Goal: Information Seeking & Learning: Find contact information

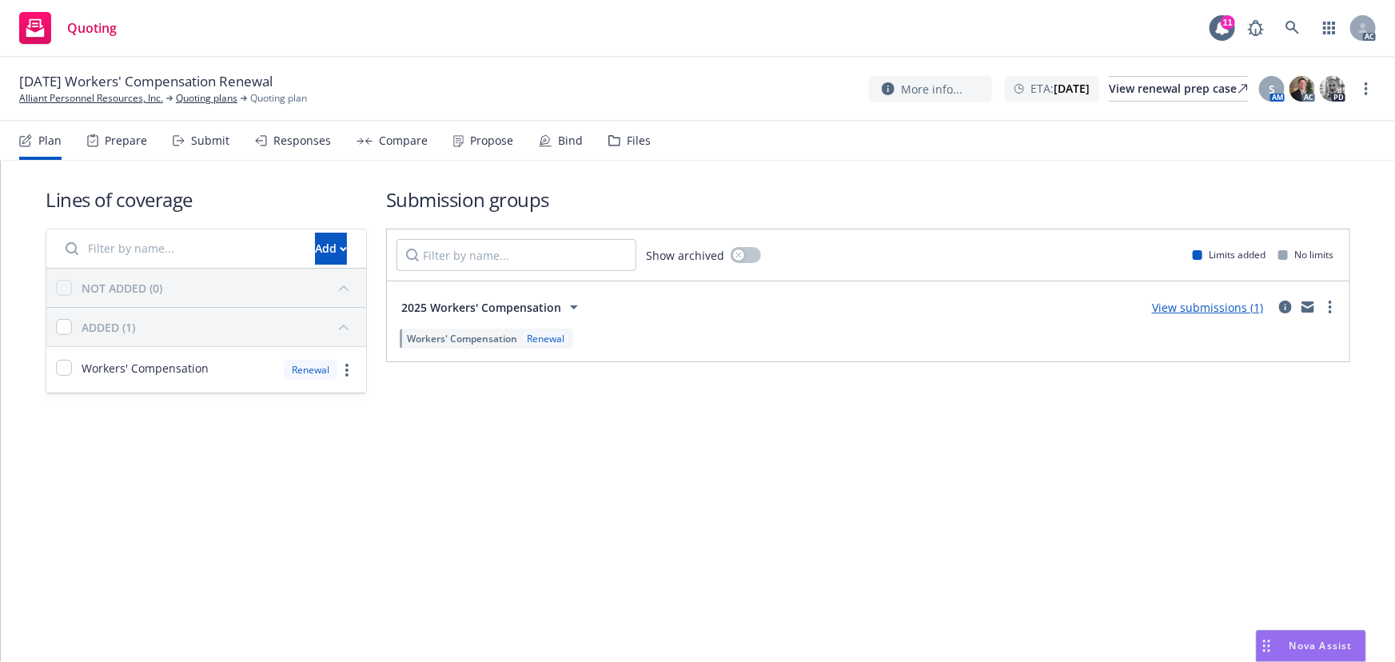
click at [134, 126] on div "Prepare" at bounding box center [117, 140] width 60 height 38
click at [120, 129] on div "Prepare" at bounding box center [117, 140] width 60 height 38
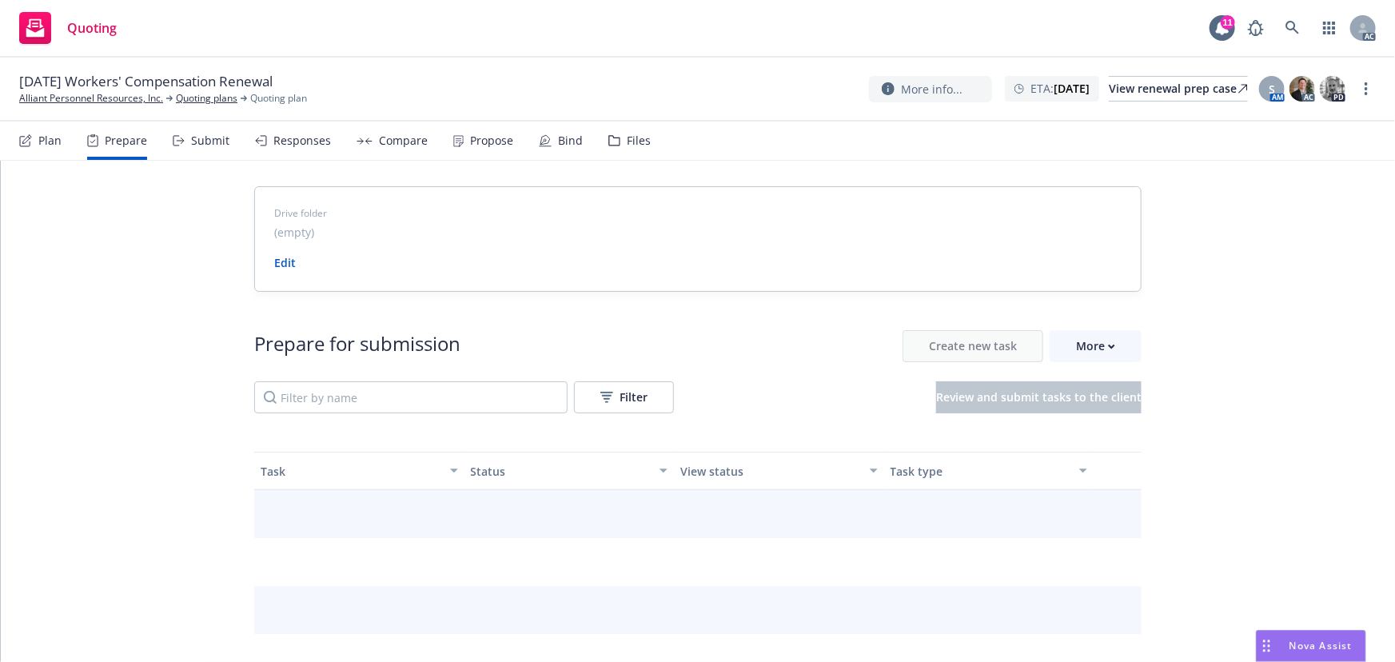
drag, startPoint x: 1053, startPoint y: 325, endPoint x: 1077, endPoint y: 339, distance: 27.6
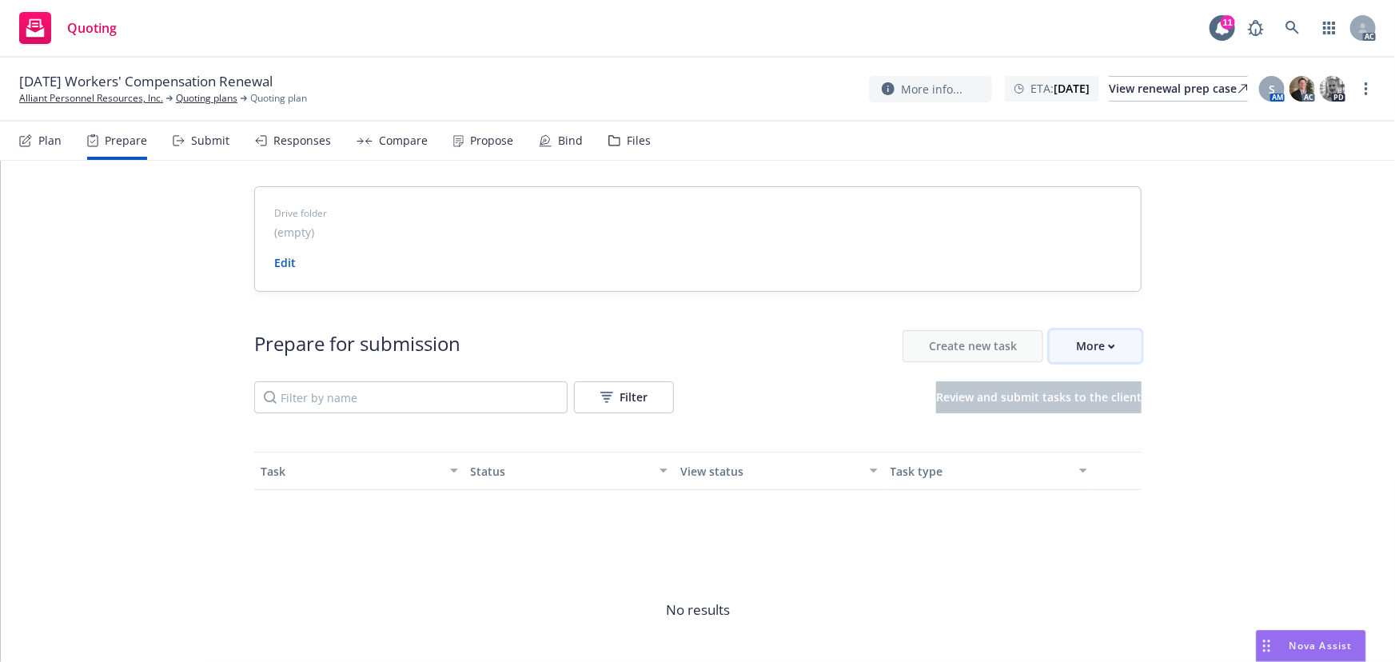
click at [1077, 339] on div "More" at bounding box center [1095, 346] width 39 height 30
click at [1113, 424] on span "Go to Indio account" at bounding box center [1117, 419] width 142 height 15
click at [82, 106] on div "11/15/25 Workers' Compensation Renewal Alliant Personnel Resources, Inc. Quotin…" at bounding box center [697, 90] width 1395 height 64
click at [90, 102] on link "Alliant Personnel Resources, Inc." at bounding box center [91, 98] width 144 height 14
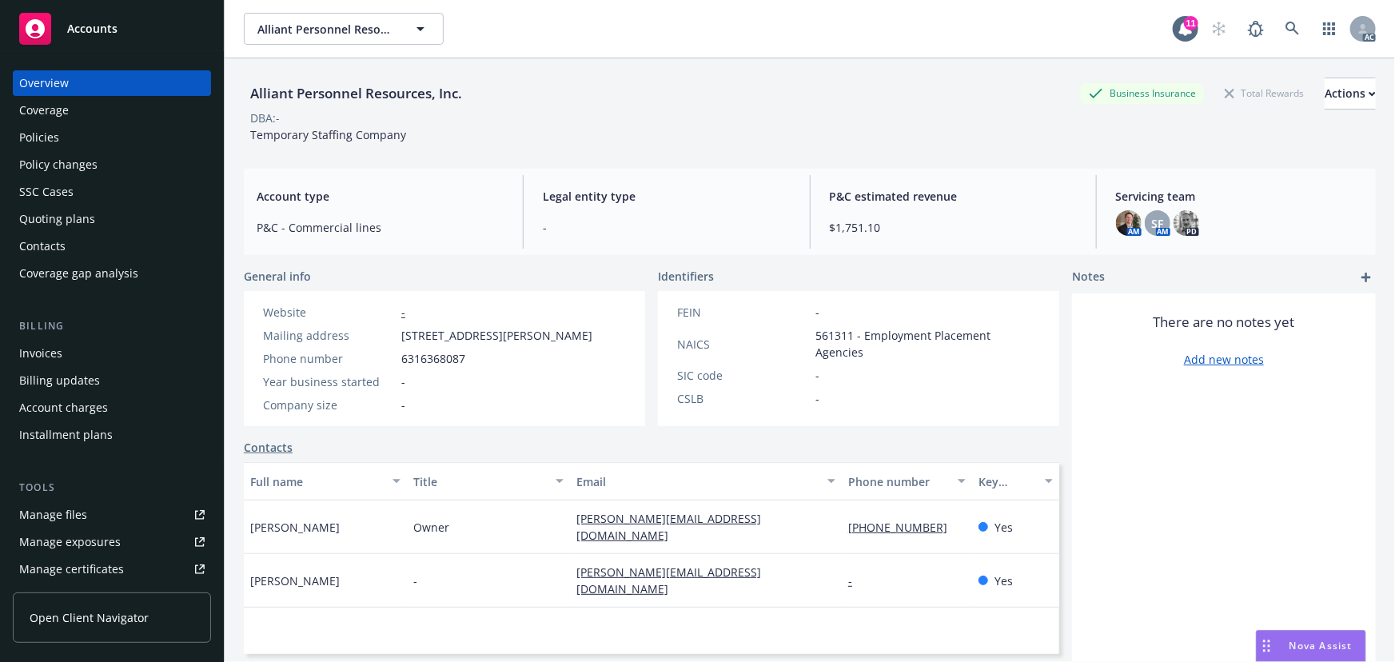
click at [88, 521] on link "Manage files" at bounding box center [112, 515] width 198 height 26
drag, startPoint x: 280, startPoint y: 559, endPoint x: 248, endPoint y: 560, distance: 32.0
click at [248, 560] on div "Linda Lutton" at bounding box center [325, 581] width 163 height 54
drag, startPoint x: 340, startPoint y: 563, endPoint x: 283, endPoint y: 561, distance: 56.8
click at [283, 561] on div "Linda Lutton" at bounding box center [325, 581] width 163 height 54
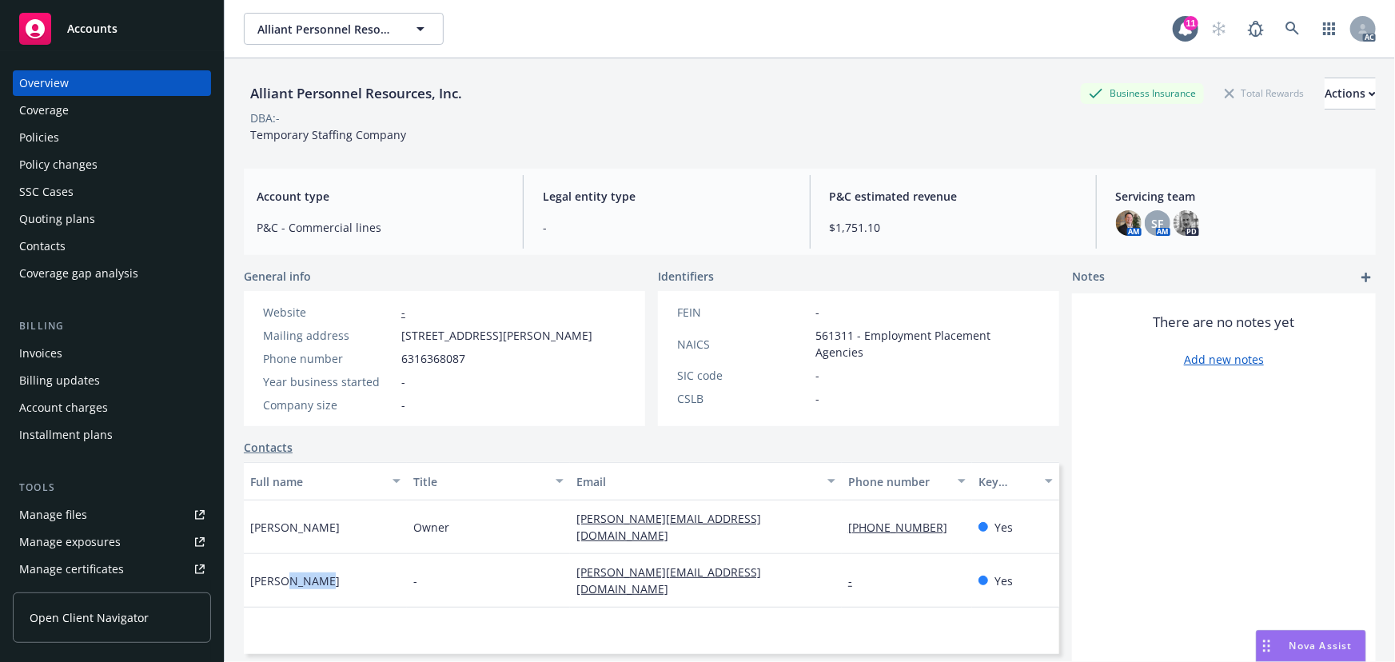
click at [578, 564] on link "linda@alliantpr.com" at bounding box center [668, 580] width 185 height 32
click at [711, 560] on div "linda@alliantpr.com" at bounding box center [706, 581] width 272 height 54
drag, startPoint x: 708, startPoint y: 554, endPoint x: 549, endPoint y: 555, distance: 159.1
click at [549, 555] on div "Linda Lutton - linda@alliantpr.com - Yes" at bounding box center [651, 581] width 815 height 54
copy div "linda@alliantpr.com"
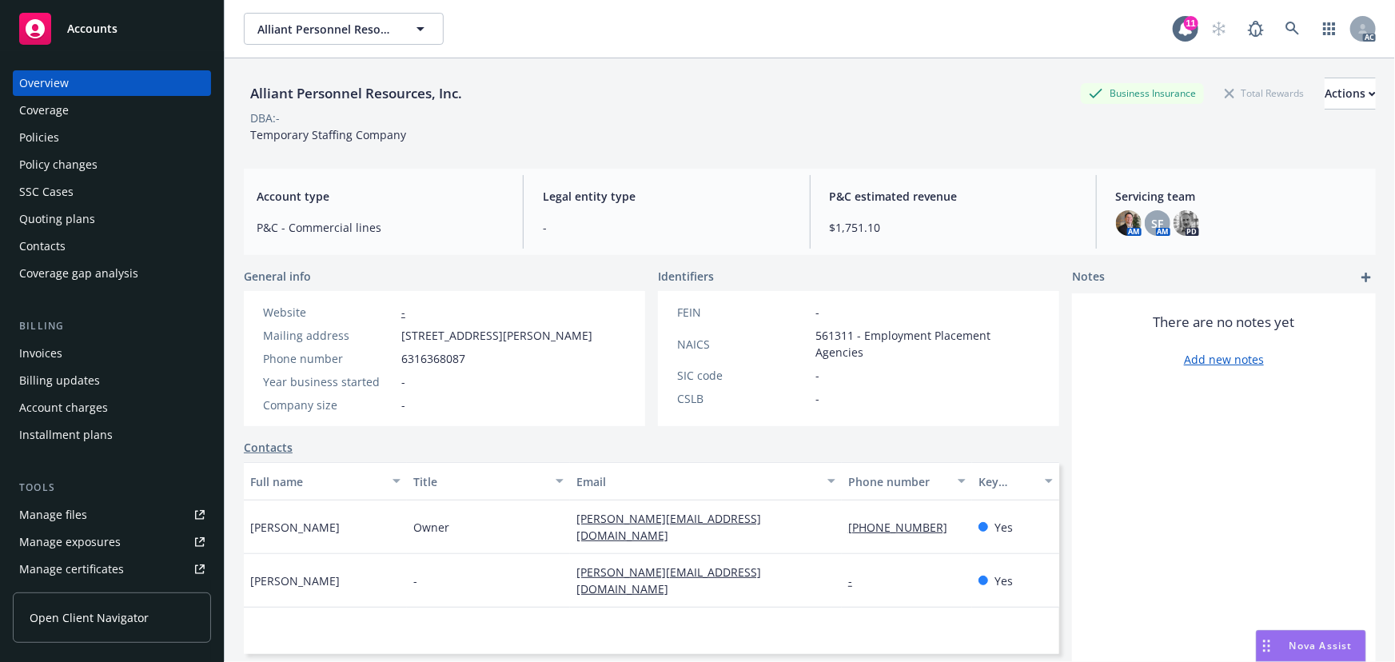
click at [615, 50] on div "Alliant Personnel Resources, Inc. Alliant Personnel Resources, Inc. 11 AC" at bounding box center [810, 29] width 1170 height 58
drag, startPoint x: 404, startPoint y: 345, endPoint x: 501, endPoint y: 342, distance: 97.6
click at [501, 342] on div "Website - Mailing address 619 N. Carroll Street, Carroll, IA, 51401 Phone numbe…" at bounding box center [428, 359] width 342 height 110
click at [472, 300] on div "Website - Mailing address 619 N. Carroll Street, Carroll, IA, 51401 Phone numbe…" at bounding box center [428, 358] width 368 height 135
drag, startPoint x: 504, startPoint y: 333, endPoint x: 387, endPoint y: 333, distance: 117.5
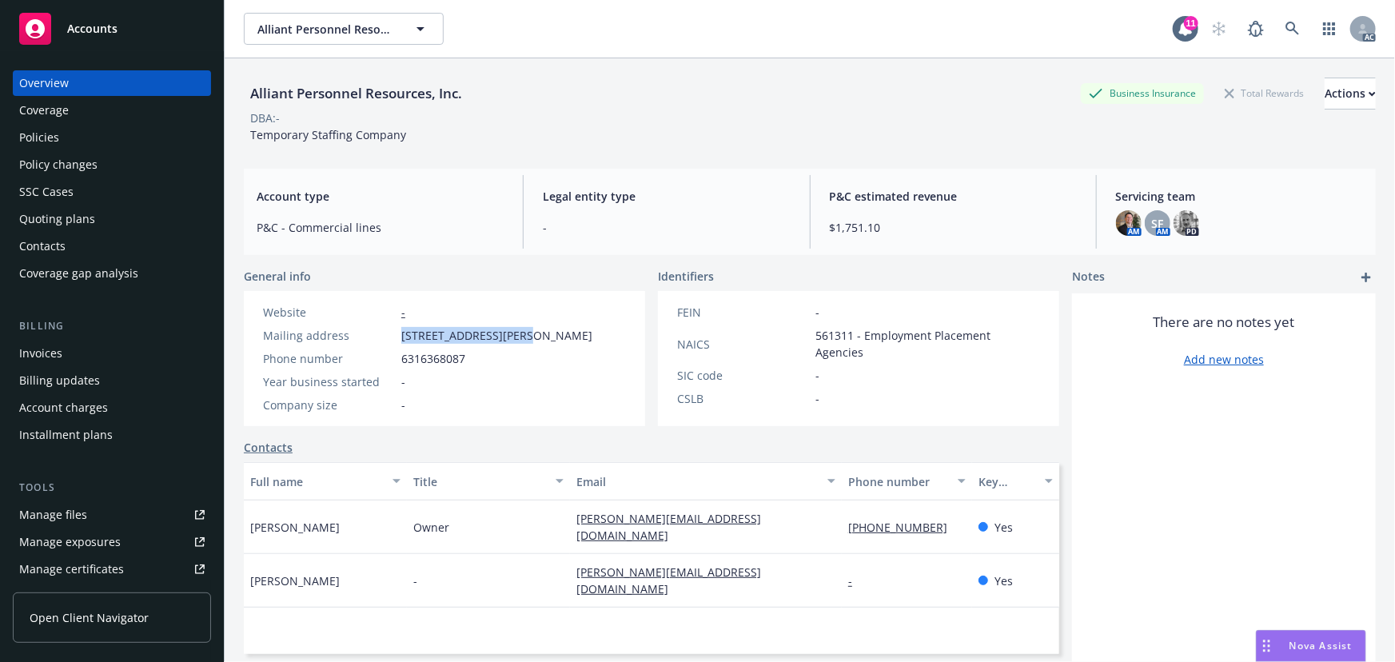
click at [387, 333] on div "Mailing address 619 N. Carroll Street, Carroll, IA, 51401" at bounding box center [428, 335] width 342 height 17
copy div "619 N. Carroll Street"
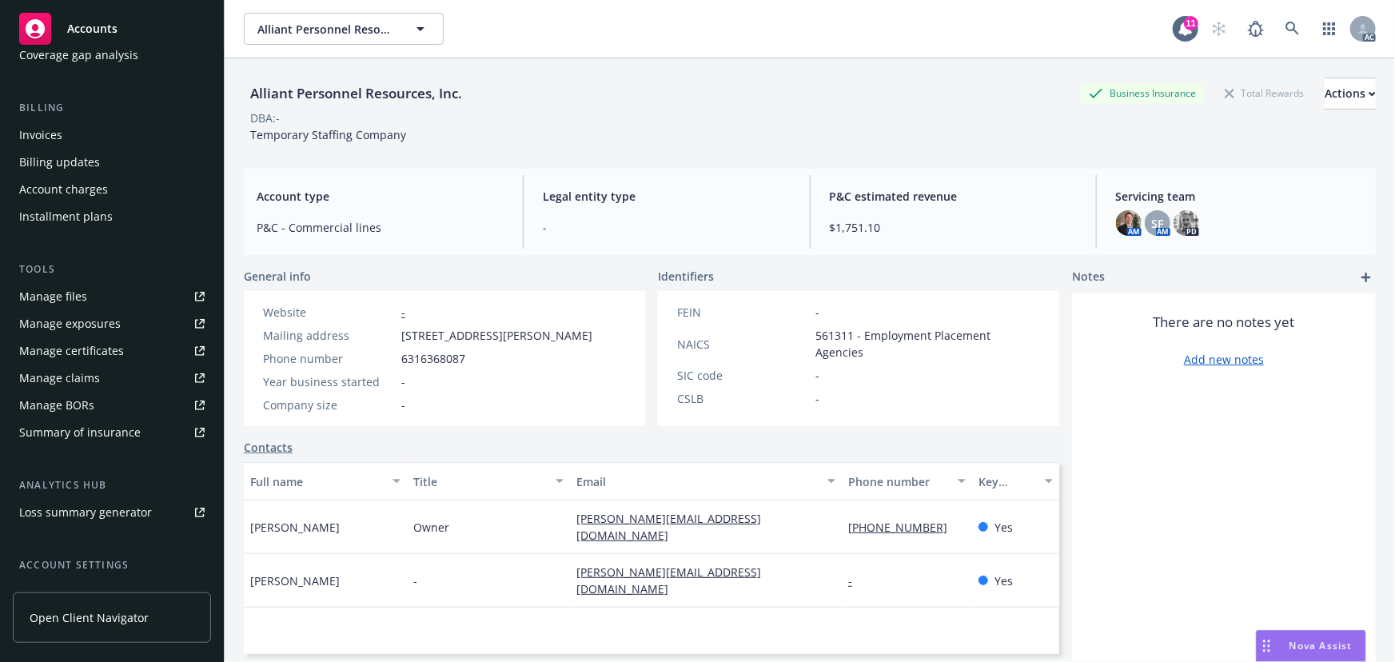
scroll to position [352, 0]
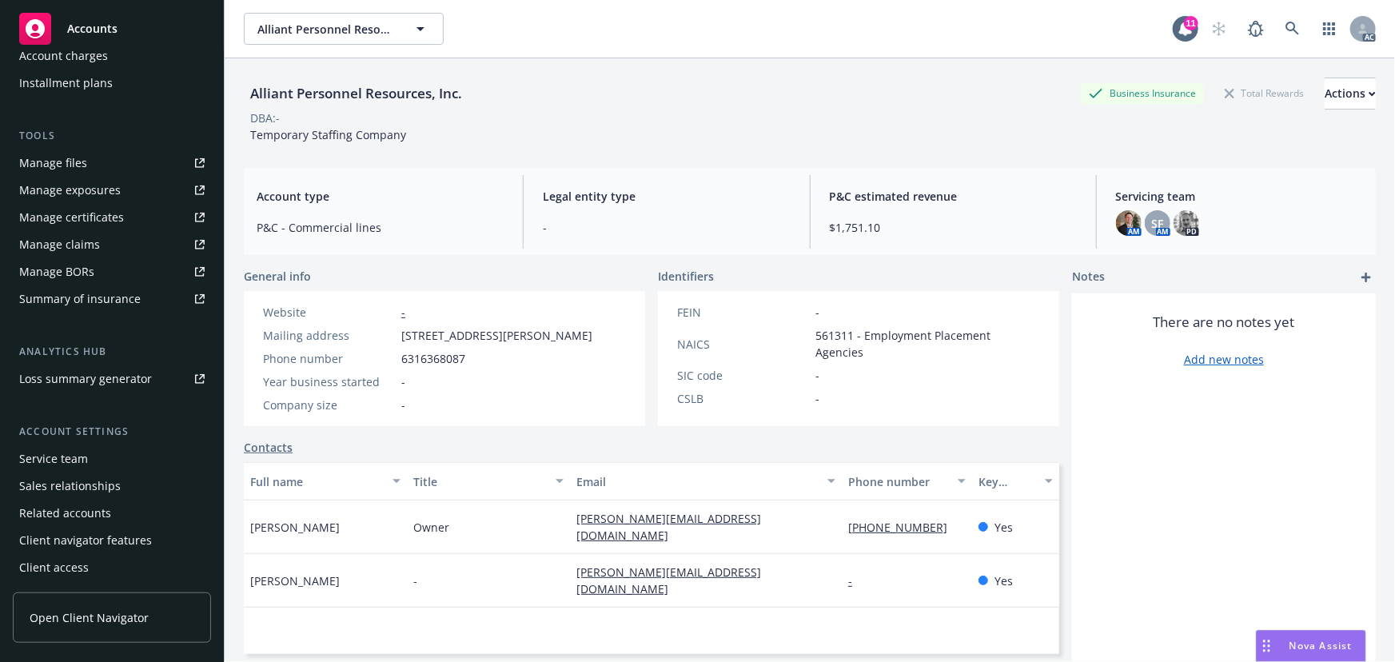
click at [84, 456] on div "Service team" at bounding box center [53, 459] width 69 height 26
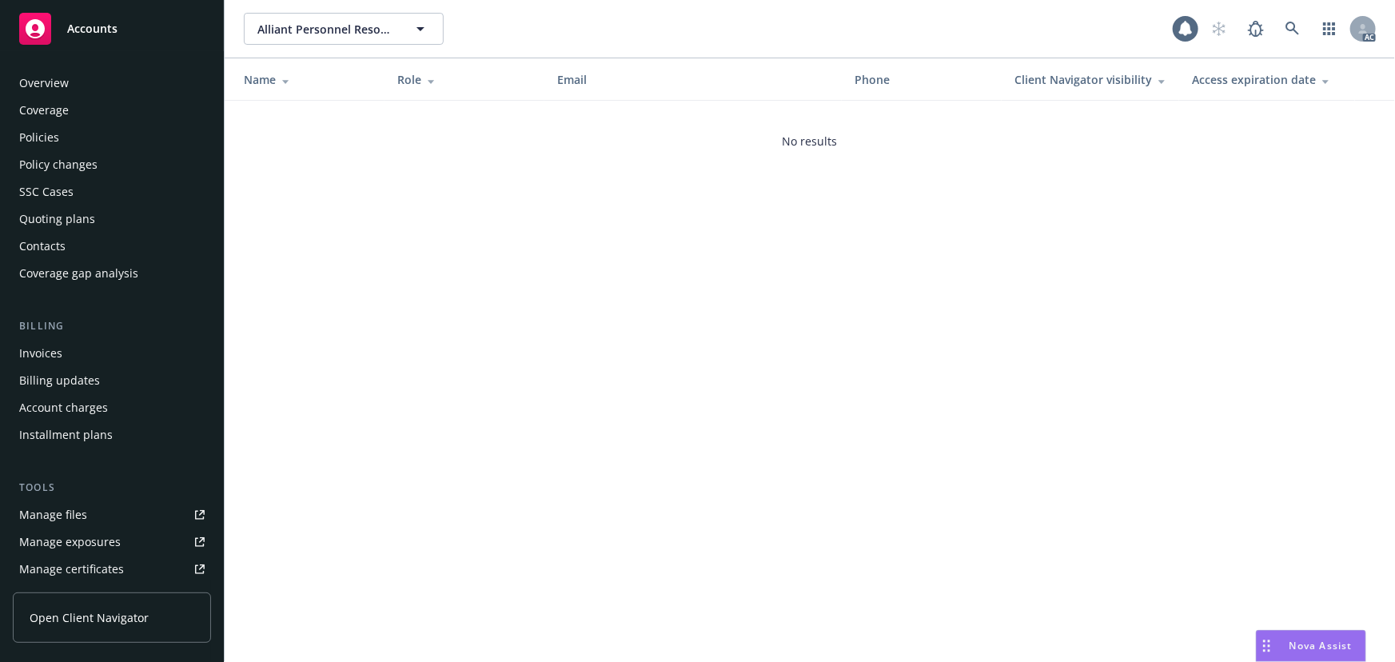
scroll to position [352, 0]
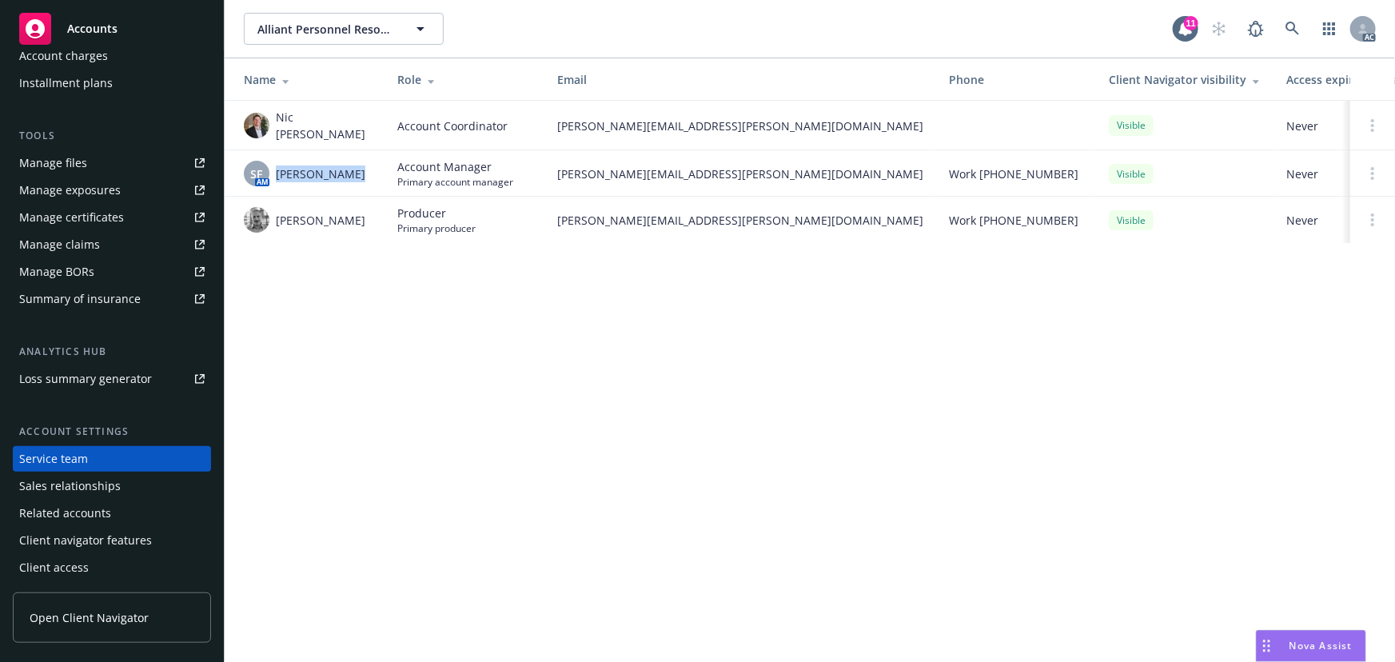
drag, startPoint x: 353, startPoint y: 175, endPoint x: 277, endPoint y: 171, distance: 75.2
click at [277, 171] on div "SF AM Shelly Flores" at bounding box center [308, 174] width 128 height 26
copy span "Shelly Flores"
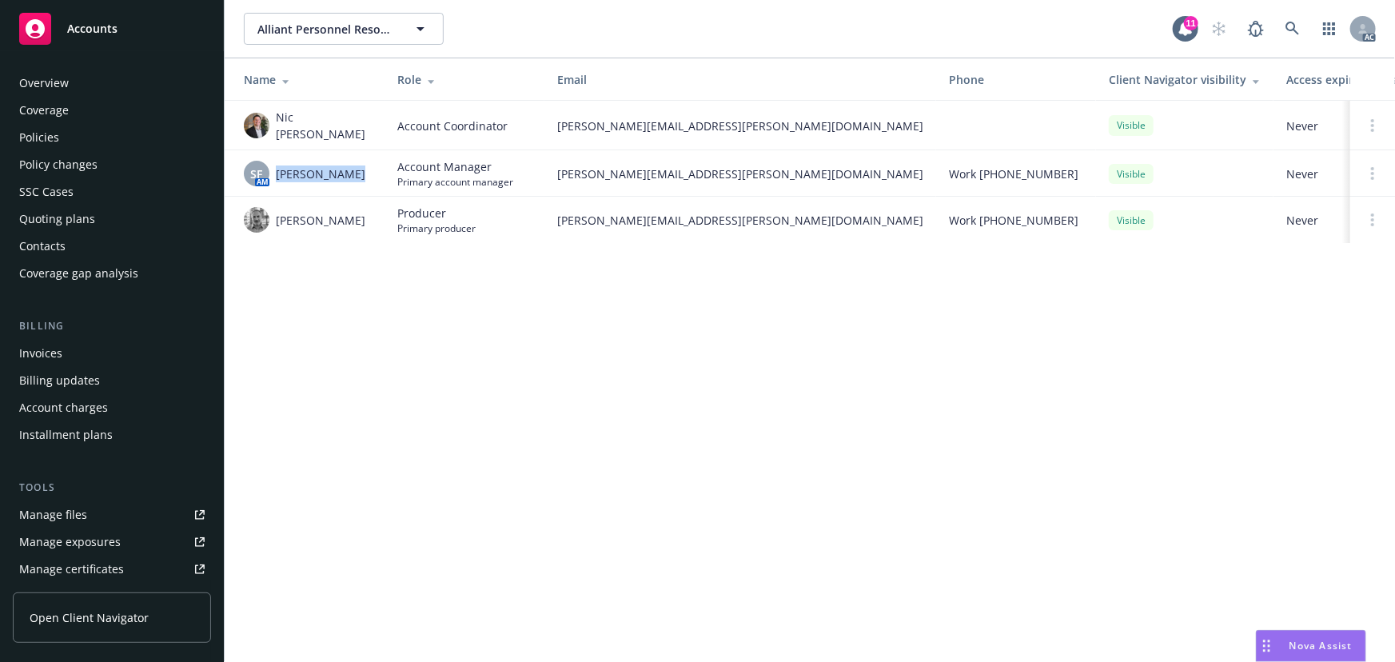
click at [71, 135] on div "Policies" at bounding box center [111, 138] width 185 height 26
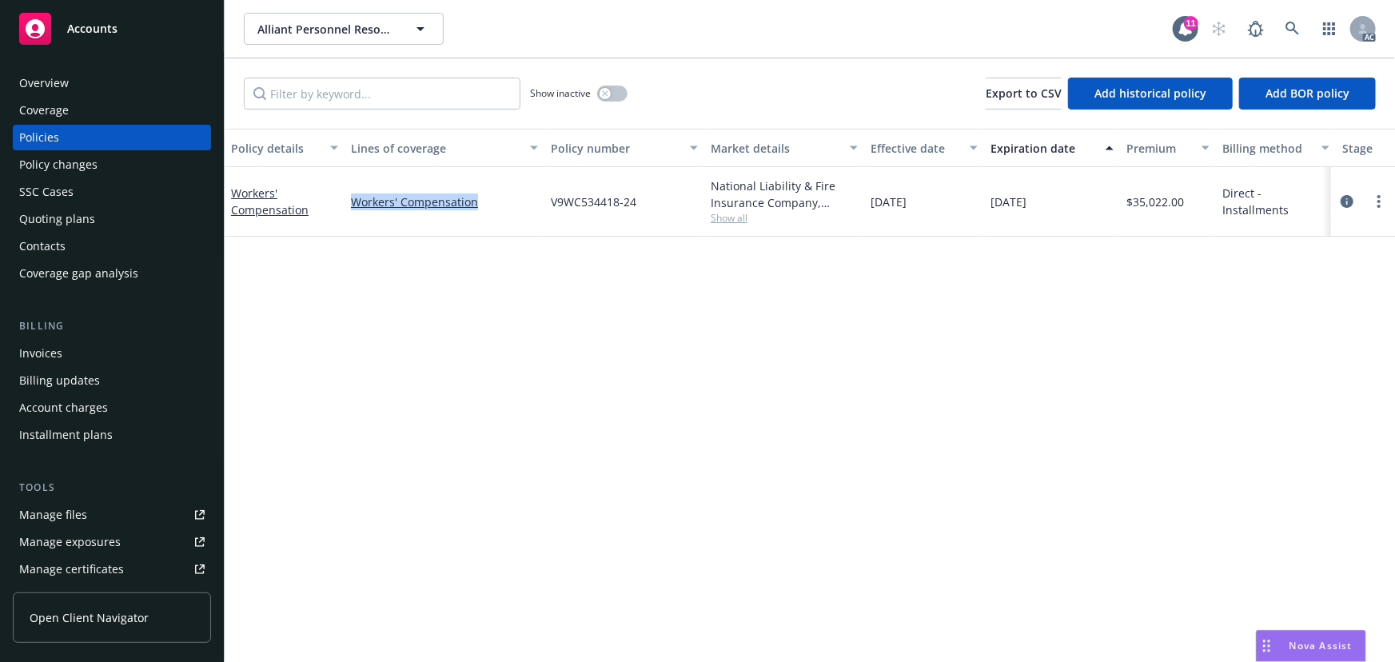
drag, startPoint x: 503, startPoint y: 203, endPoint x: 348, endPoint y: 214, distance: 155.5
click at [348, 214] on div "Workers' Compensation" at bounding box center [445, 202] width 200 height 70
copy link "Workers' Compensation"
click at [88, 90] on div "Overview" at bounding box center [111, 83] width 185 height 26
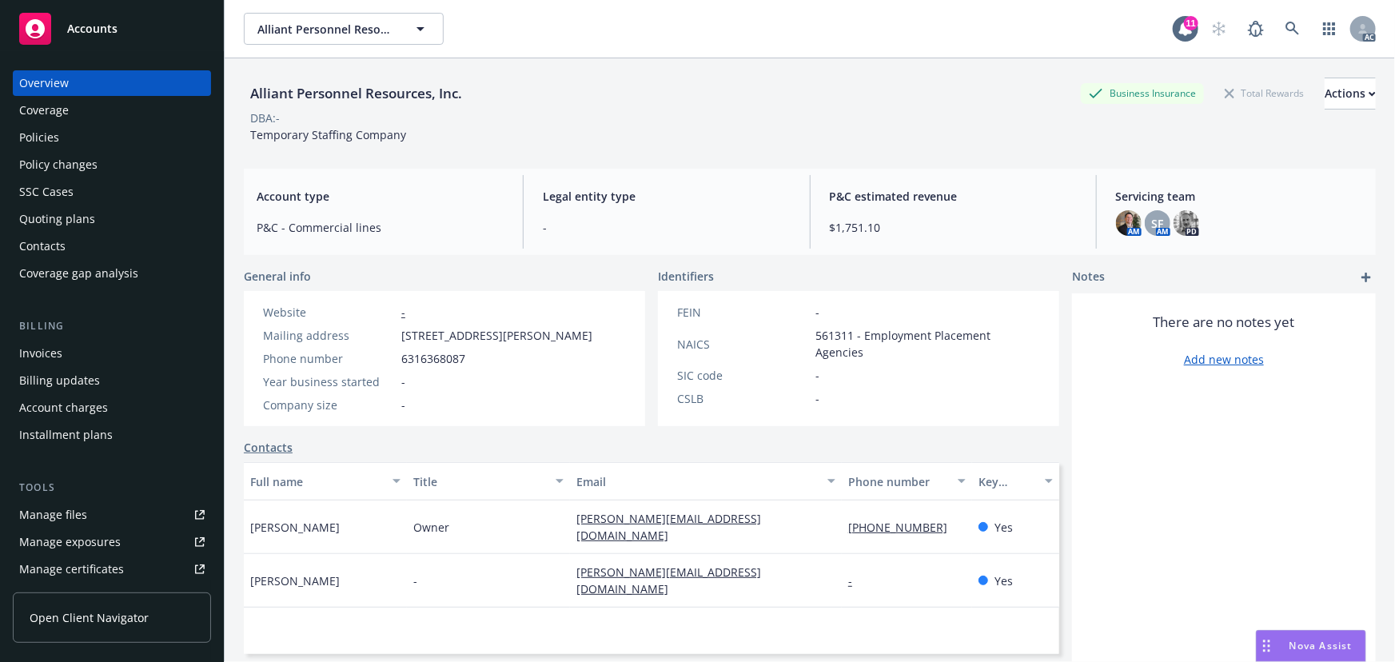
click at [927, 661] on div "General info Website - Mailing address 619 N. Carroll Street, Carroll, IA, 5140…" at bounding box center [651, 552] width 815 height 568
drag, startPoint x: 799, startPoint y: 344, endPoint x: 848, endPoint y: 338, distance: 49.9
click at [848, 338] on div "NAICS 561311 - Employment Placement Agencies" at bounding box center [859, 344] width 376 height 34
copy div "561311"
drag, startPoint x: 488, startPoint y: 362, endPoint x: 384, endPoint y: 363, distance: 103.1
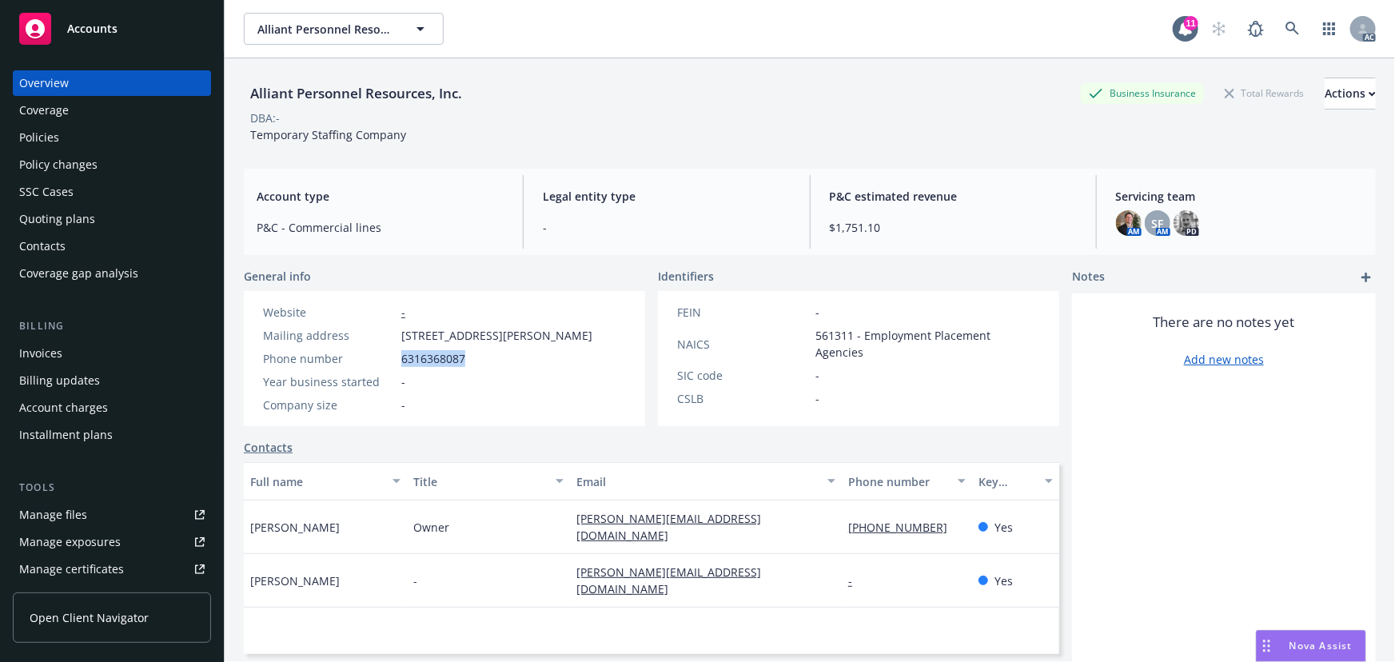
click at [384, 363] on div "Phone number 6316368087" at bounding box center [428, 358] width 342 height 17
copy div "6316368087"
drag, startPoint x: 343, startPoint y: 520, endPoint x: 237, endPoint y: 525, distance: 106.5
click at [237, 525] on div "Alliant Personnel Resources, Inc. Business Insurance Total Rewards Actions DBA:…" at bounding box center [810, 389] width 1170 height 662
copy span "Siva Konatham"
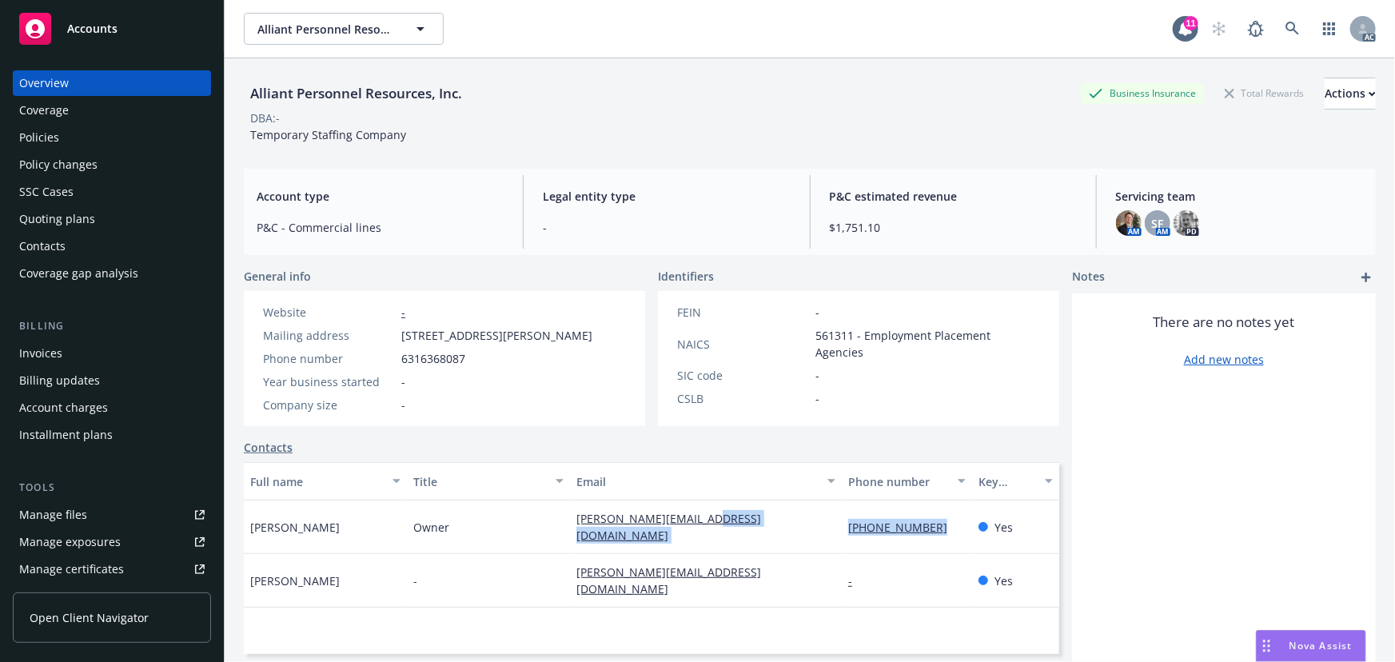
drag, startPoint x: 827, startPoint y: 520, endPoint x: 933, endPoint y: 525, distance: 105.6
click at [933, 525] on div "Siva Konatham Owner siva@bodyfitplusinc.om (631) 636-8087 Yes" at bounding box center [651, 527] width 815 height 54
copy div "(631) 636-8087"
drag, startPoint x: 544, startPoint y: 522, endPoint x: 701, endPoint y: 521, distance: 157.5
click at [701, 521] on div "Siva Konatham Owner siva@bodyfitplusinc.om (631) 636-8087 Yes" at bounding box center [651, 527] width 815 height 54
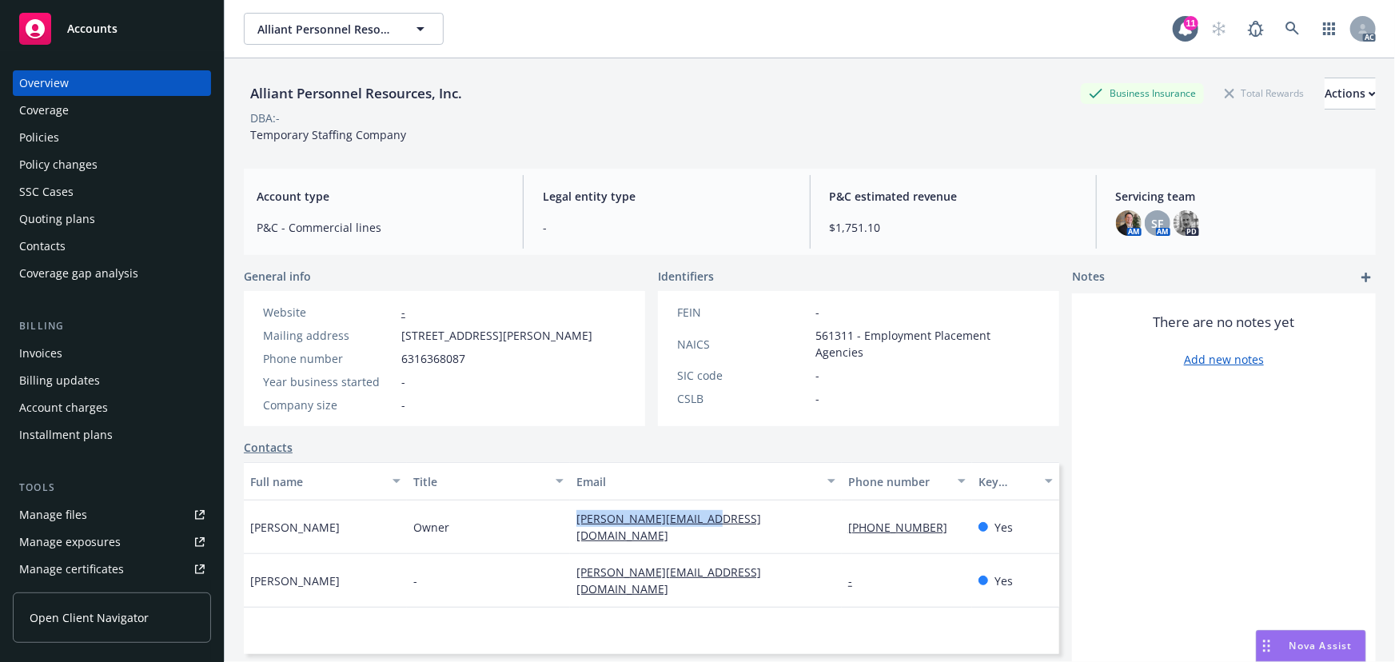
copy div "siva@bodyfitplusinc.om"
drag, startPoint x: 847, startPoint y: 334, endPoint x: 807, endPoint y: 332, distance: 40.8
click at [807, 332] on div "NAICS 561311 - Employment Placement Agencies" at bounding box center [859, 344] width 376 height 34
copy span "561311"
click at [49, 133] on div "Policies" at bounding box center [39, 138] width 40 height 26
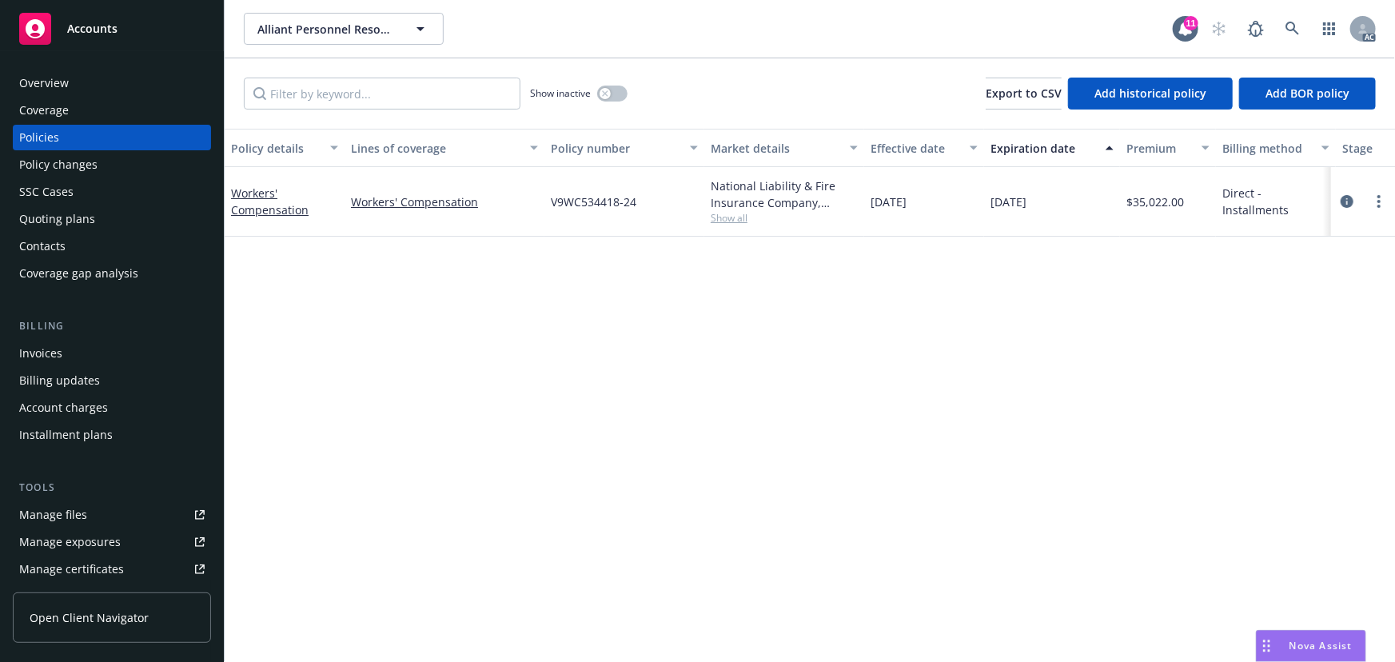
click at [934, 456] on div "Policy details Lines of coverage Policy number Market details Effective date Ex…" at bounding box center [810, 395] width 1170 height 533
click at [735, 221] on span "Show all" at bounding box center [784, 218] width 147 height 14
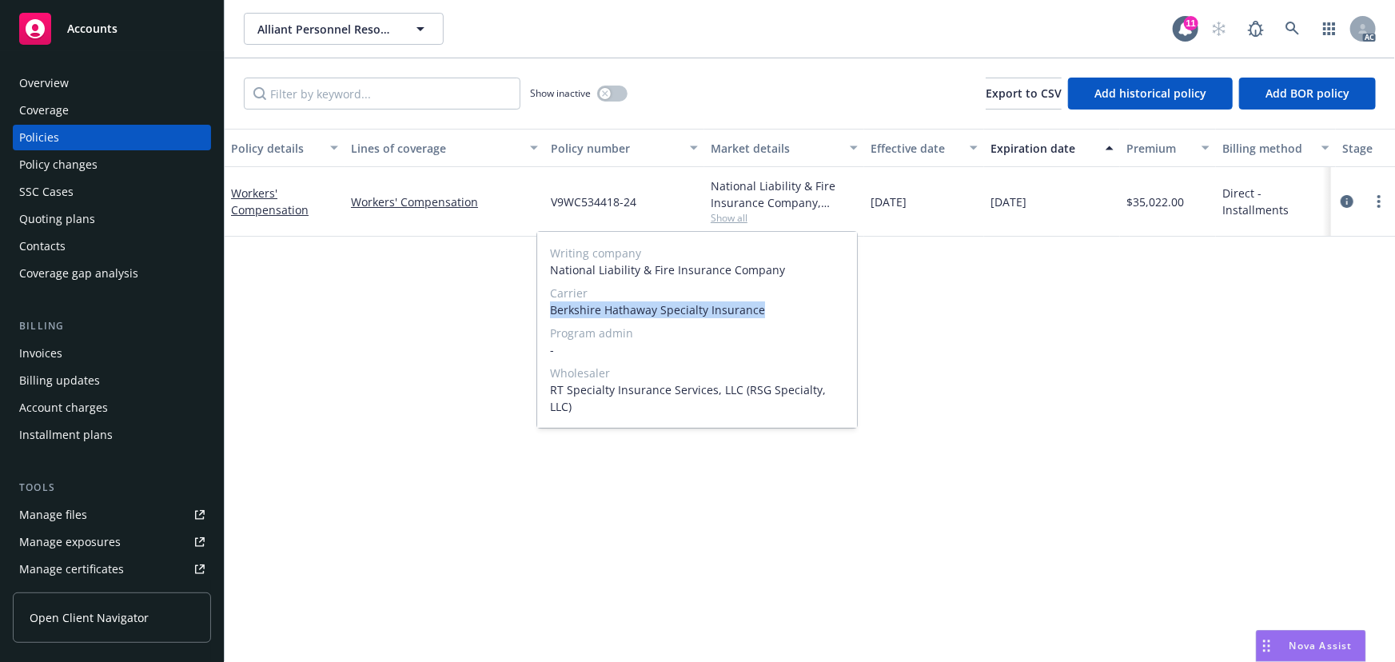
drag, startPoint x: 742, startPoint y: 314, endPoint x: 547, endPoint y: 313, distance: 195.0
click at [547, 313] on div "Writing company National Liability & Fire Insurance Company Carrier Berkshire H…" at bounding box center [697, 330] width 320 height 196
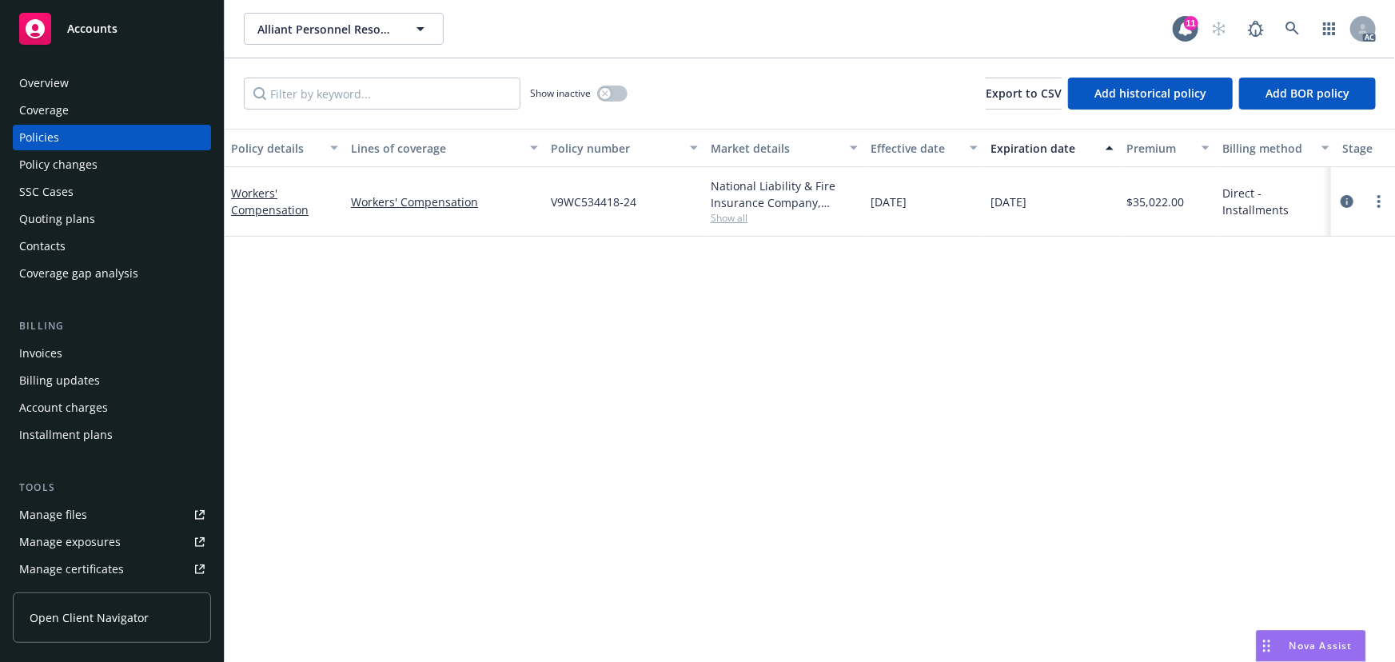
drag, startPoint x: 1047, startPoint y: 375, endPoint x: 1034, endPoint y: 370, distance: 14.4
click at [1047, 375] on div "Policy details Lines of coverage Policy number Market details Effective date Ex…" at bounding box center [810, 395] width 1170 height 533
drag, startPoint x: 635, startPoint y: 193, endPoint x: 891, endPoint y: 216, distance: 257.6
click at [538, 198] on div "Workers' Compensation Workers' Compensation V9WC534418-24 National Liability & …" at bounding box center [996, 202] width 1543 height 70
drag, startPoint x: 1197, startPoint y: 196, endPoint x: 1133, endPoint y: 214, distance: 67.3
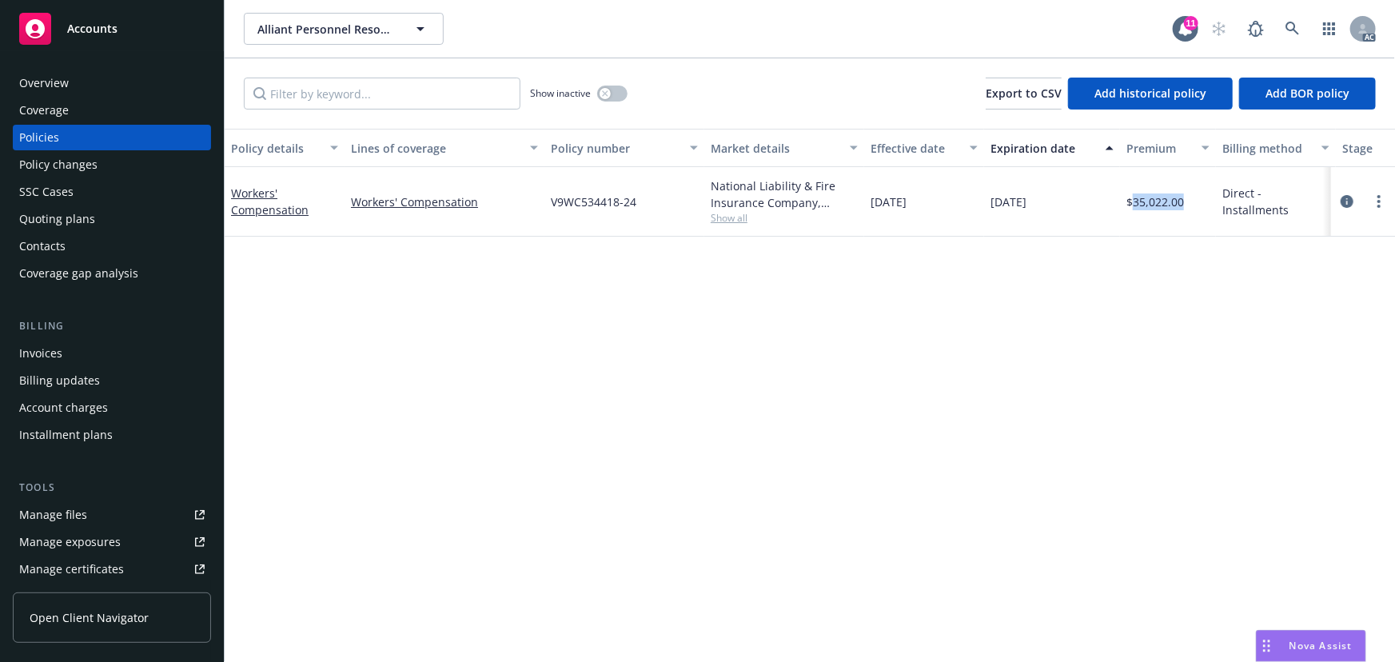
click at [1133, 214] on div "$35,022.00" at bounding box center [1168, 202] width 96 height 70
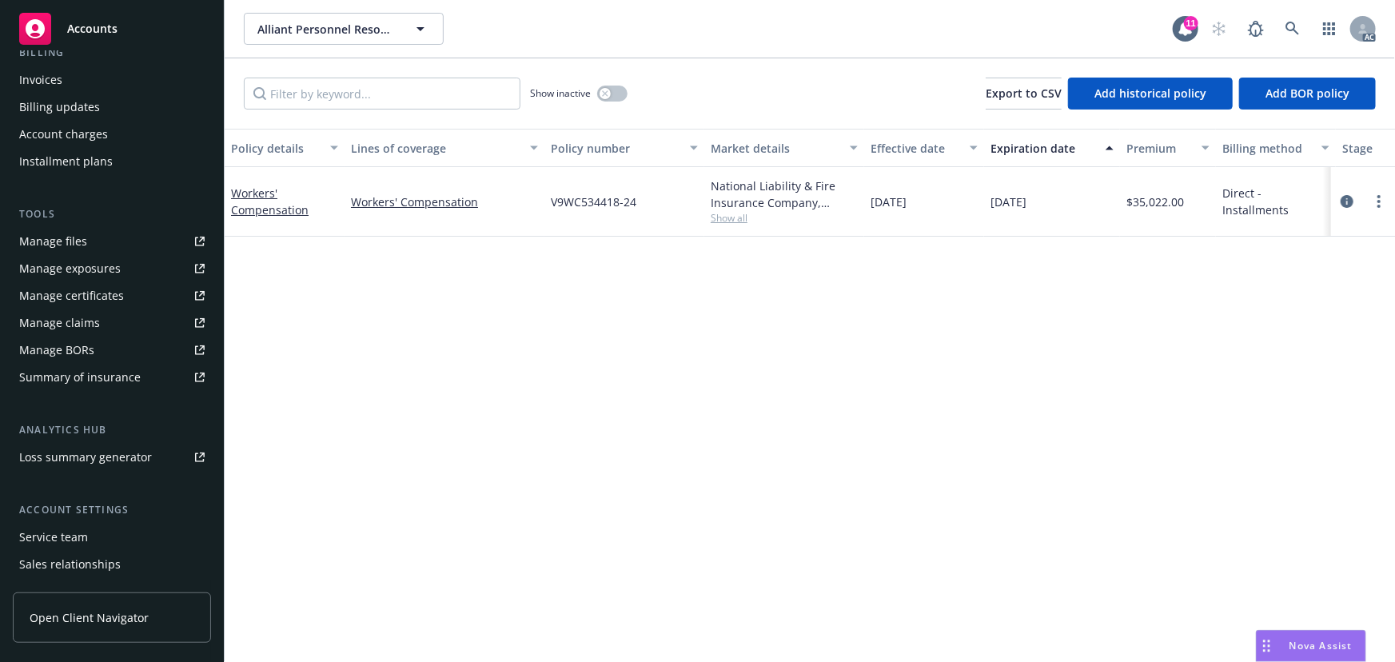
scroll to position [352, 0]
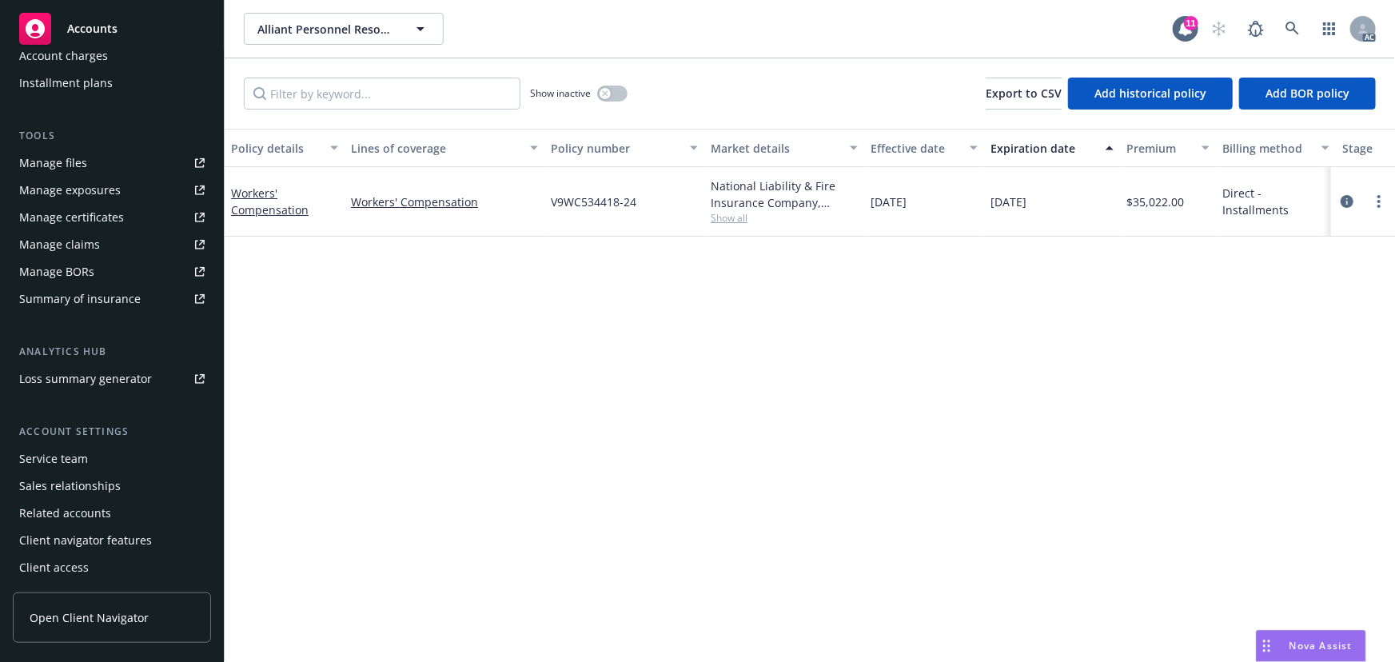
click at [61, 456] on div "Service team" at bounding box center [53, 459] width 69 height 26
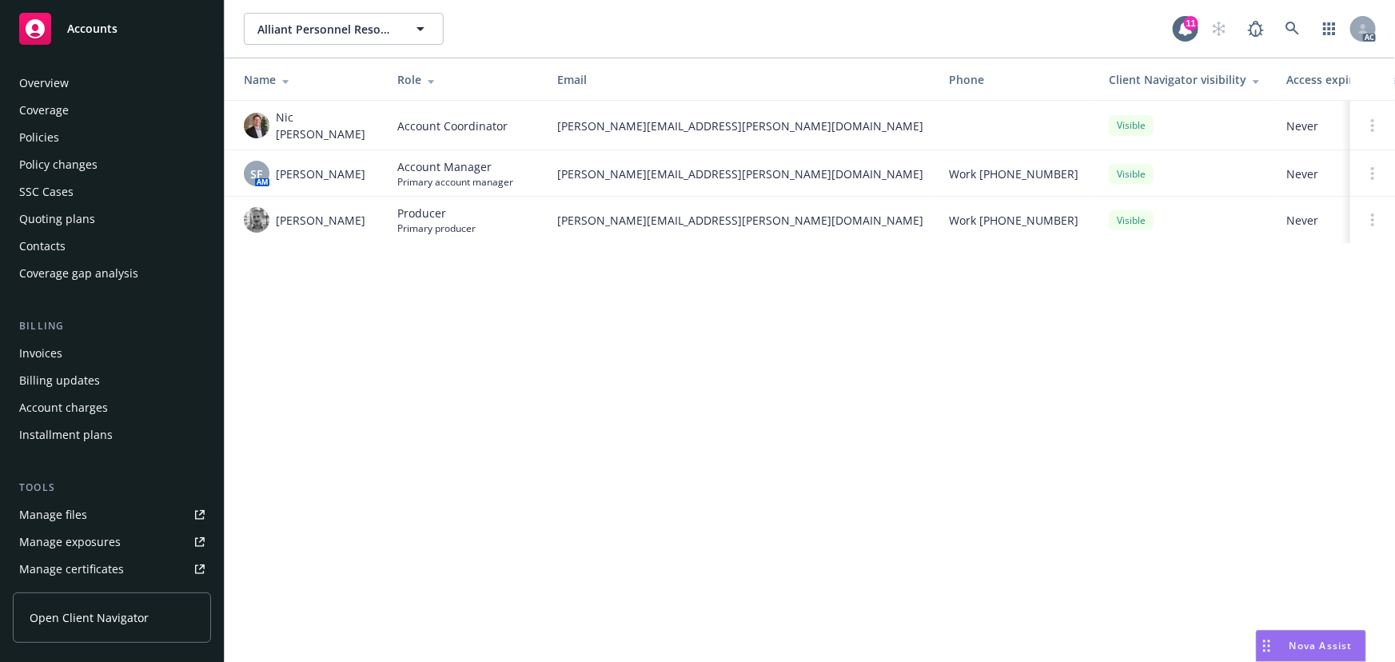
click at [46, 144] on div "Policies" at bounding box center [39, 138] width 40 height 26
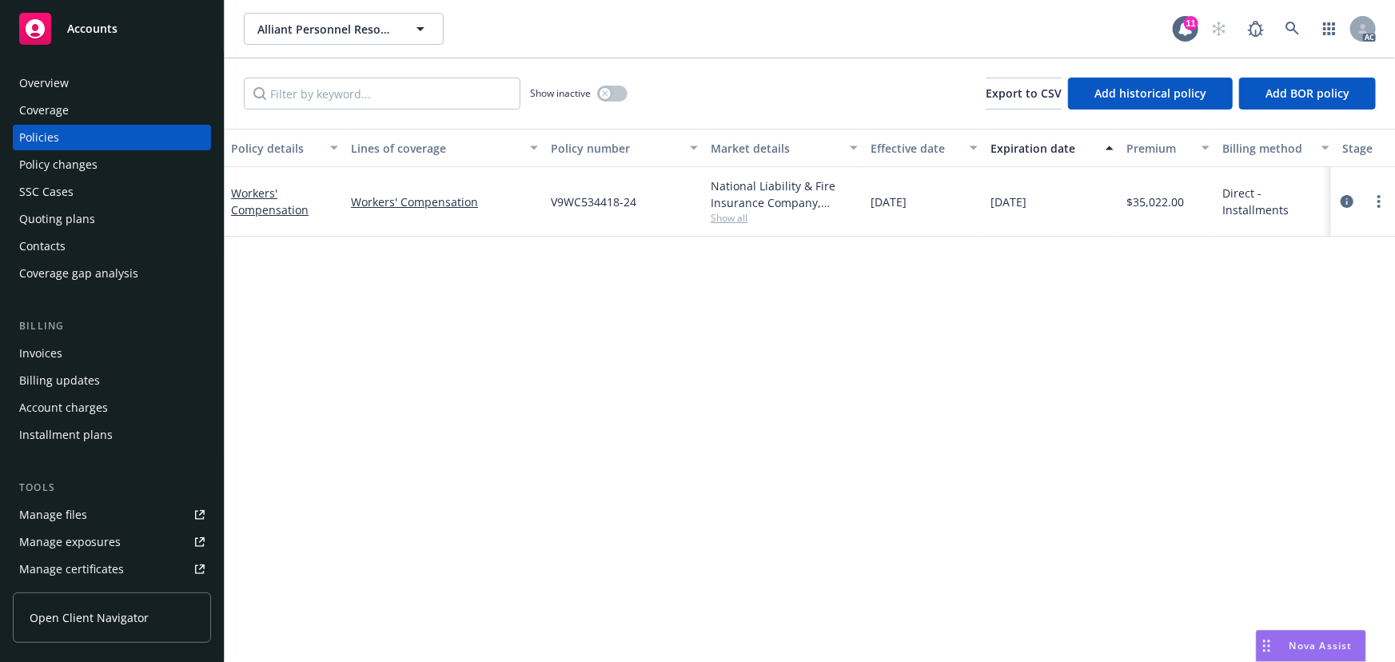
drag, startPoint x: 1050, startPoint y: 193, endPoint x: 983, endPoint y: 199, distance: 66.6
click at [984, 199] on div "11/15/2025" at bounding box center [1052, 202] width 136 height 70
click at [1062, 269] on div "Policy details Lines of coverage Policy number Market details Effective date Ex…" at bounding box center [810, 395] width 1170 height 533
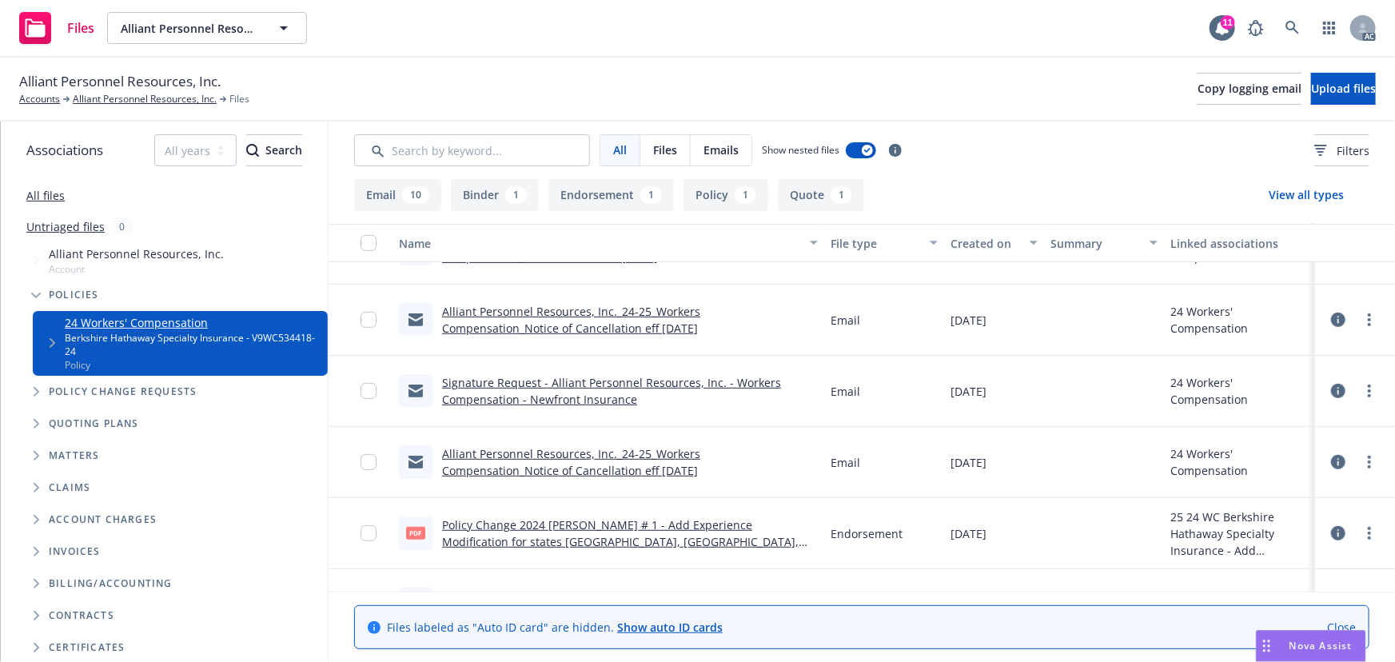
scroll to position [508, 0]
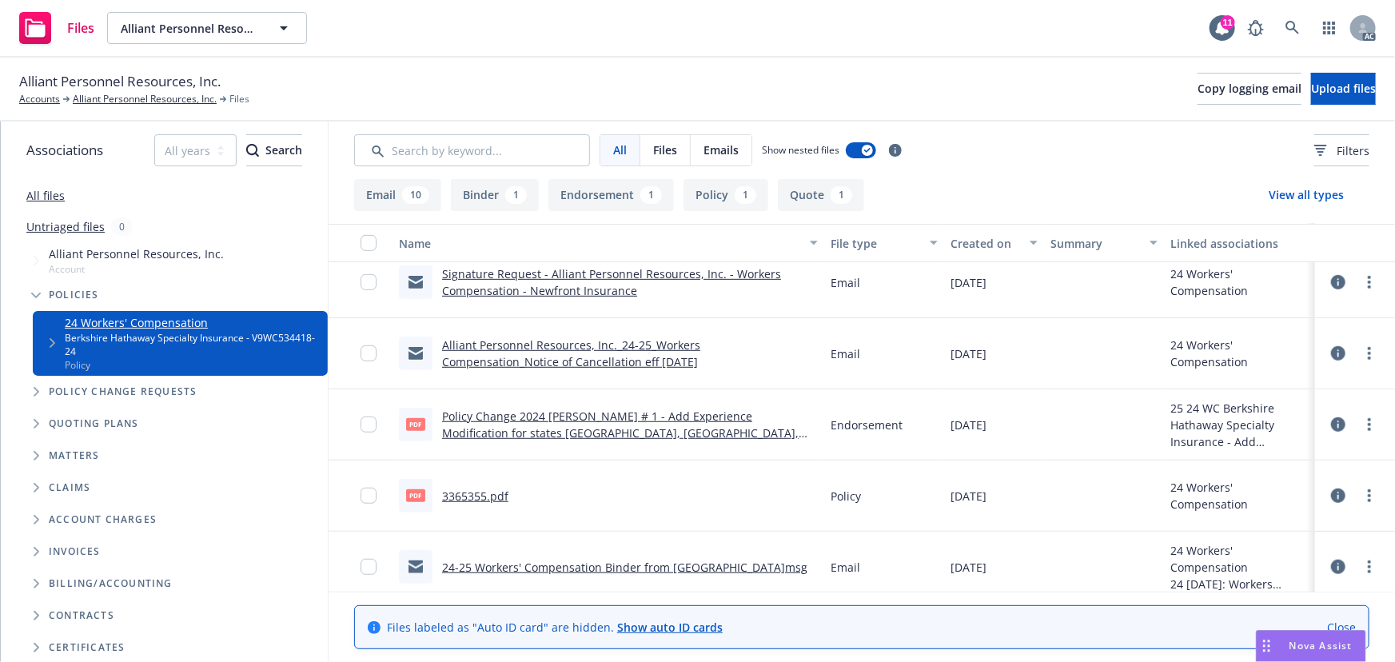
click at [473, 501] on link "3365355.pdf" at bounding box center [475, 495] width 66 height 15
click at [484, 426] on link "Policy Change 2024 [PERSON_NAME] # 1 - Add Experience Modification for states […" at bounding box center [625, 441] width 367 height 66
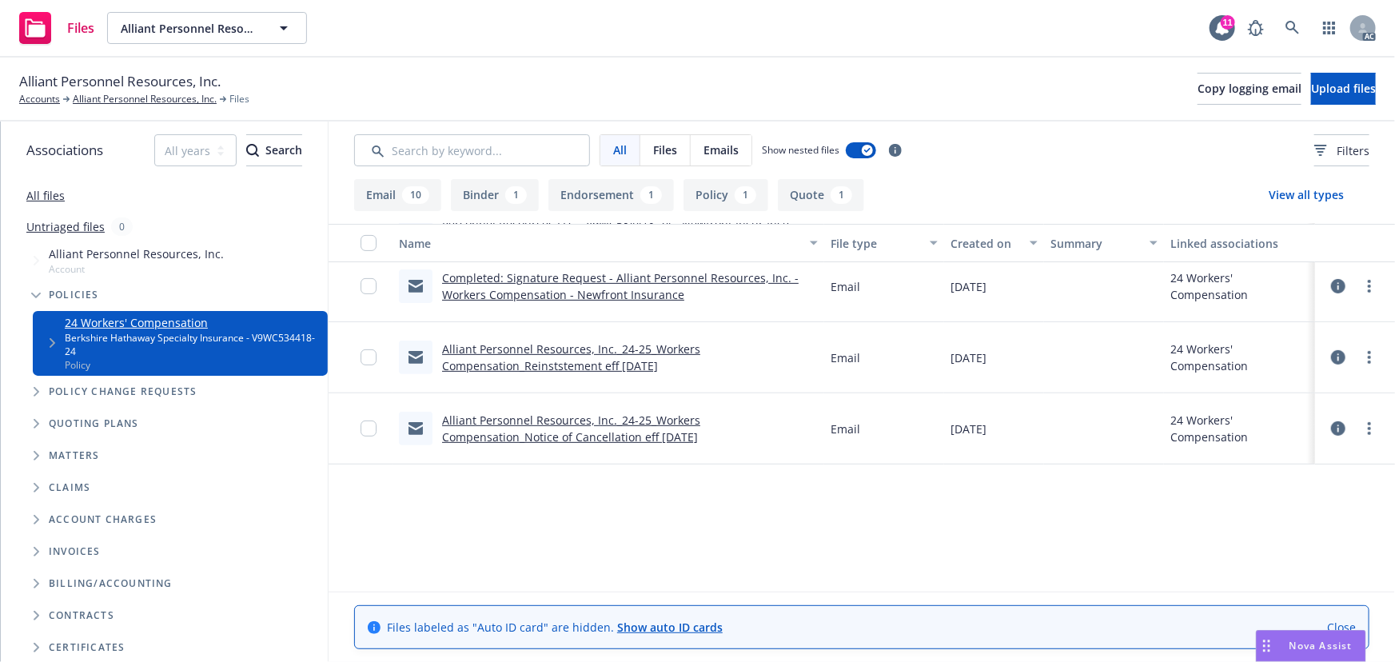
scroll to position [0, 0]
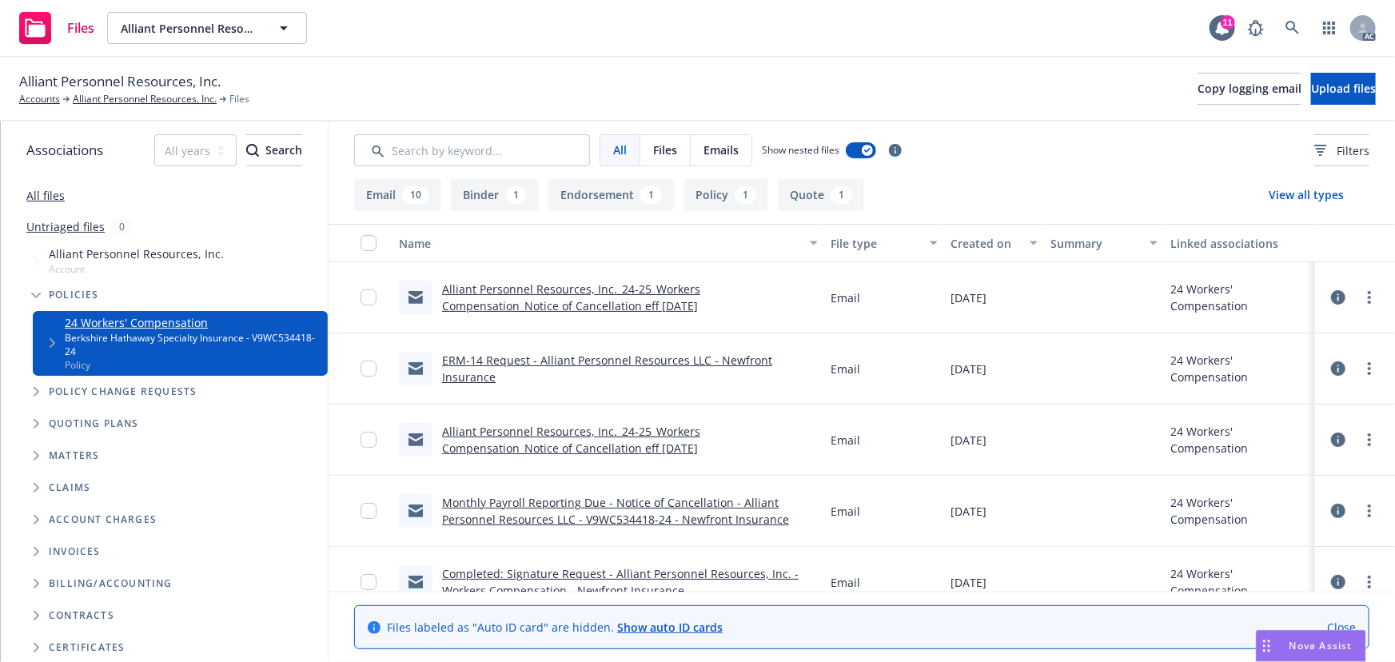
click at [20, 187] on div "All files" at bounding box center [164, 195] width 327 height 32
click at [35, 191] on link "All files" at bounding box center [45, 195] width 38 height 15
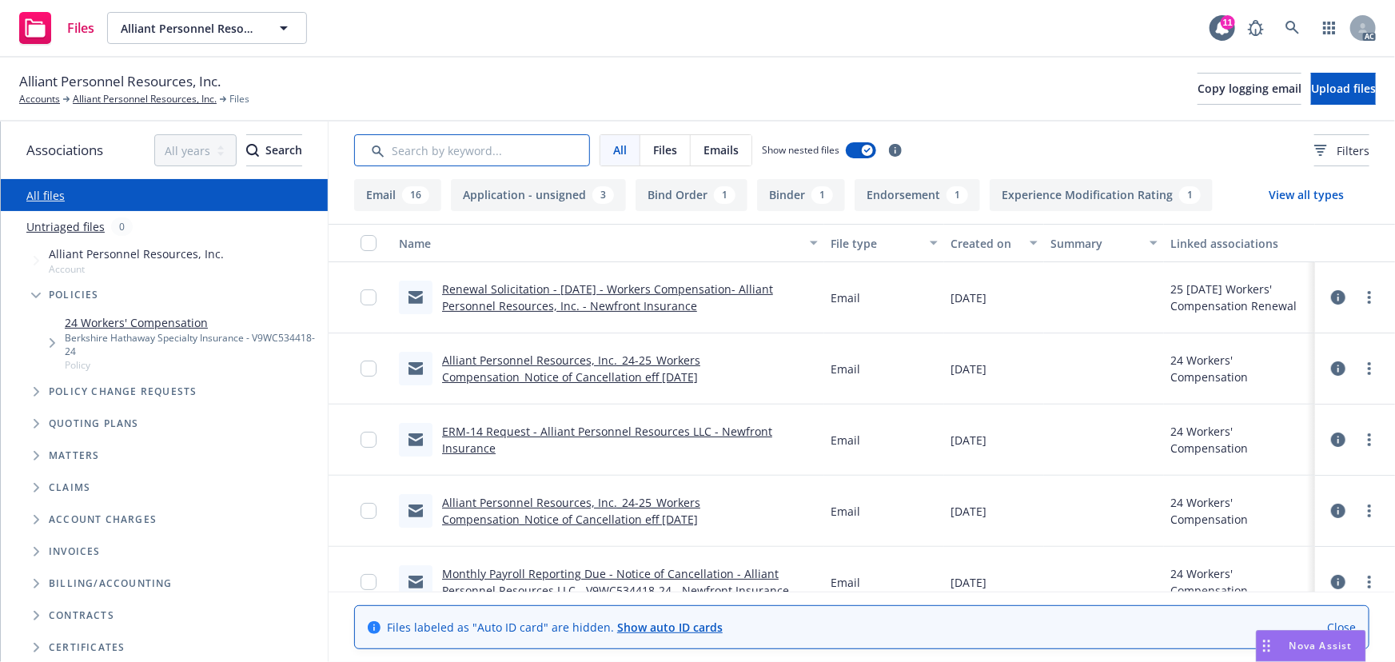
click at [423, 153] on input "Search by keyword..." at bounding box center [472, 150] width 236 height 32
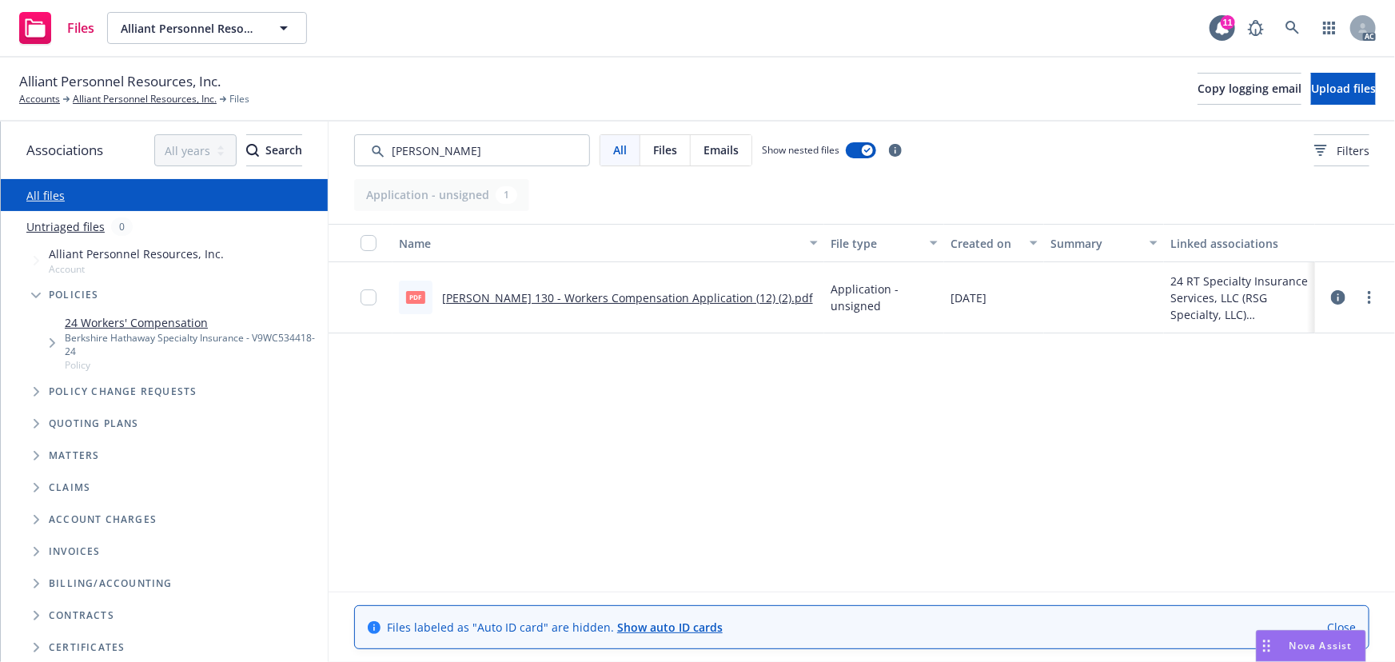
click at [578, 299] on link "ACORD 130 - Workers Compensation Application (12) (2).pdf" at bounding box center [627, 297] width 371 height 15
drag, startPoint x: 422, startPoint y: 150, endPoint x: 398, endPoint y: 153, distance: 24.2
click at [398, 153] on input "Search by keyword..." at bounding box center [472, 150] width 236 height 32
click at [1344, 301] on icon at bounding box center [1338, 297] width 14 height 14
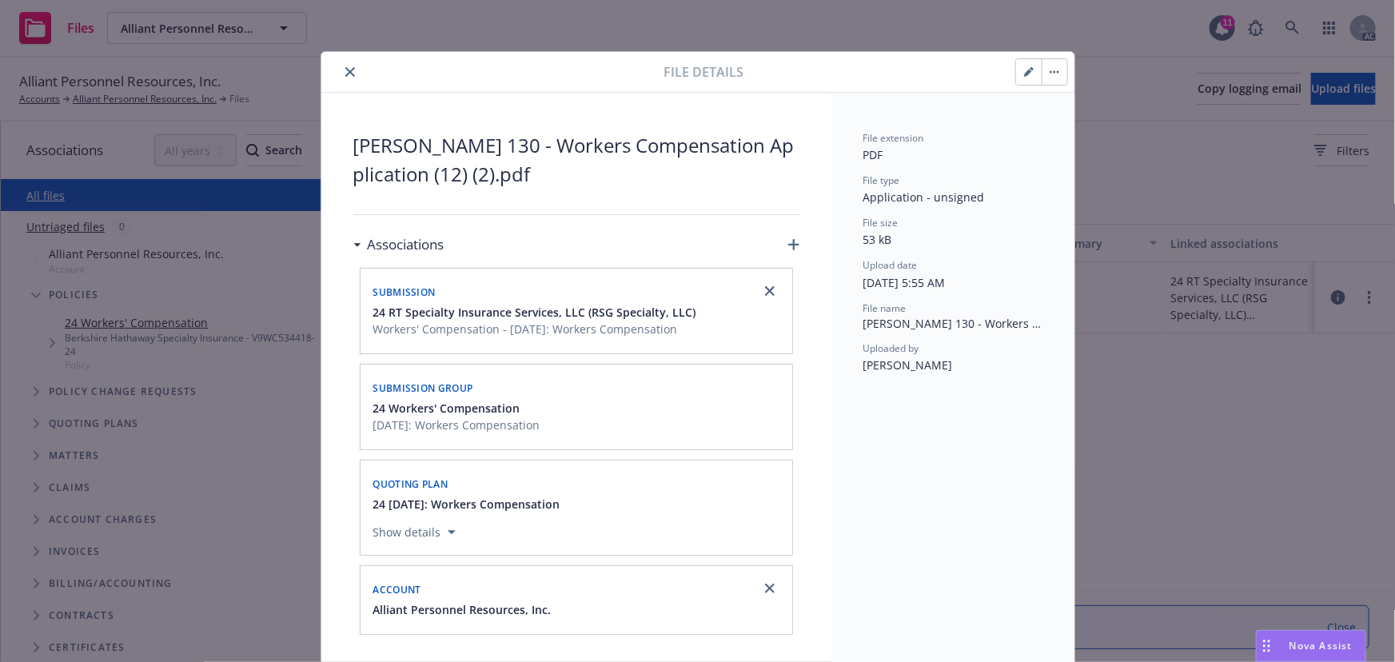
click at [352, 69] on button "close" at bounding box center [350, 71] width 19 height 19
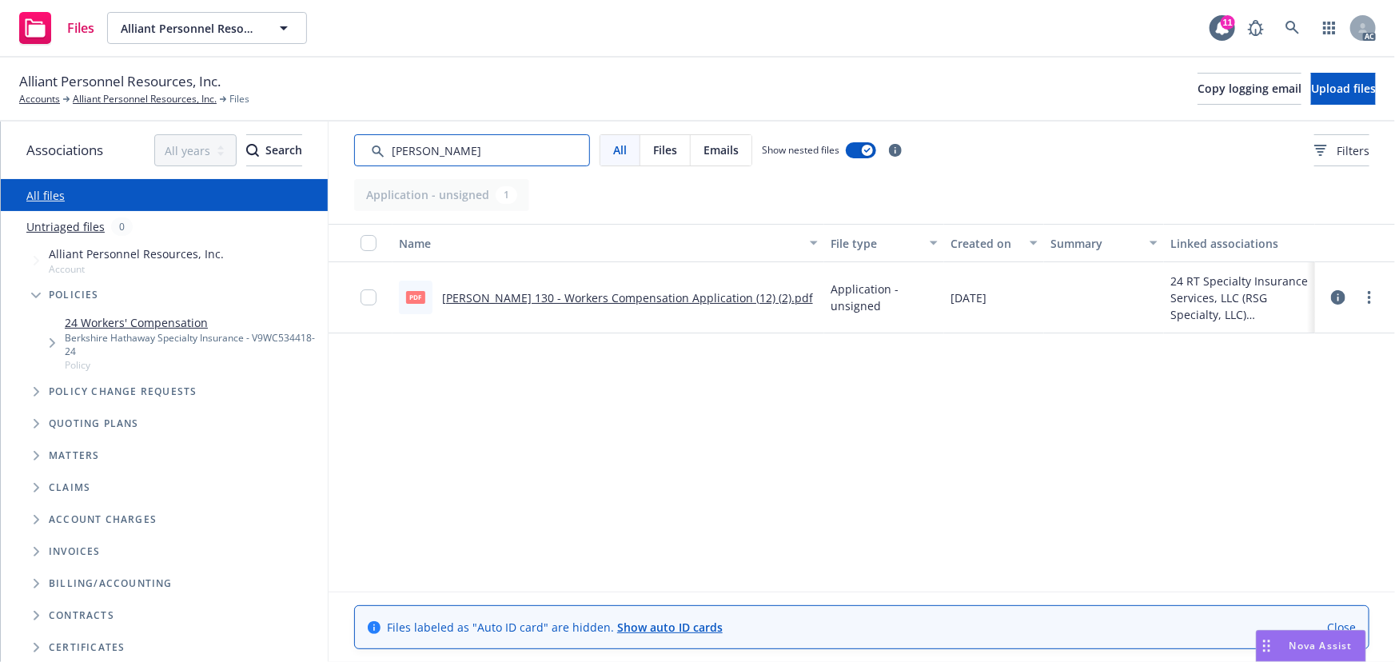
click at [454, 145] on input "Search by keyword..." at bounding box center [472, 150] width 236 height 32
drag, startPoint x: 472, startPoint y: 145, endPoint x: 399, endPoint y: 145, distance: 73.5
click at [399, 145] on input "Search by keyword..." at bounding box center [472, 150] width 236 height 32
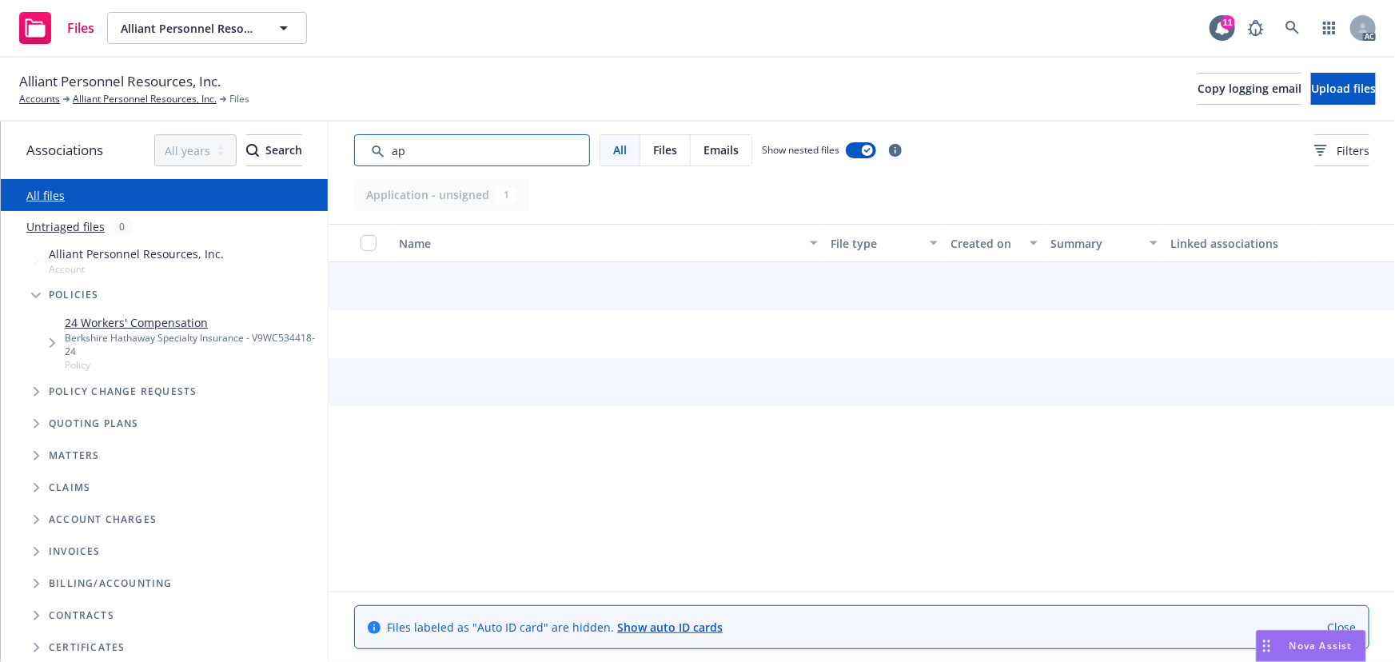
type input "app"
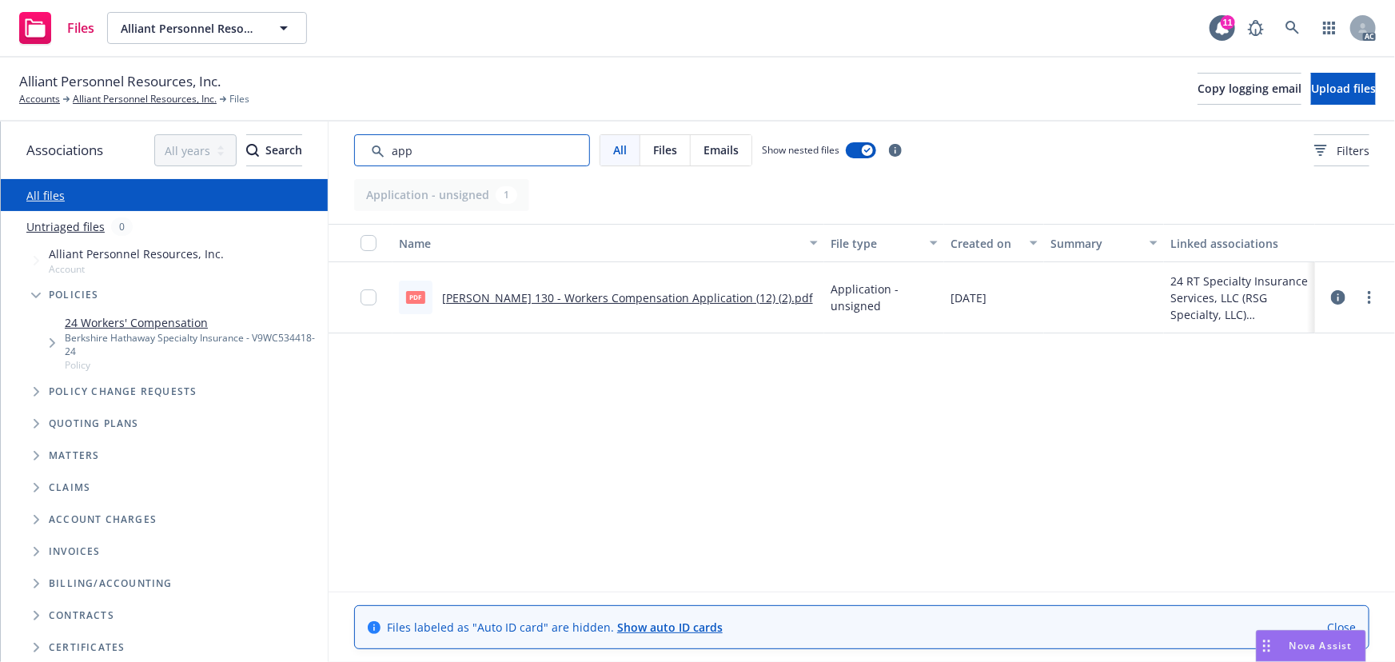
drag, startPoint x: 560, startPoint y: 150, endPoint x: 355, endPoint y: 150, distance: 204.6
click at [355, 150] on input "Search by keyword..." at bounding box center [472, 150] width 236 height 32
click at [1359, 149] on button "Filters" at bounding box center [1341, 150] width 55 height 32
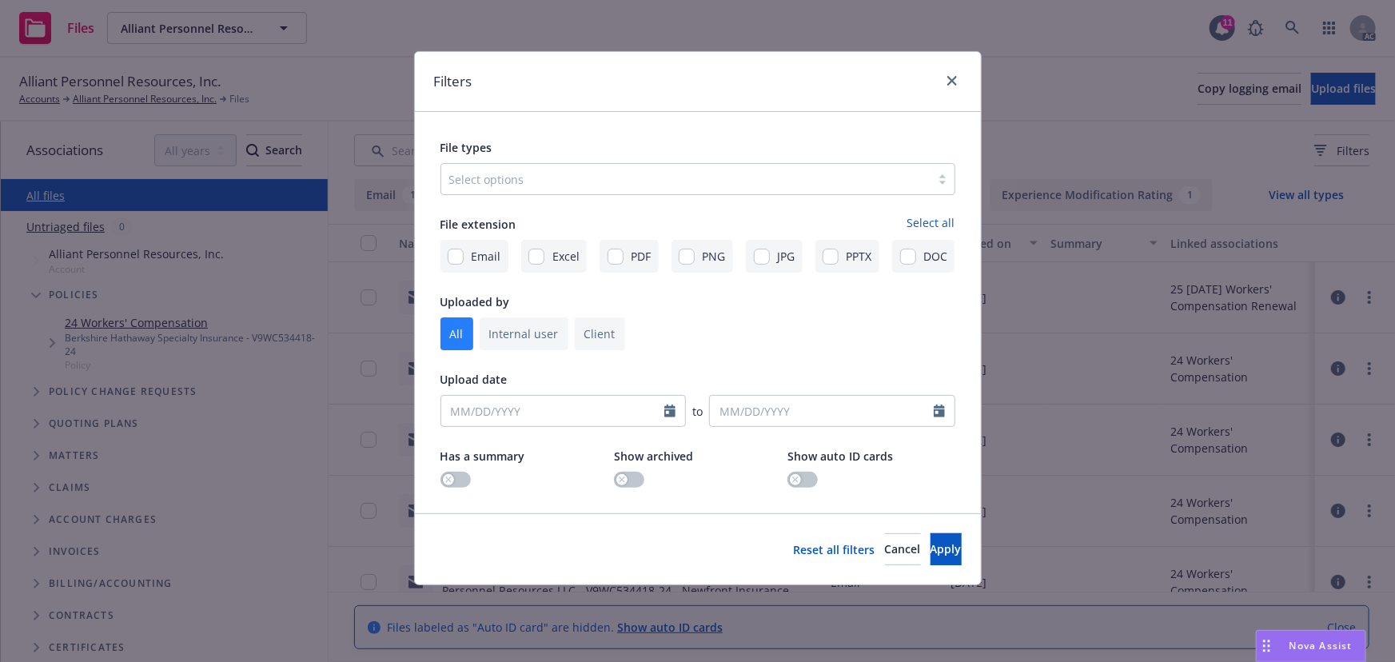
click at [801, 190] on div "Select options" at bounding box center [685, 179] width 489 height 26
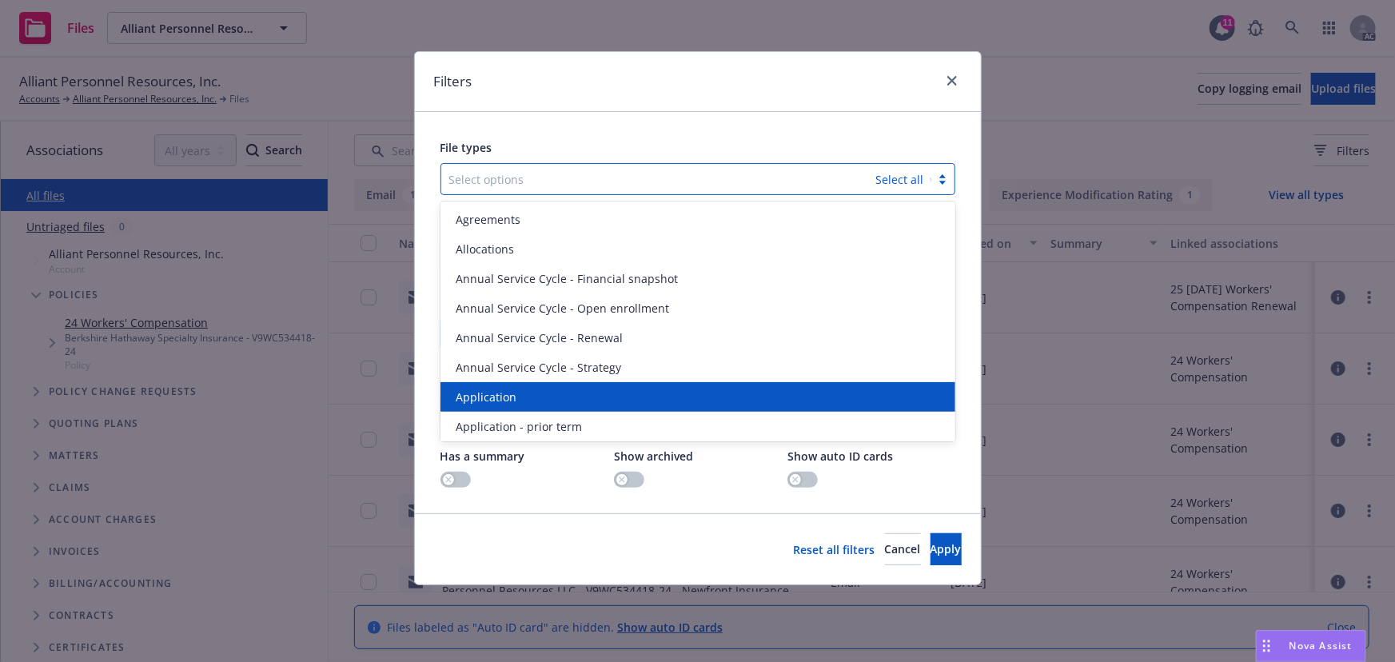
click at [535, 384] on div "Application" at bounding box center [697, 397] width 515 height 30
click at [535, 384] on div "Application - prior term" at bounding box center [697, 397] width 515 height 30
click at [535, 384] on div "Application - signed" at bounding box center [697, 397] width 515 height 30
click at [535, 384] on div "Application - unsigned" at bounding box center [697, 397] width 515 height 30
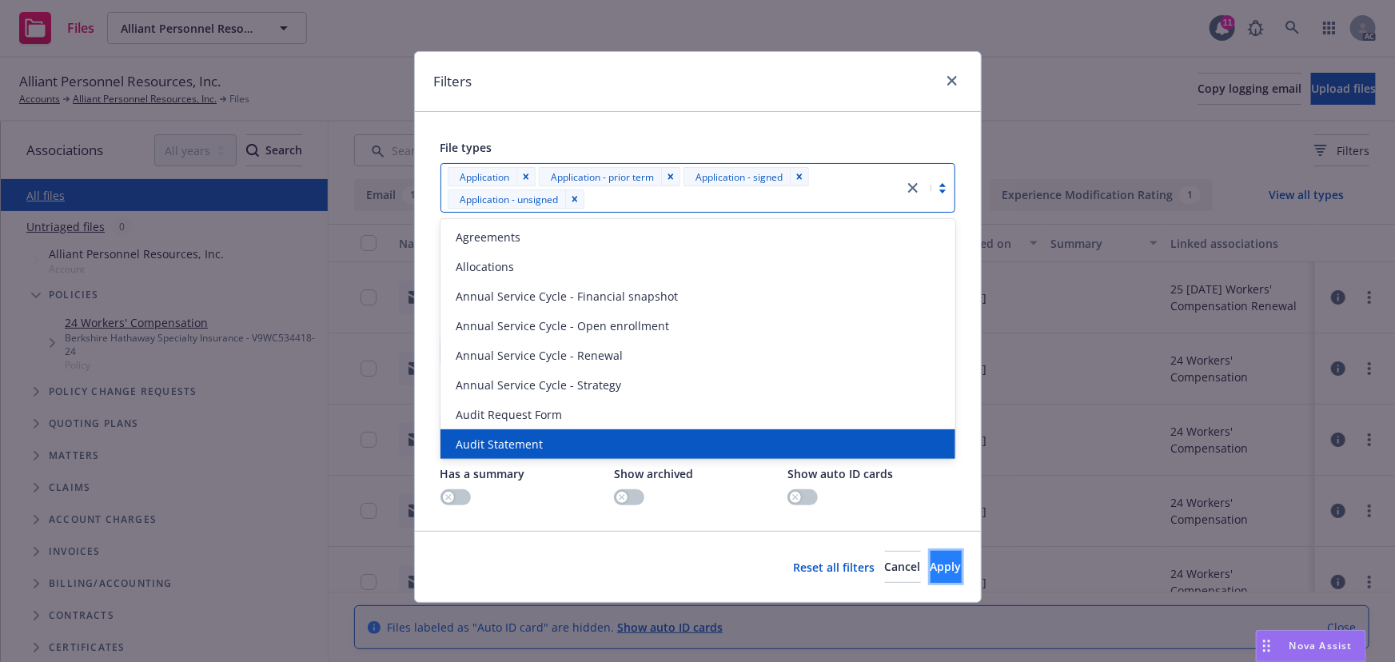
click at [930, 562] on span "Apply" at bounding box center [945, 566] width 31 height 15
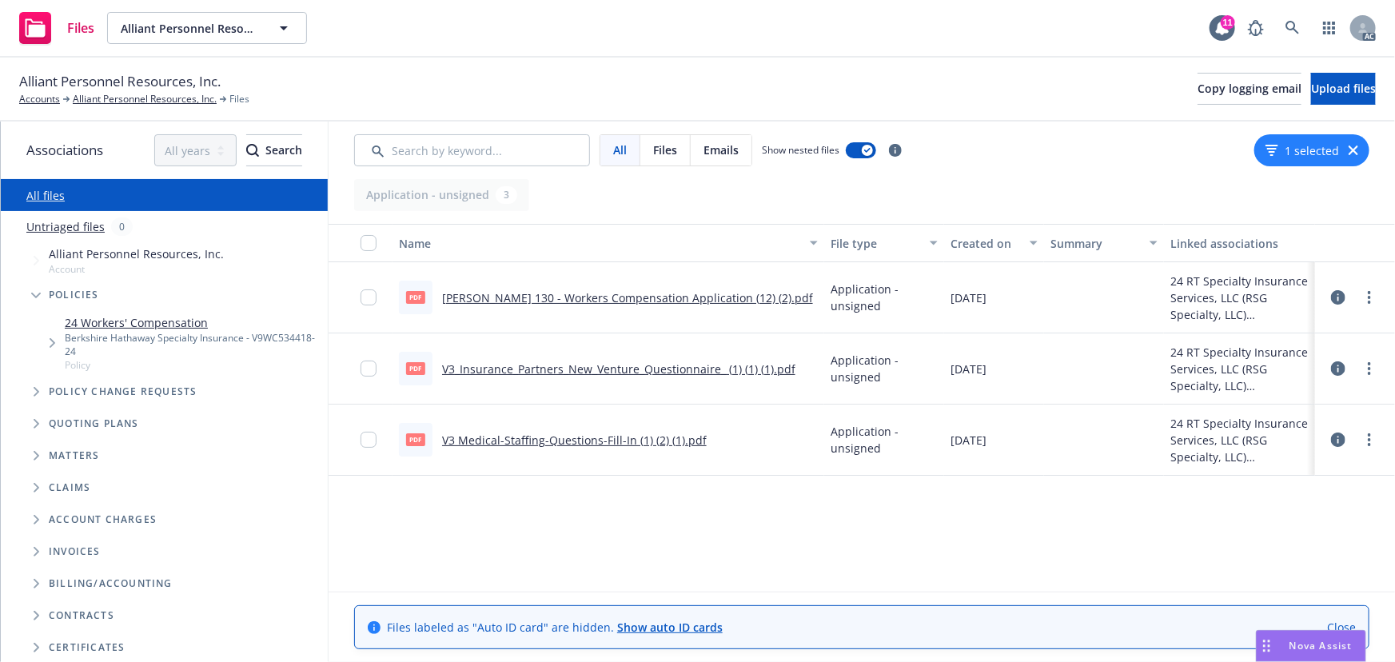
click at [1356, 153] on icon "button" at bounding box center [1353, 150] width 10 height 10
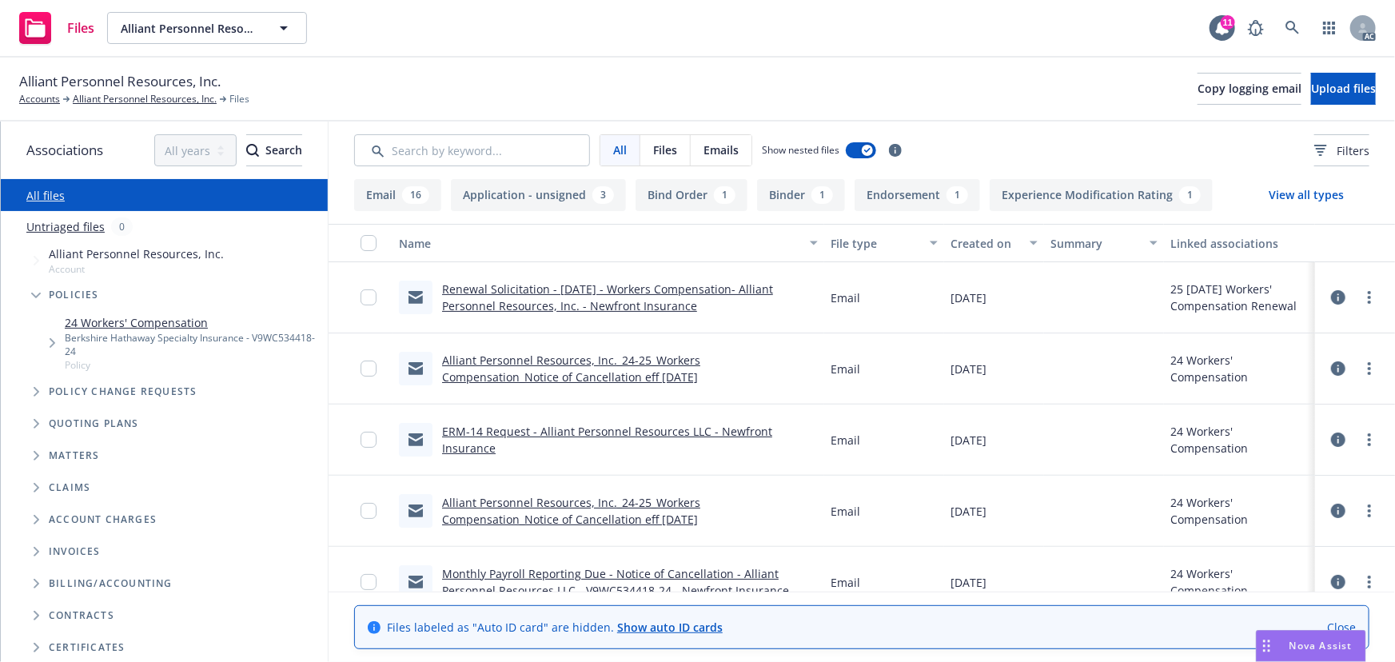
click at [100, 347] on div "Berkshire Hathaway Specialty Insurance - V9WC534418-24" at bounding box center [193, 344] width 257 height 27
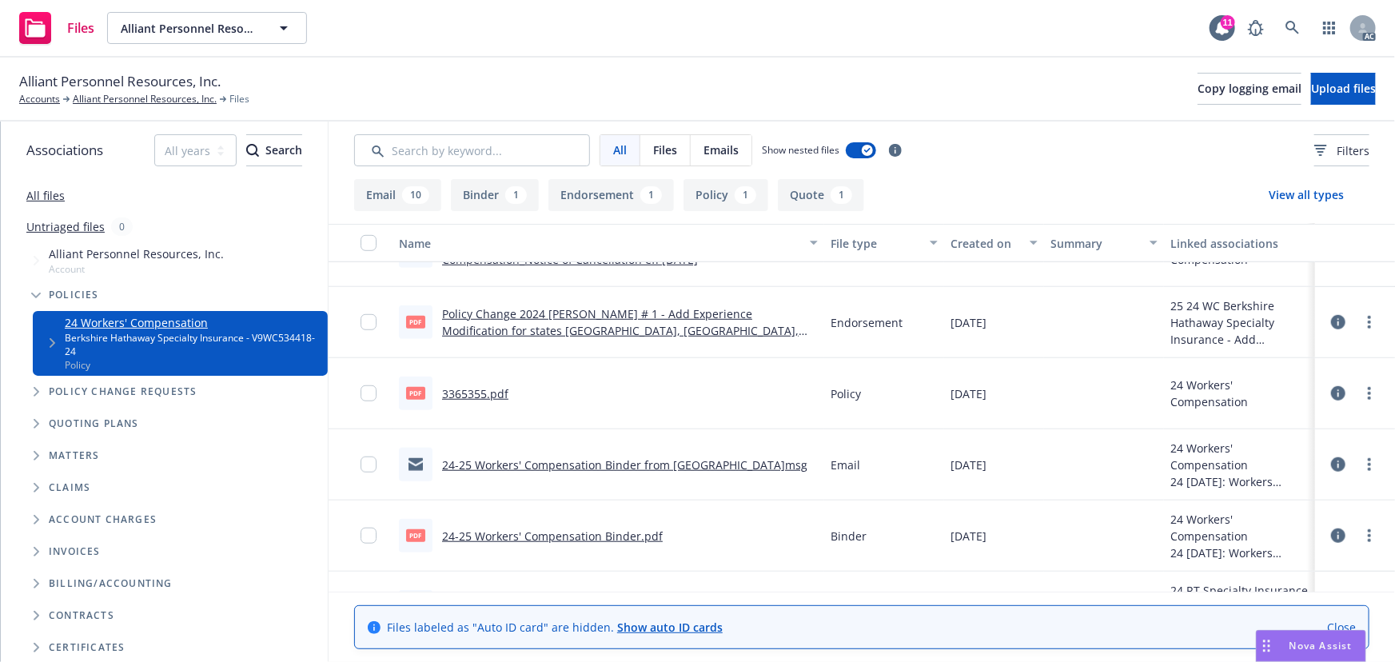
scroll to position [587, 0]
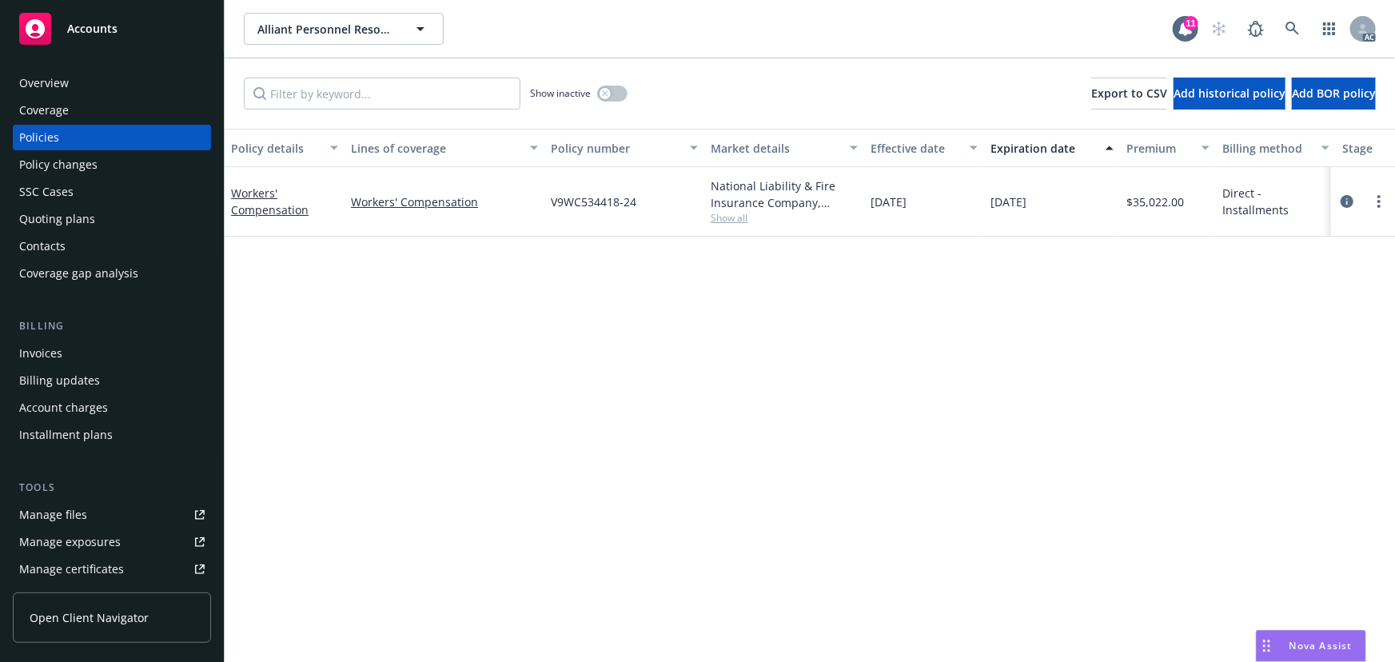
drag, startPoint x: 1058, startPoint y: 199, endPoint x: 989, endPoint y: 206, distance: 69.1
click at [989, 206] on div "11/15/2025" at bounding box center [1052, 202] width 136 height 70
copy span "11/15/2025"
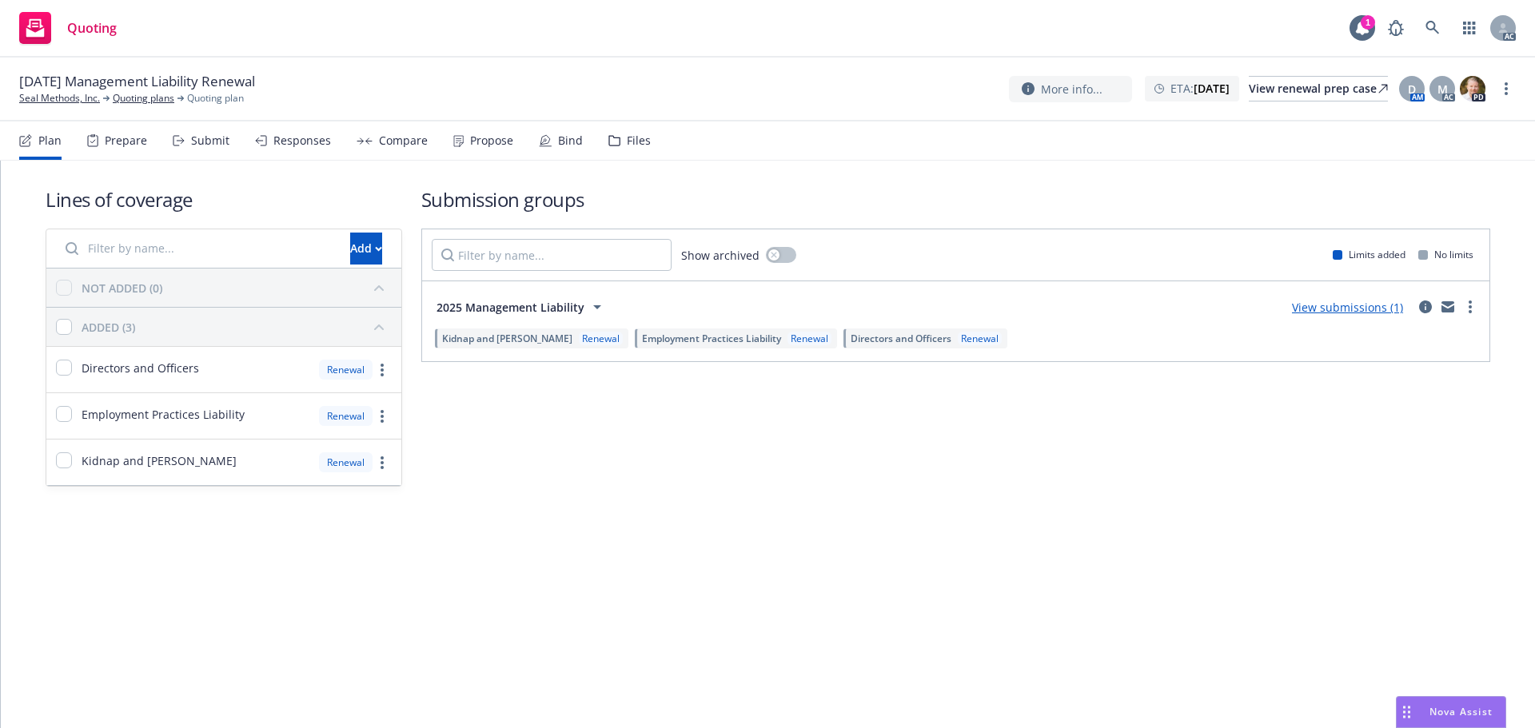
click at [145, 134] on div "Prepare" at bounding box center [126, 140] width 42 height 13
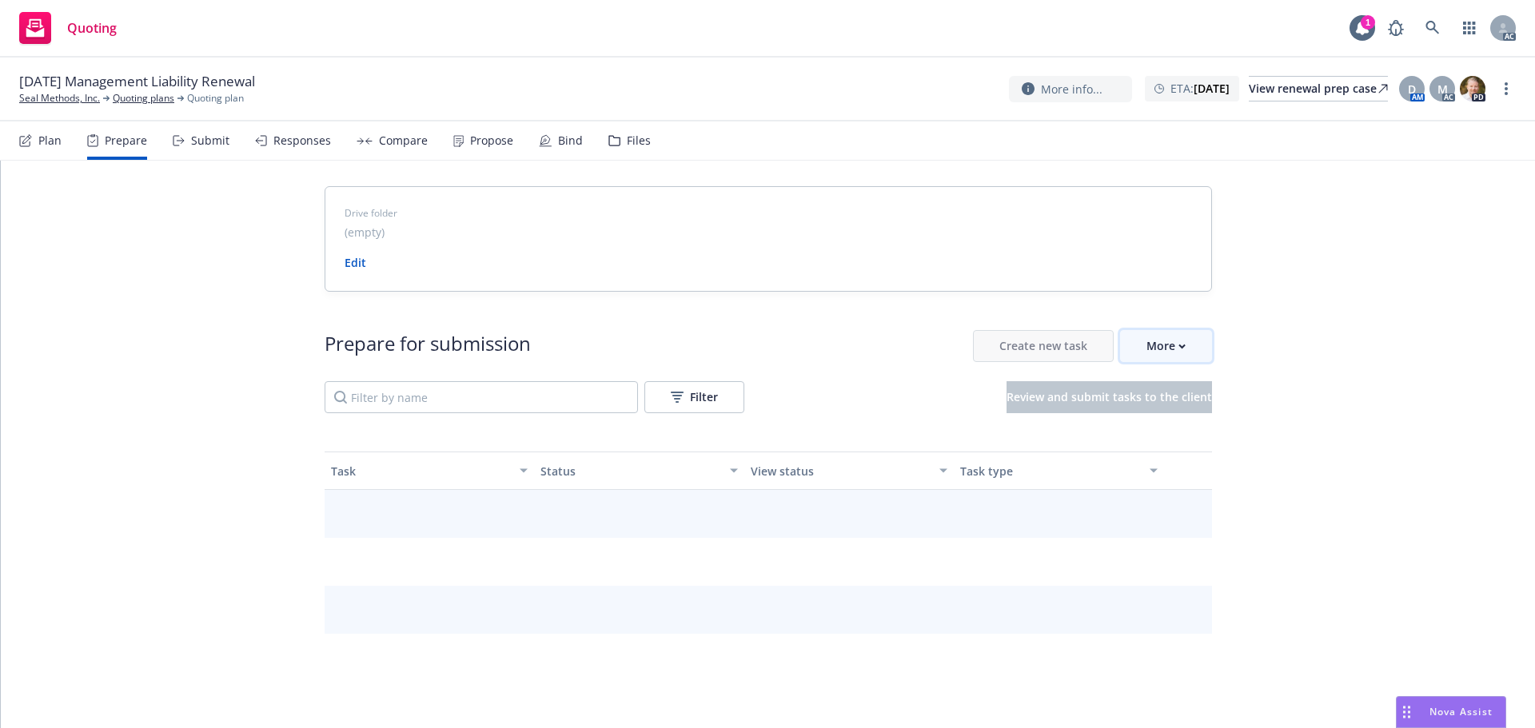
click at [1169, 350] on div "More" at bounding box center [1165, 346] width 39 height 30
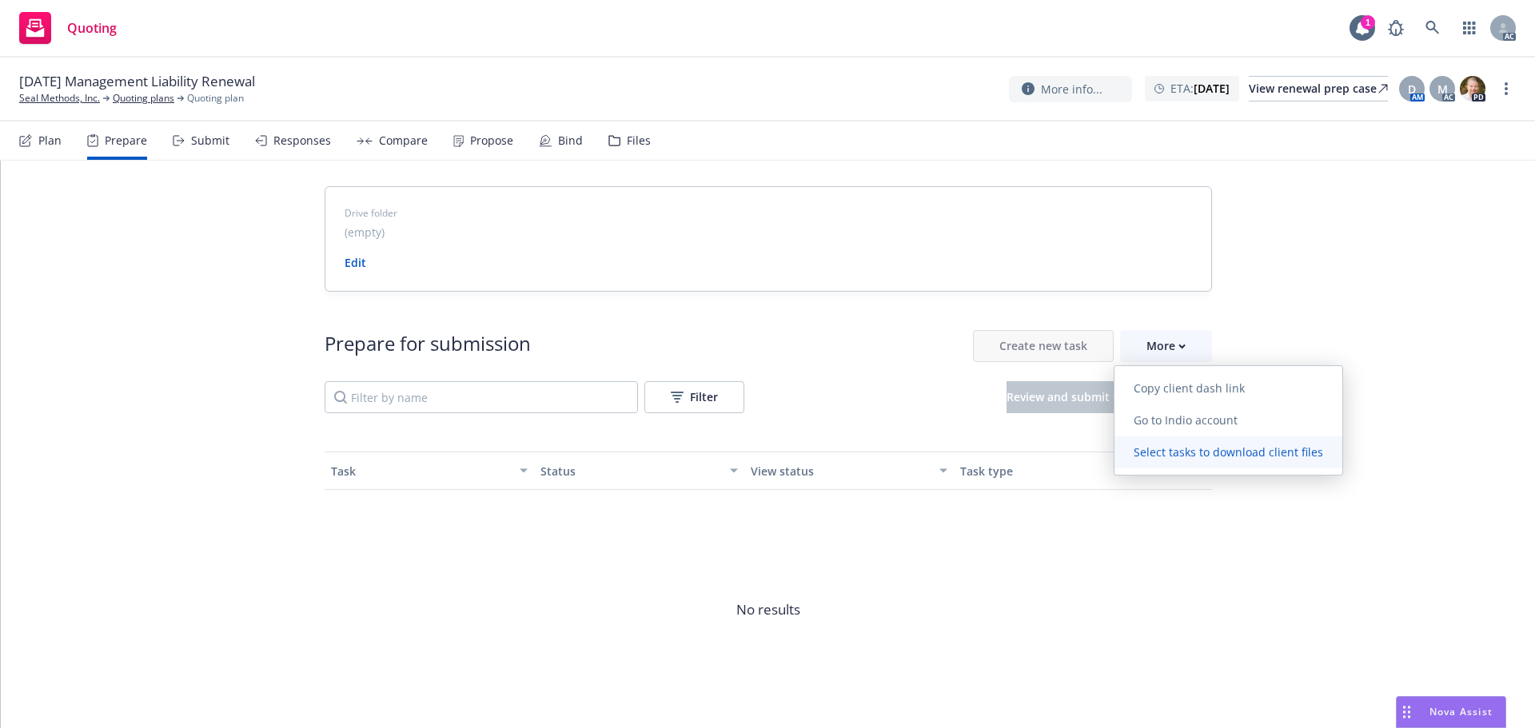
click at [1169, 437] on link "Select tasks to download client files" at bounding box center [1228, 452] width 228 height 32
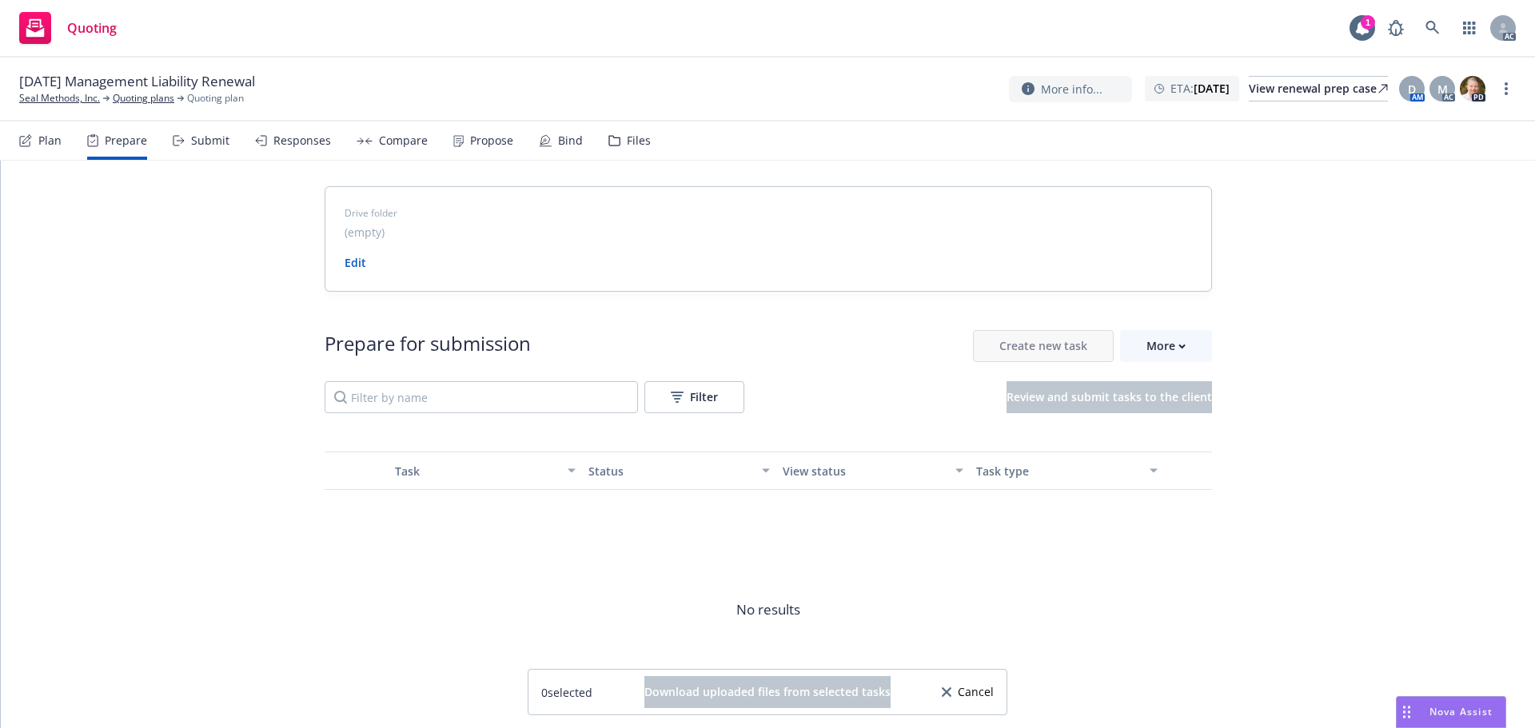
click at [963, 697] on span "Cancel" at bounding box center [976, 692] width 36 height 11
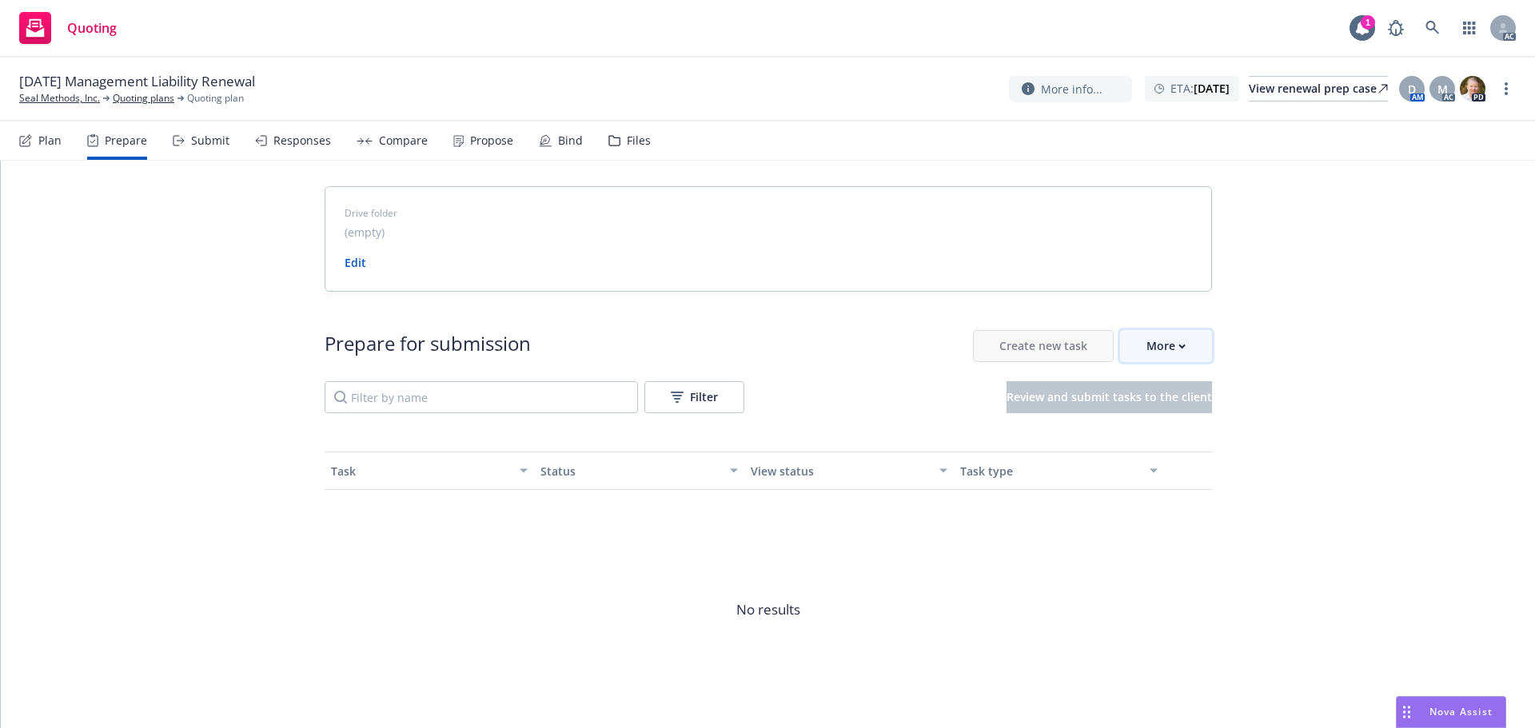
click at [1165, 342] on div "More" at bounding box center [1165, 346] width 39 height 30
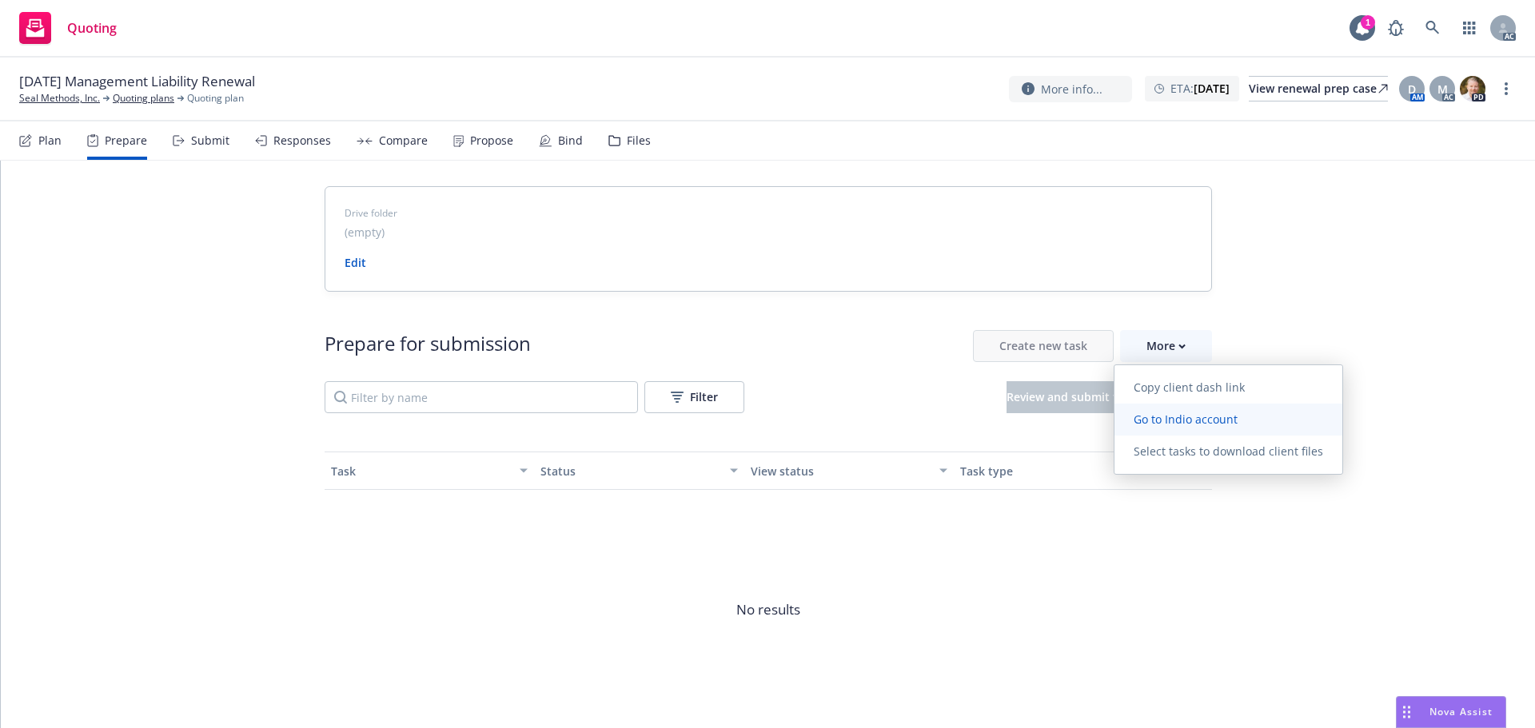
click at [1179, 420] on span "Go to Indio account" at bounding box center [1185, 419] width 142 height 15
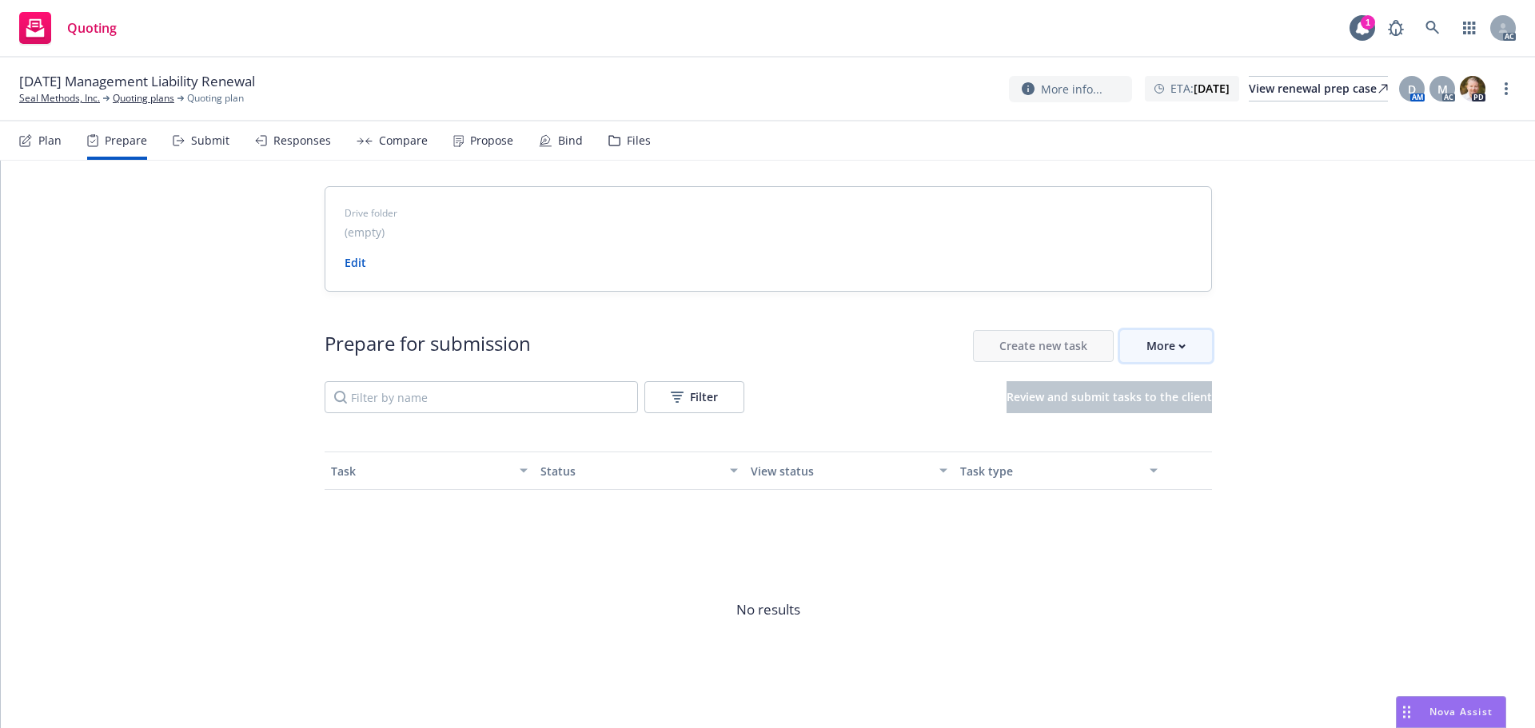
click at [1188, 349] on button "More" at bounding box center [1166, 346] width 92 height 32
click at [1155, 519] on span "No results" at bounding box center [768, 610] width 887 height 240
click at [78, 97] on link "Seal Methods, Inc." at bounding box center [59, 98] width 81 height 14
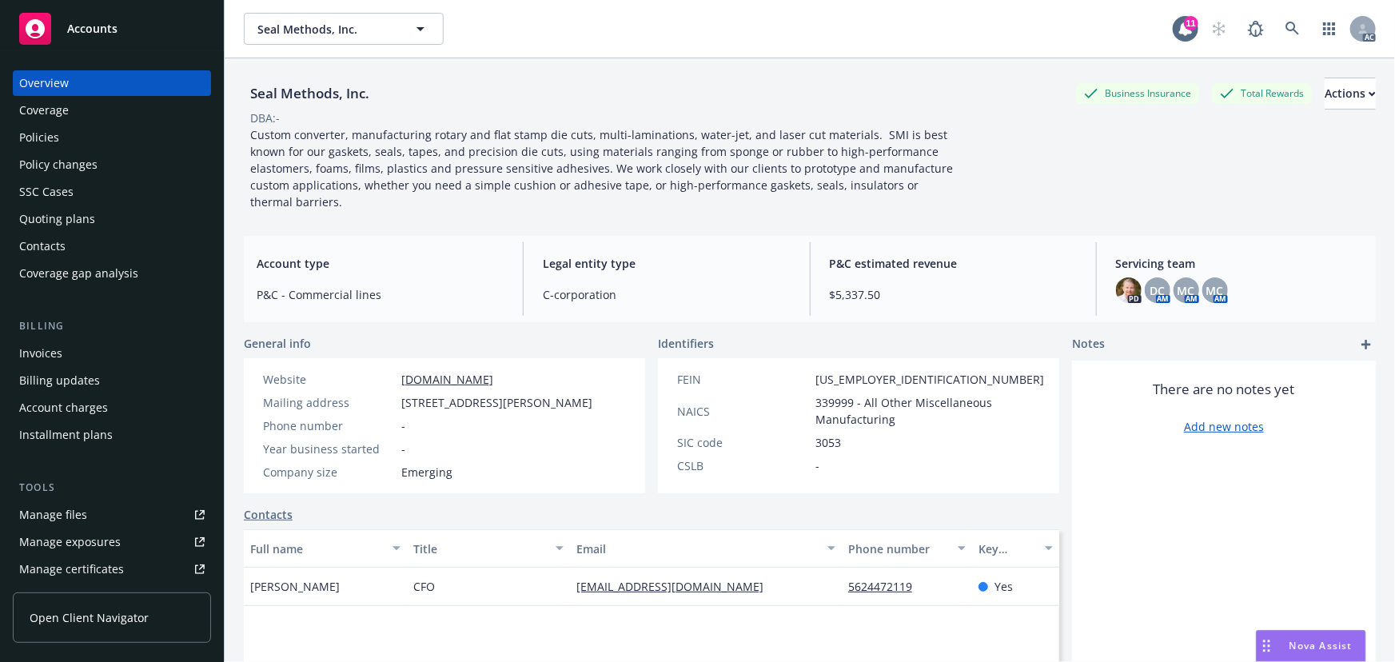
click at [99, 508] on link "Manage files" at bounding box center [112, 515] width 198 height 26
click at [648, 78] on div "Seal Methods, Inc. Business Insurance Total Rewards Actions" at bounding box center [810, 94] width 1132 height 32
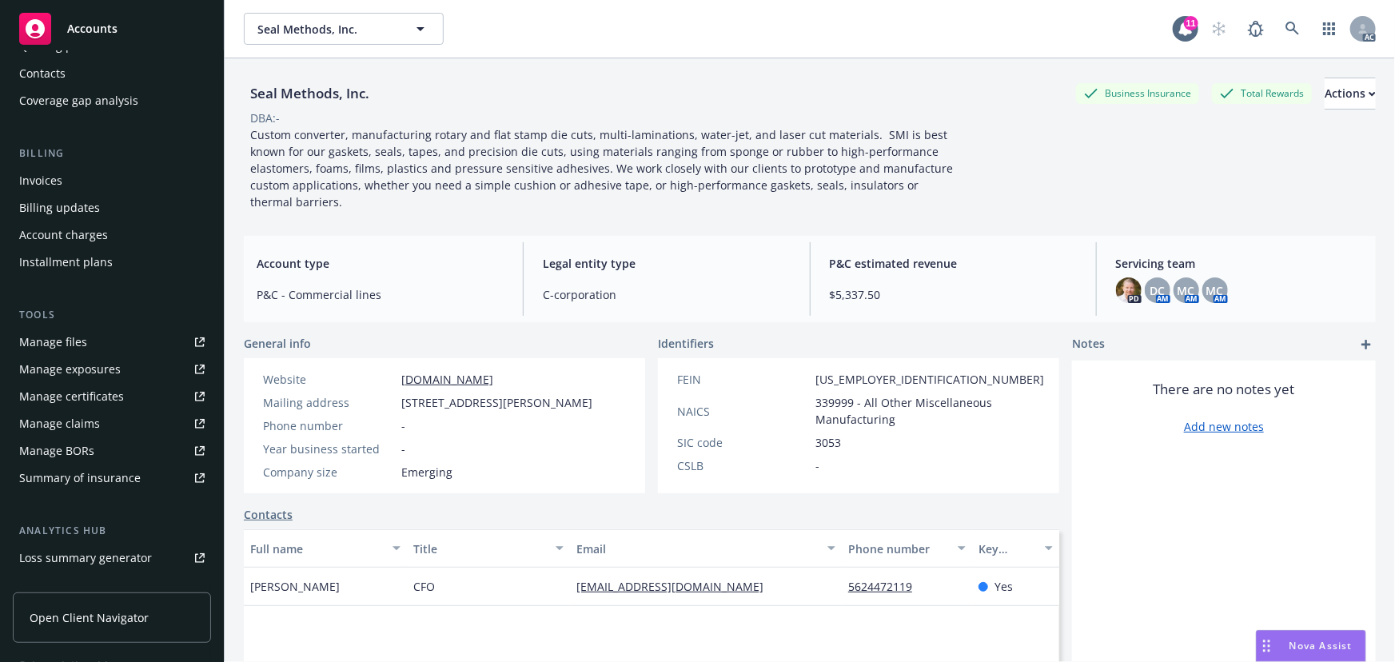
scroll to position [352, 0]
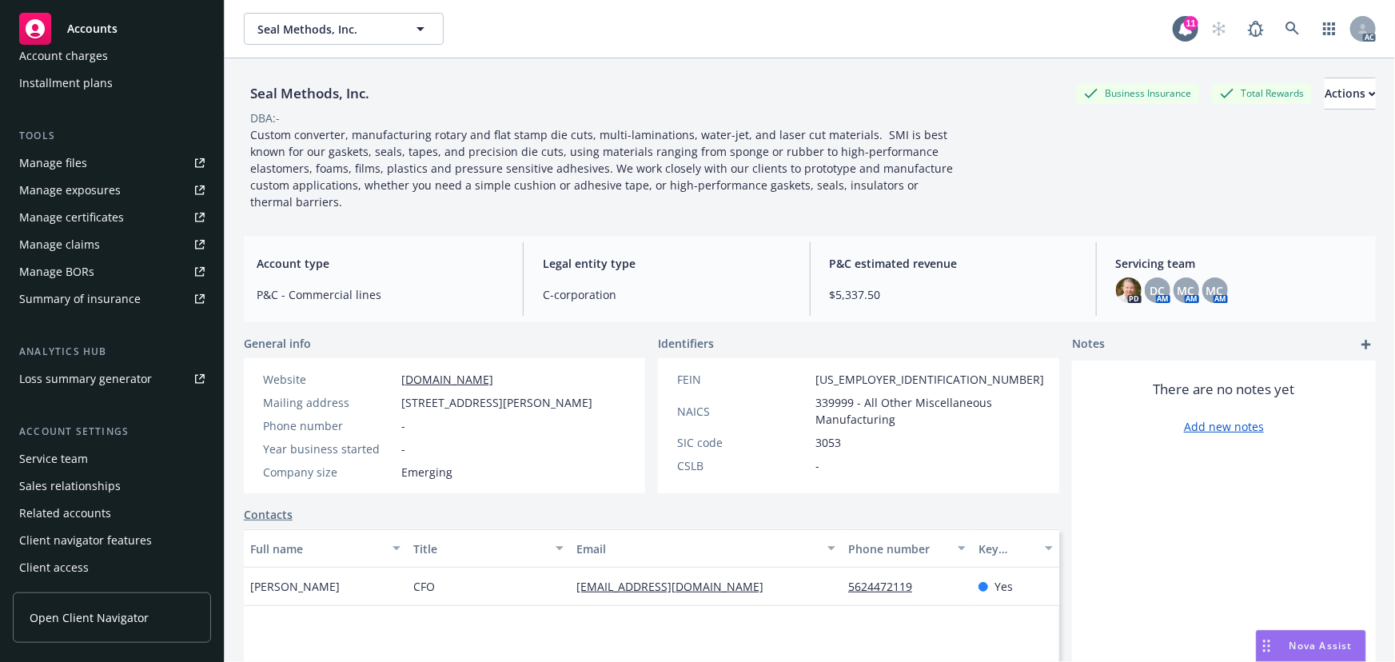
click at [86, 456] on div "Service team" at bounding box center [111, 459] width 185 height 26
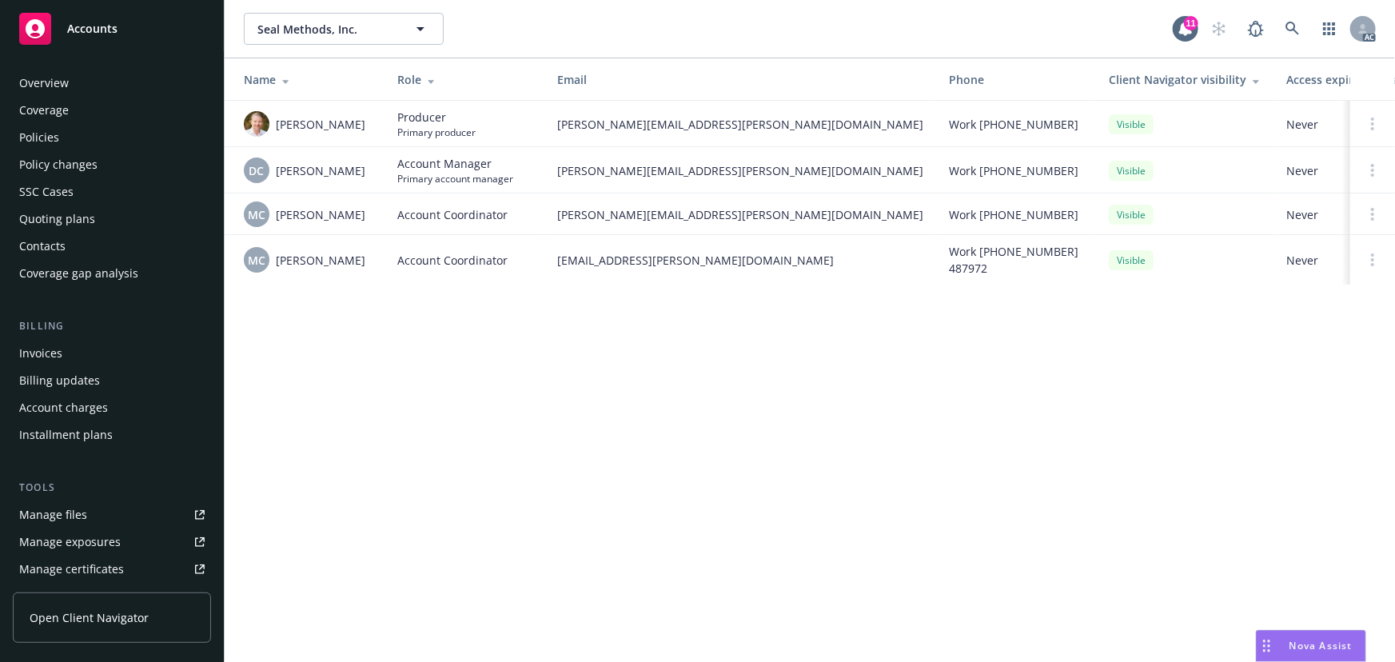
click at [118, 86] on div "Overview" at bounding box center [111, 83] width 185 height 26
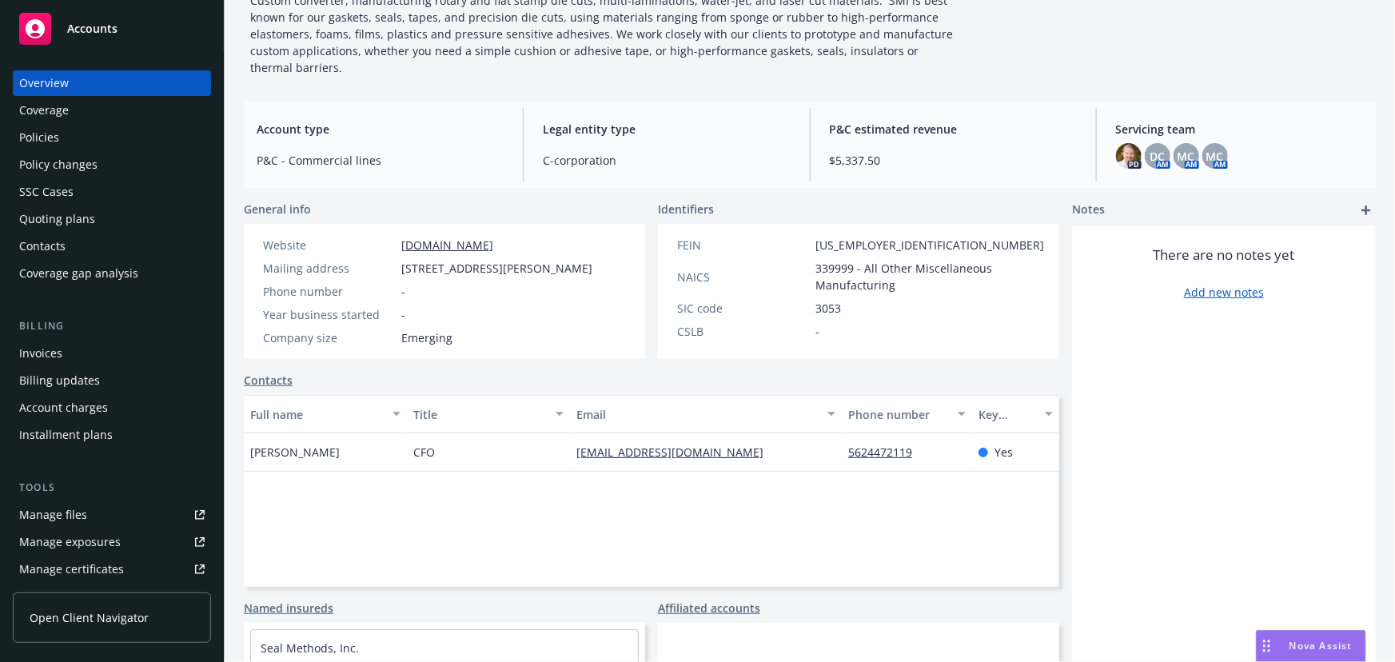
scroll to position [217, 0]
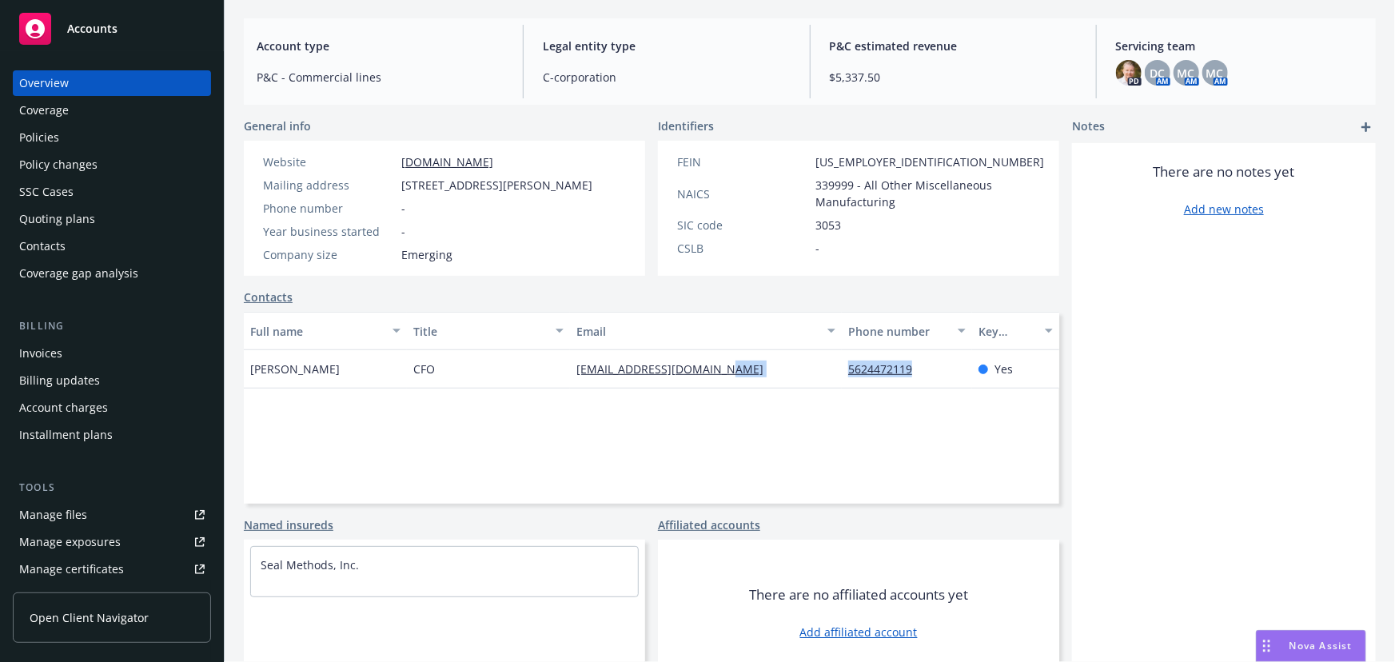
drag, startPoint x: 827, startPoint y: 404, endPoint x: 926, endPoint y: 403, distance: 99.9
click at [926, 388] on div "Doug Kraus CFO dougk@sealmethodsinc.com 5624472119 Yes" at bounding box center [651, 369] width 815 height 38
copy div "5624472119"
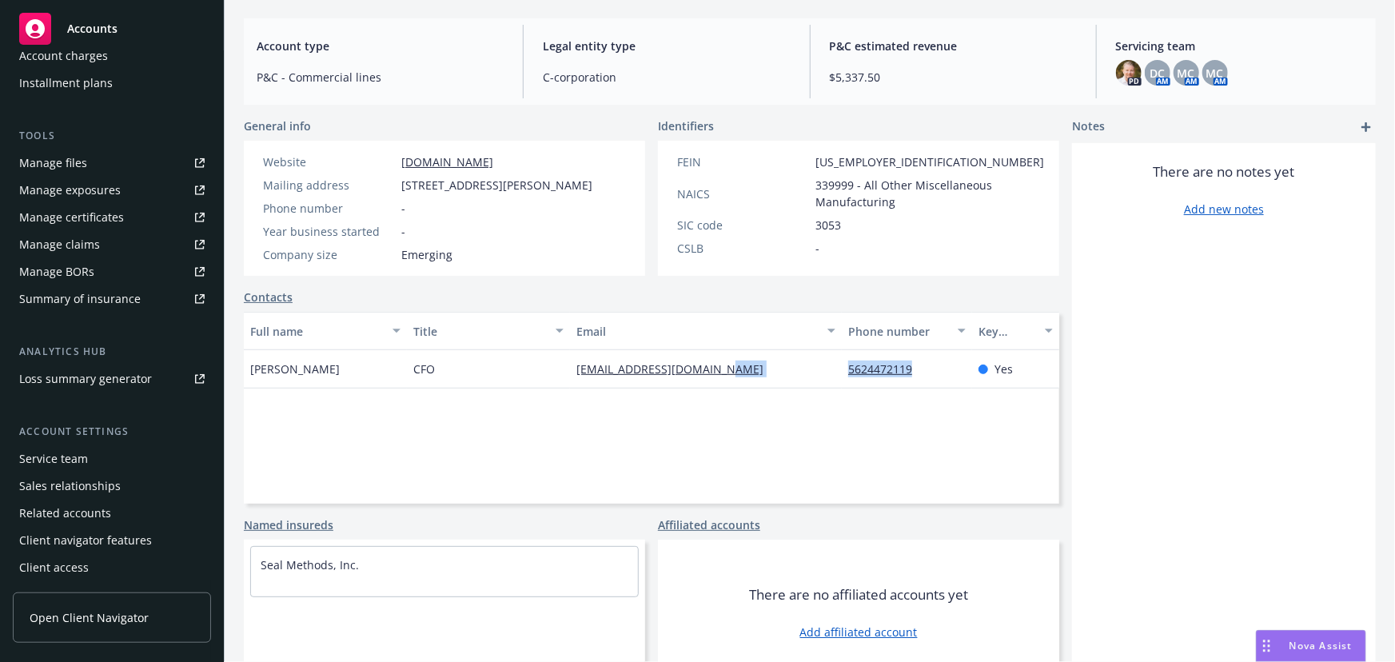
click at [64, 448] on div "Service team" at bounding box center [53, 459] width 69 height 26
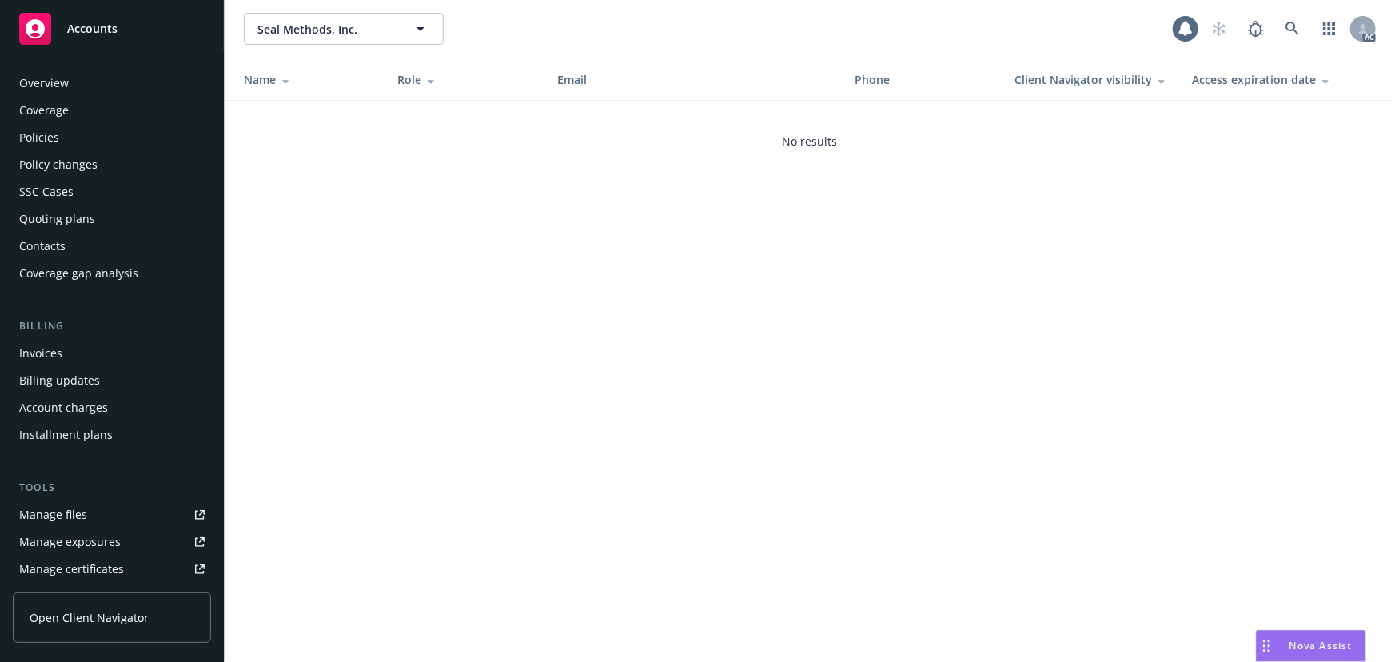
scroll to position [352, 0]
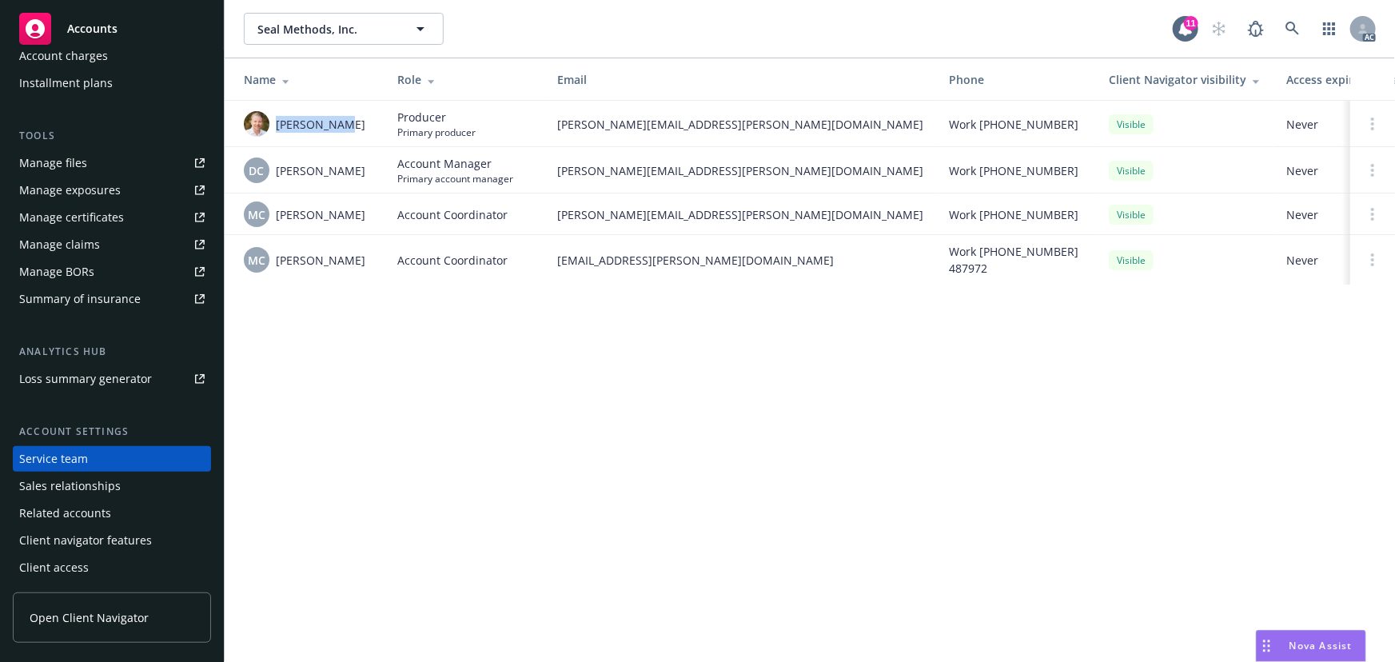
drag, startPoint x: 343, startPoint y: 117, endPoint x: 277, endPoint y: 121, distance: 66.5
click at [277, 121] on div "Adam Gabler" at bounding box center [308, 124] width 128 height 26
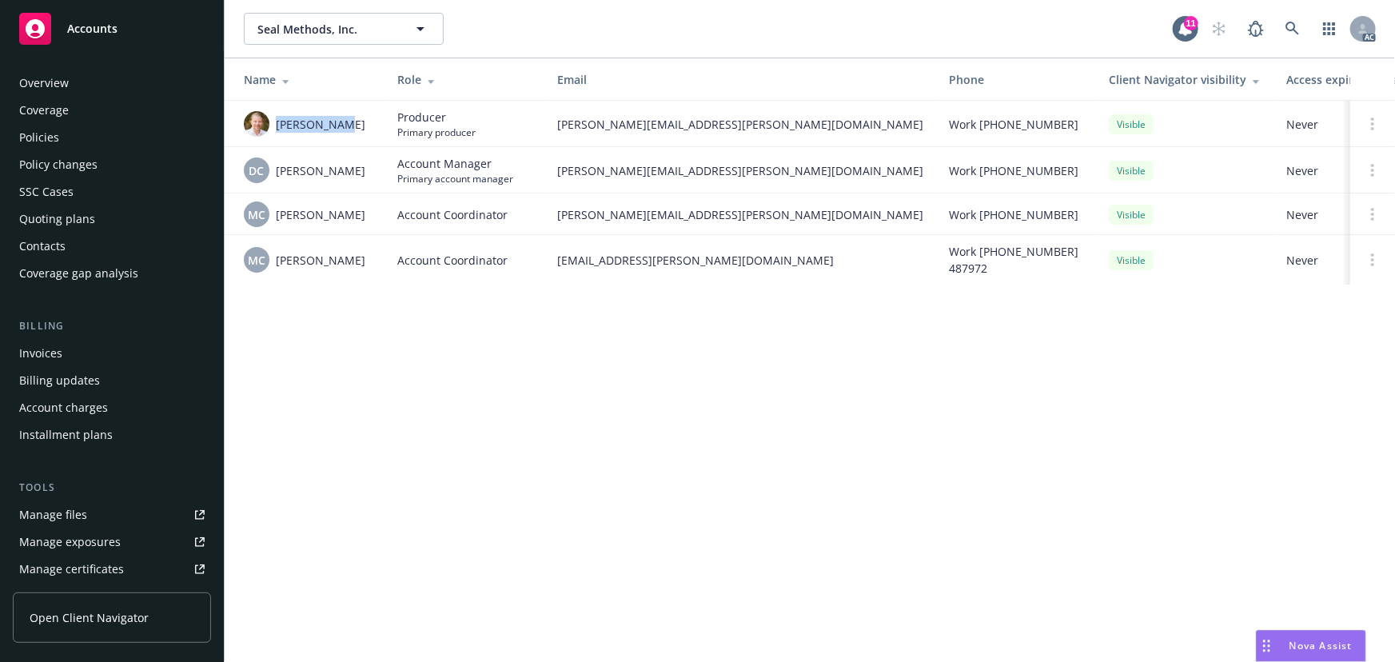
click at [87, 94] on div "Overview" at bounding box center [111, 83] width 185 height 26
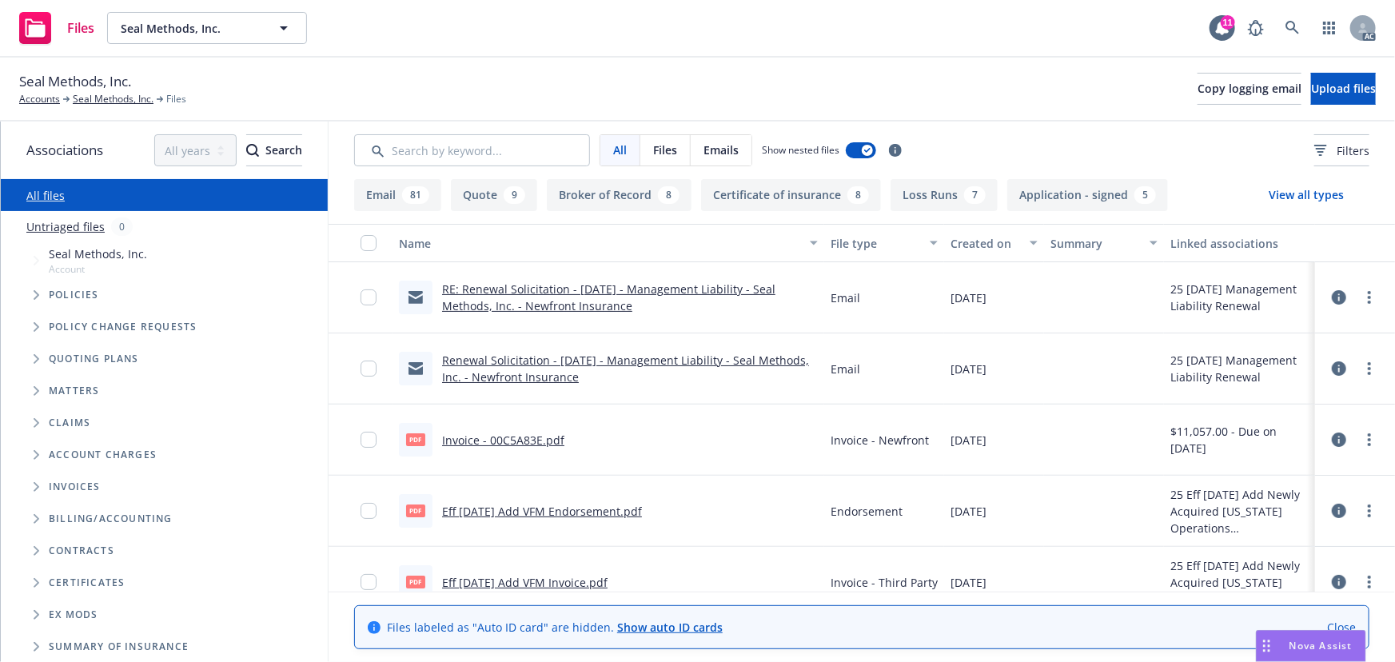
click at [37, 289] on span "Tree Example" at bounding box center [36, 295] width 26 height 26
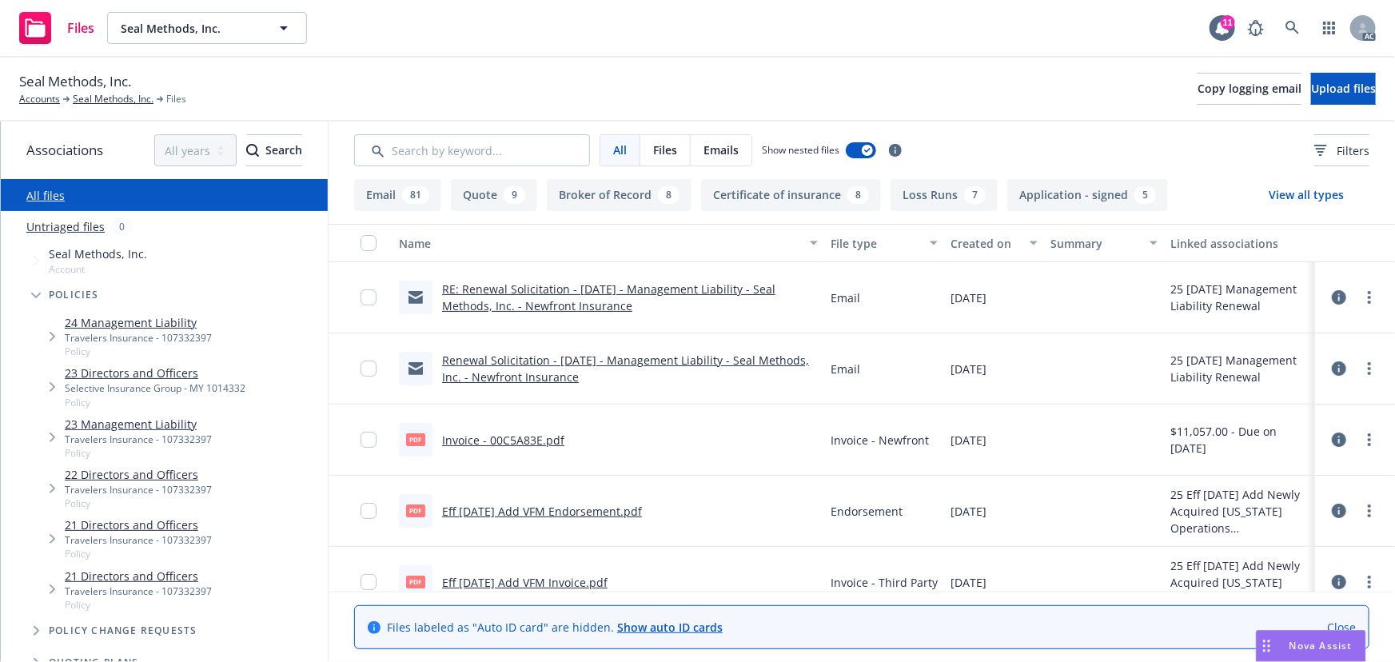
click at [138, 331] on div "Travelers Insurance - 107332397" at bounding box center [138, 338] width 147 height 14
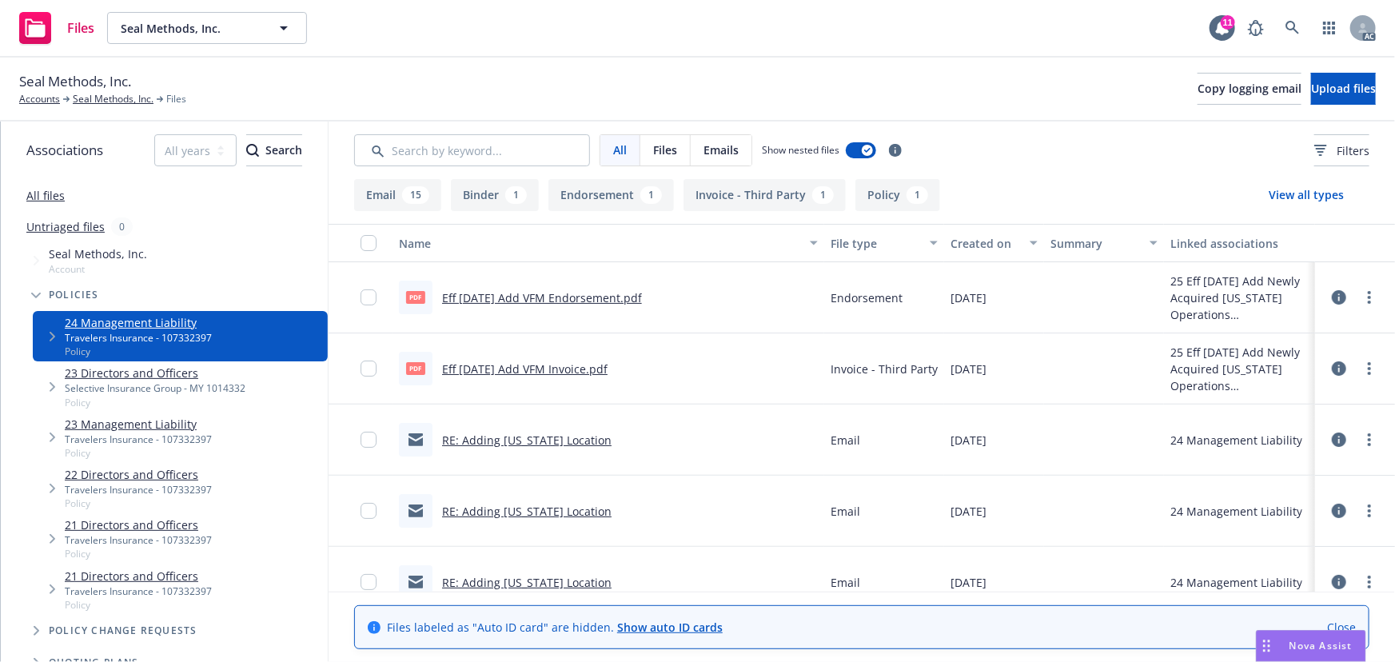
click at [586, 302] on link "Eff [DATE] Add VFM Endorsement.pdf" at bounding box center [542, 297] width 200 height 15
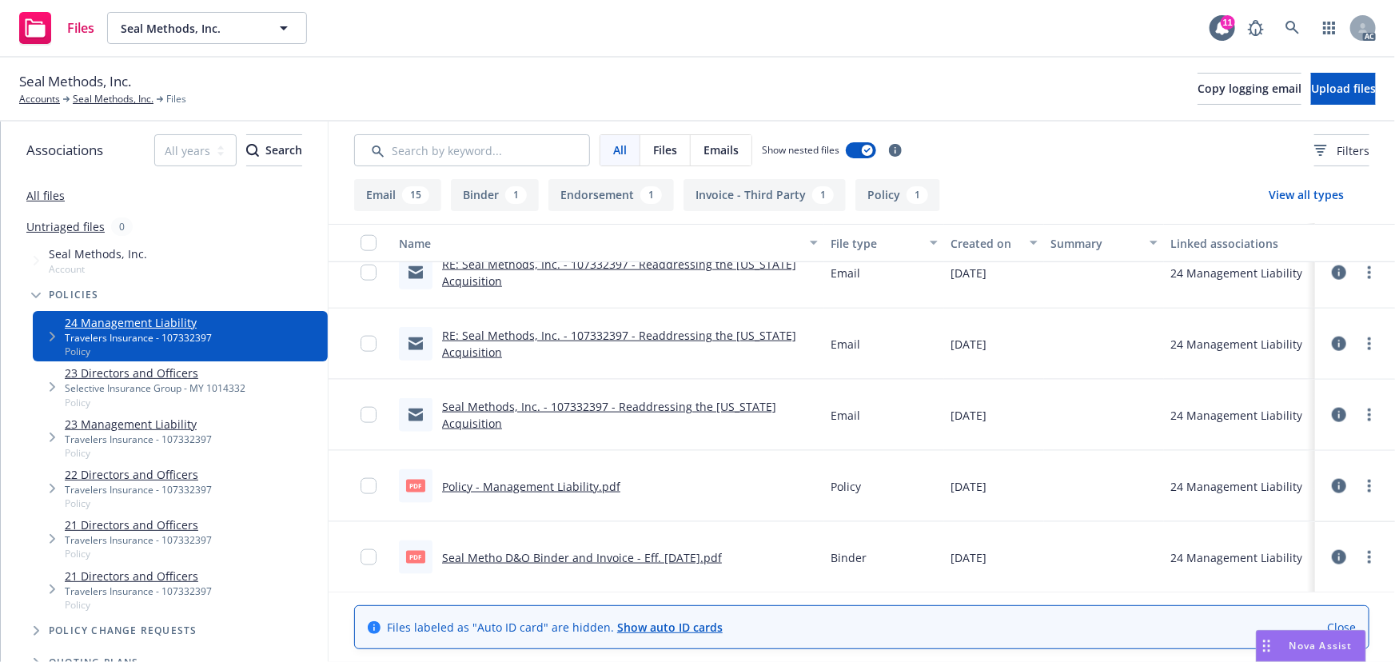
scroll to position [1011, 0]
click at [563, 484] on link "Policy - Management Liability.pdf" at bounding box center [531, 485] width 178 height 15
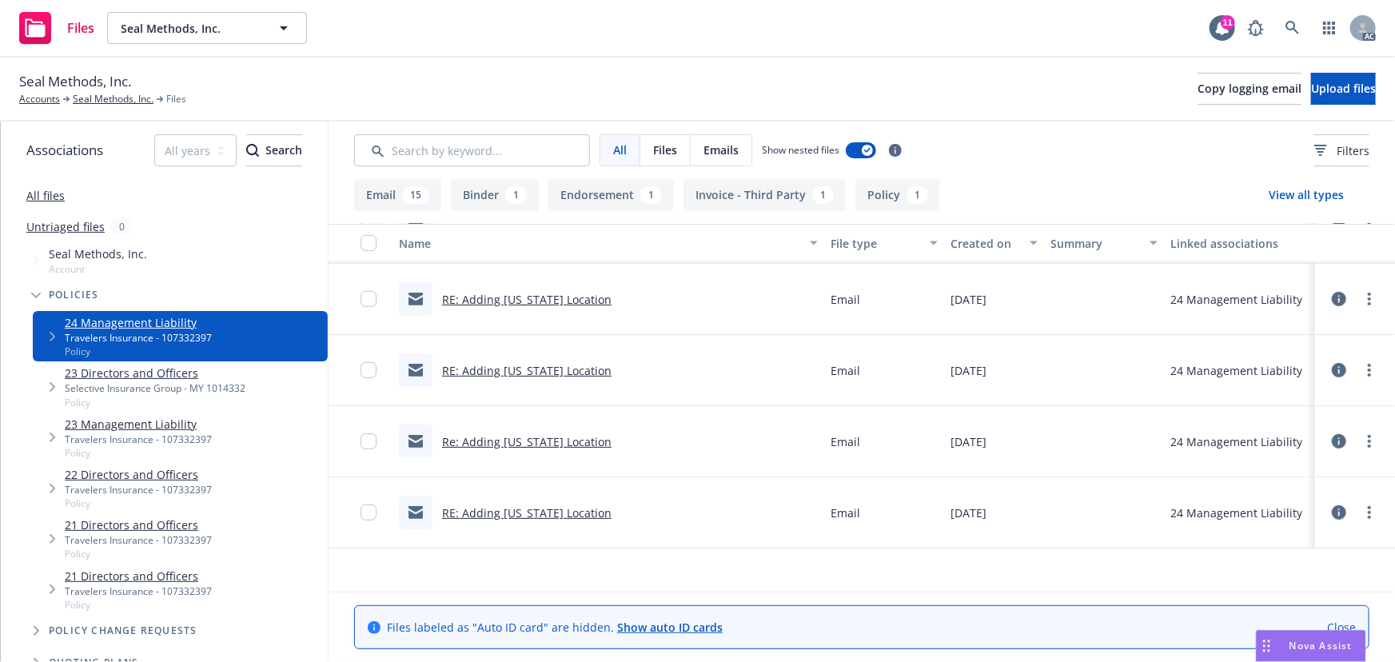
scroll to position [0, 0]
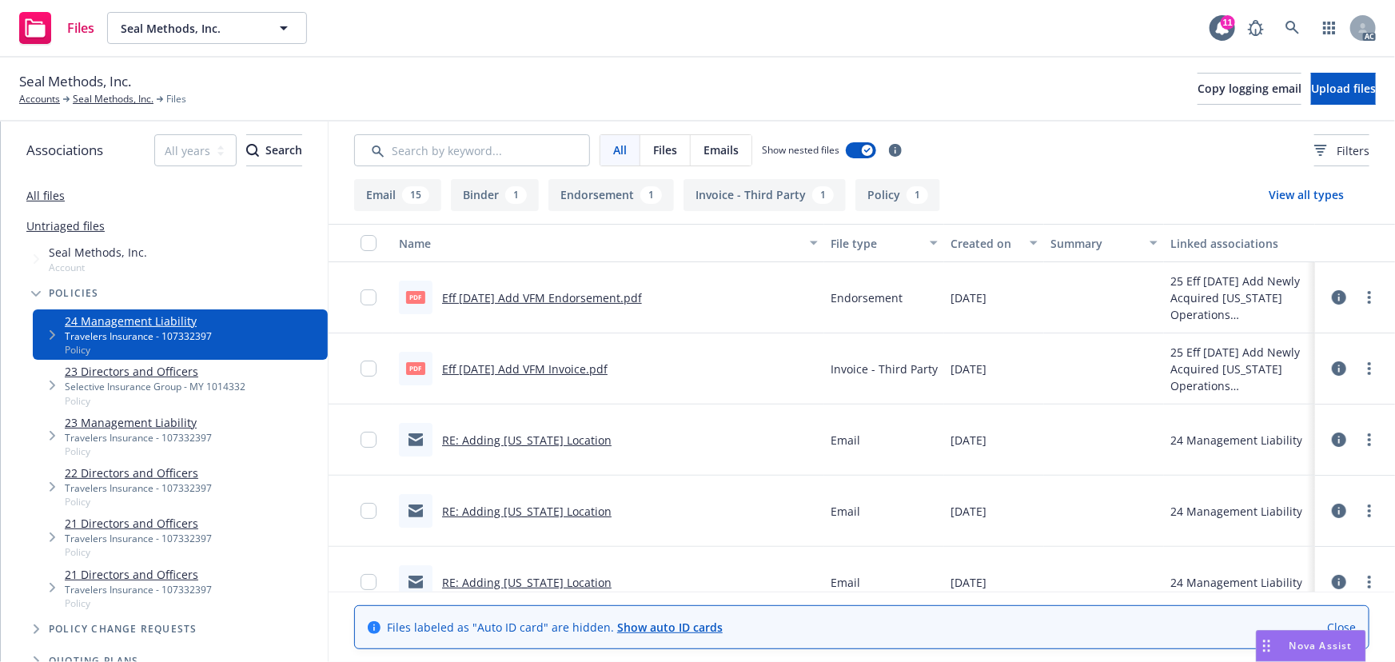
click at [54, 177] on div "Associations All years 2027 2026 2025 2024 2023 2022 2021 2020 2019 2018 2017 2…" at bounding box center [164, 150] width 327 height 58
click at [47, 186] on div "All files" at bounding box center [164, 195] width 327 height 32
click at [45, 191] on link "All files" at bounding box center [45, 195] width 38 height 15
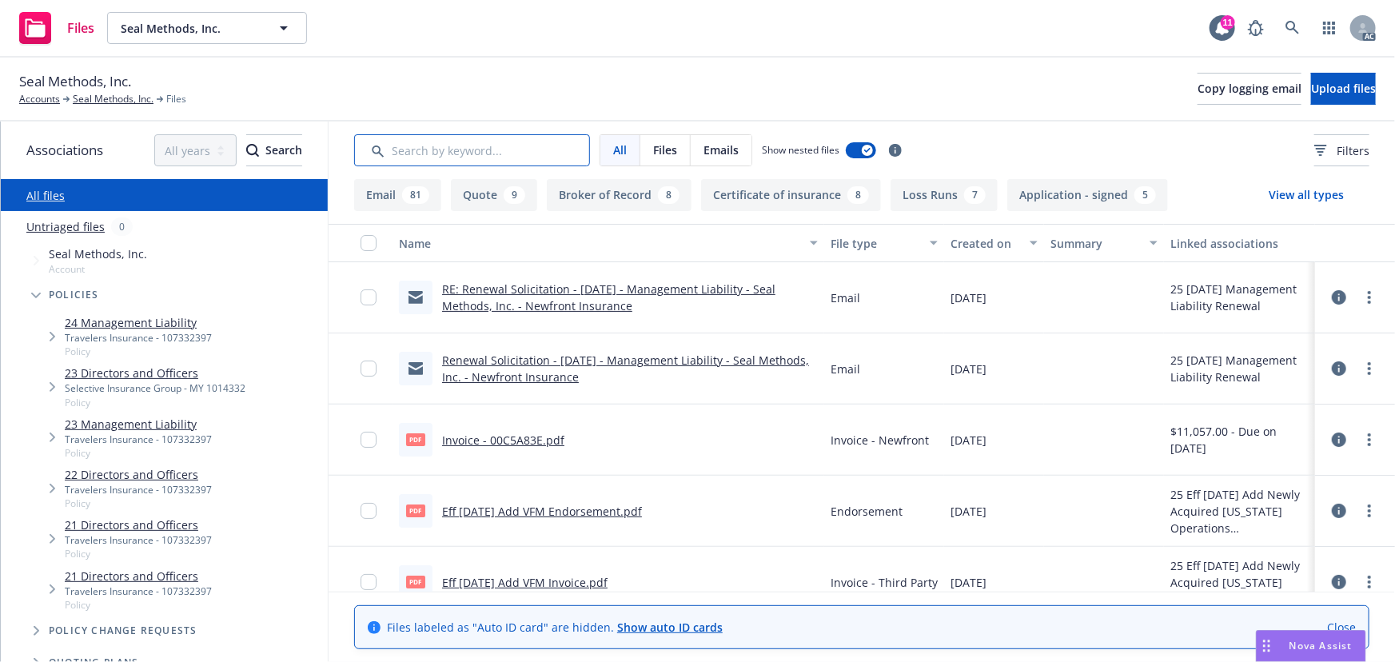
click at [443, 162] on input "Search by keyword..." at bounding box center [472, 150] width 236 height 32
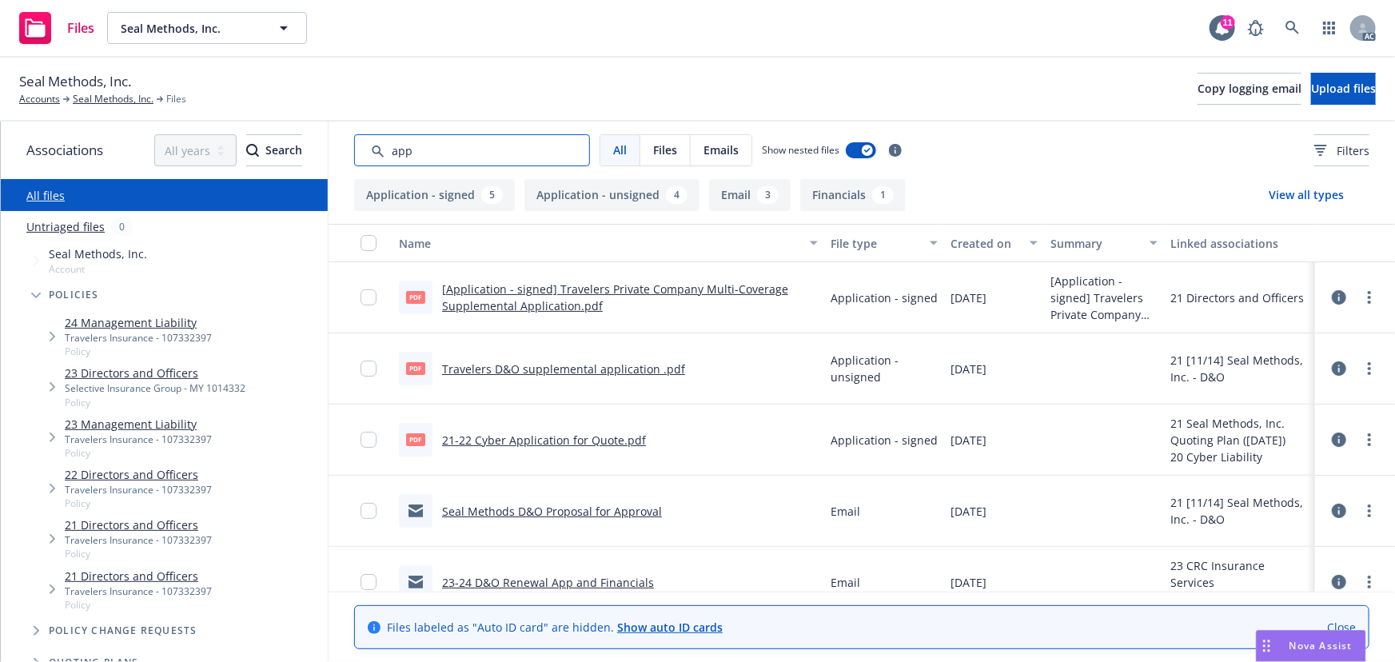
type input "app"
click at [978, 255] on button "Created on" at bounding box center [994, 243] width 100 height 38
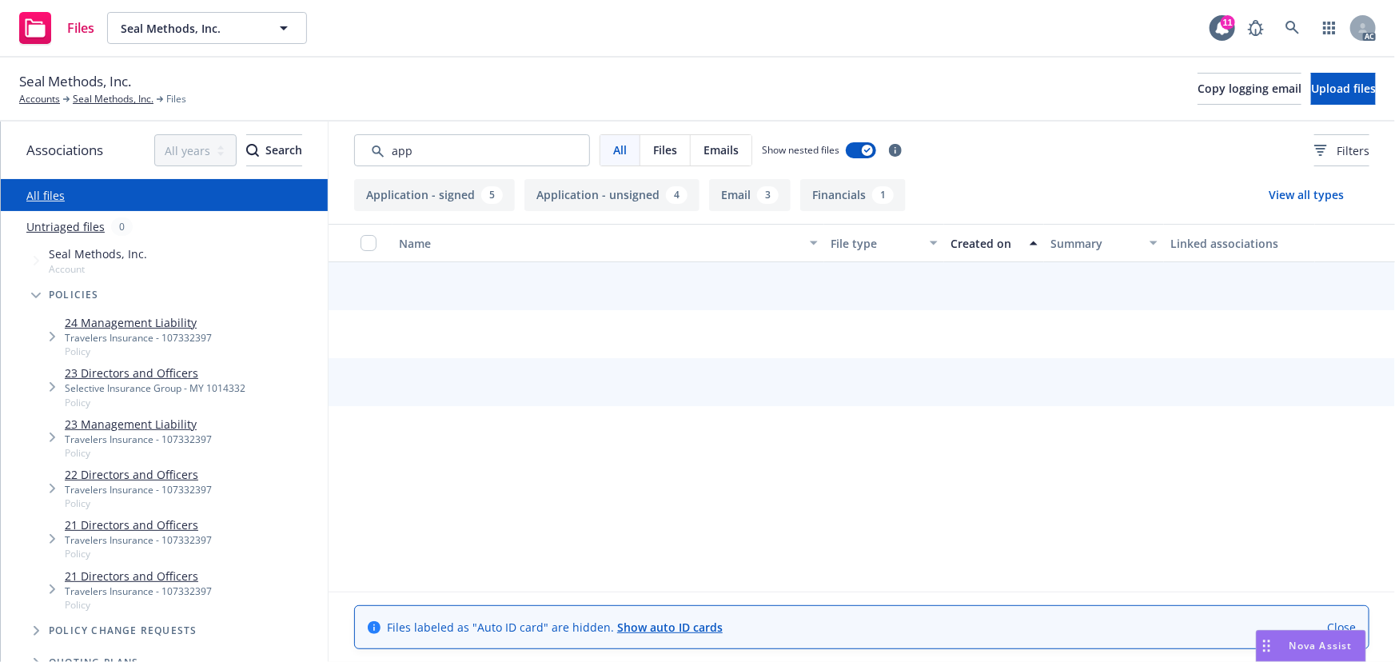
click at [974, 248] on div "Created on" at bounding box center [985, 243] width 70 height 17
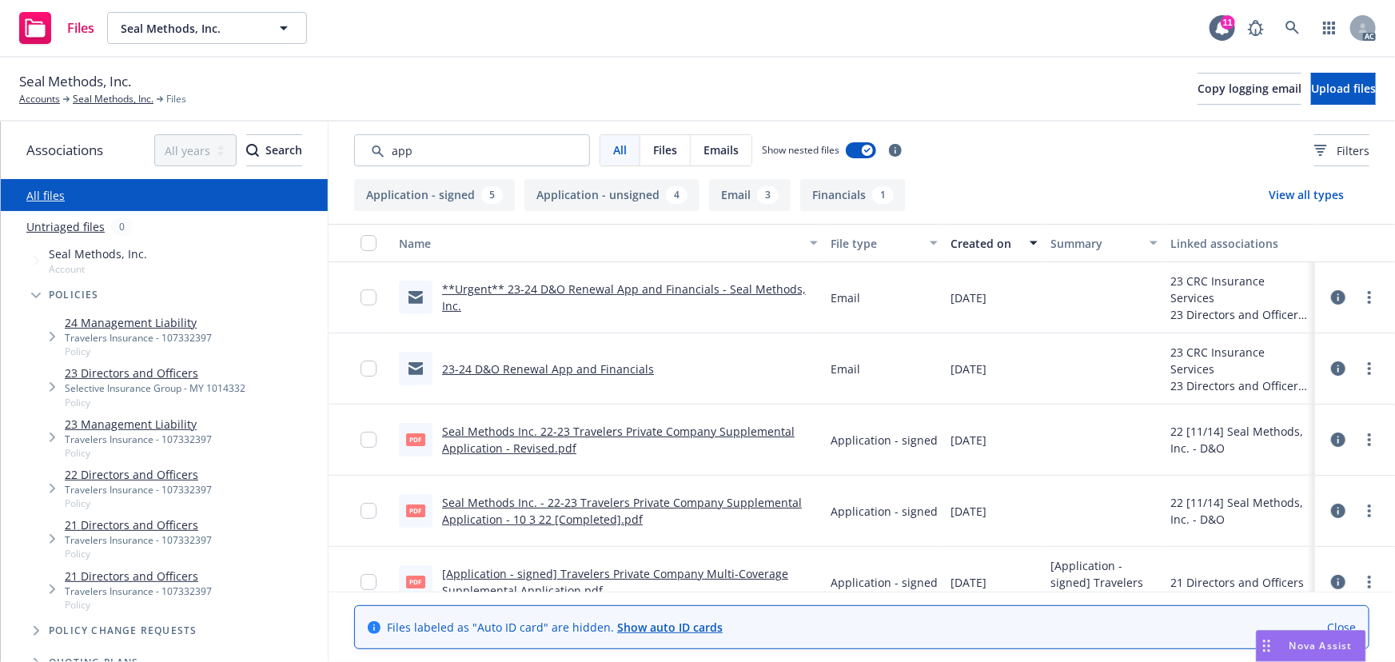
click at [86, 333] on div "Travelers Insurance - 107332397" at bounding box center [138, 338] width 147 height 14
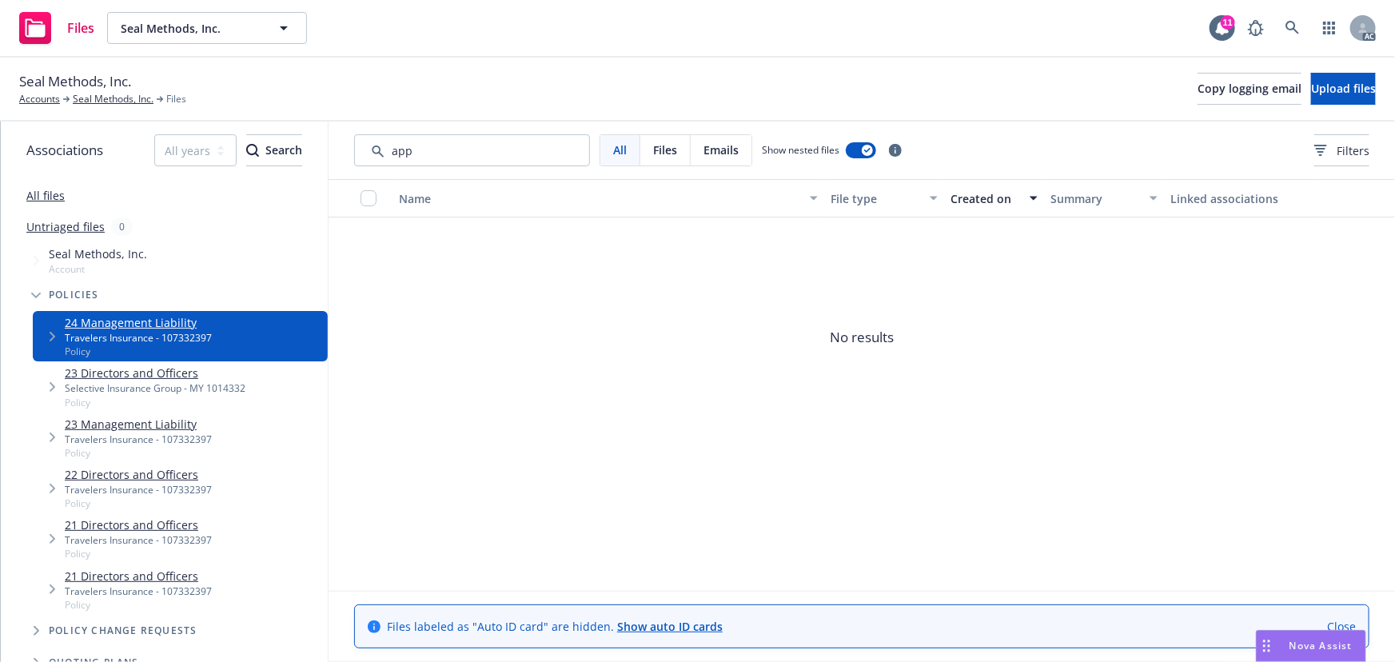
drag, startPoint x: 490, startPoint y: 130, endPoint x: 391, endPoint y: 133, distance: 99.1
click at [391, 133] on div "All Files Emails Show nested files Filters" at bounding box center [862, 150] width 1066 height 58
click at [481, 144] on input "Search by keyword..." at bounding box center [472, 150] width 236 height 32
drag, startPoint x: 525, startPoint y: 140, endPoint x: 280, endPoint y: 146, distance: 245.5
click at [280, 146] on div "Associations All years 2027 2026 2025 2024 2023 2022 2021 2020 2019 2018 2017 2…" at bounding box center [698, 391] width 1394 height 540
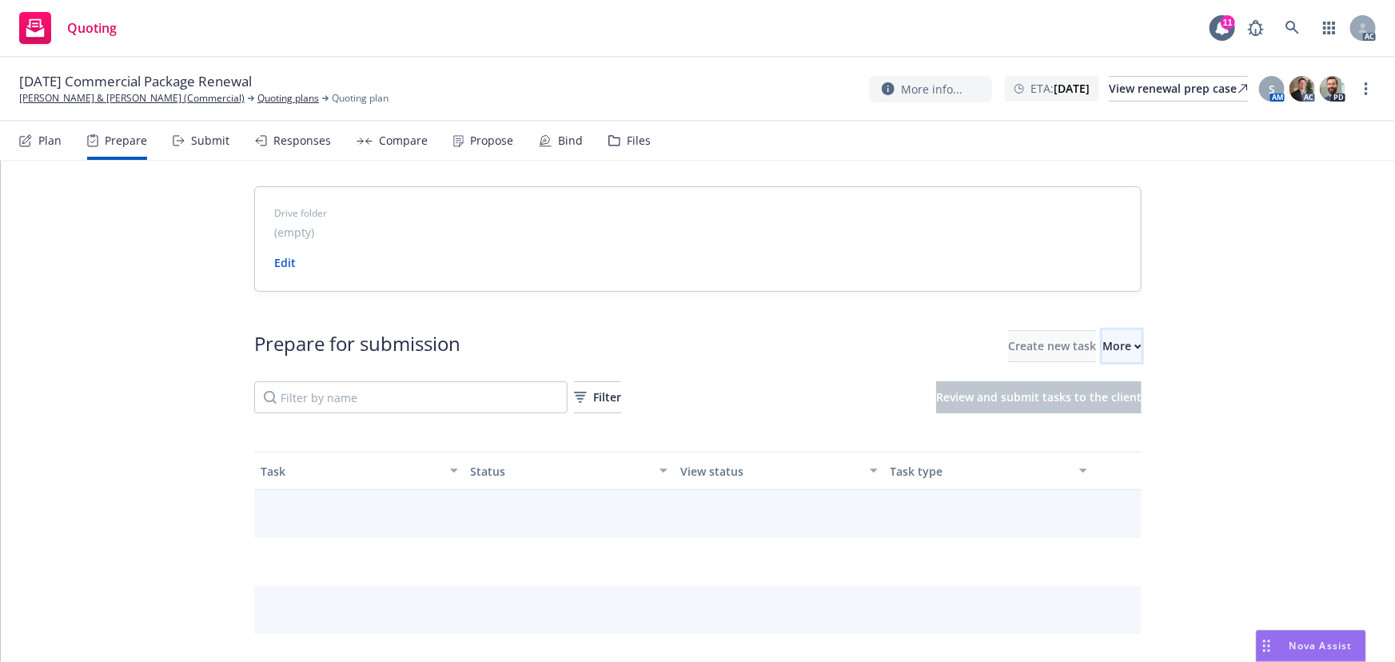
click at [1102, 357] on div "More" at bounding box center [1121, 346] width 39 height 30
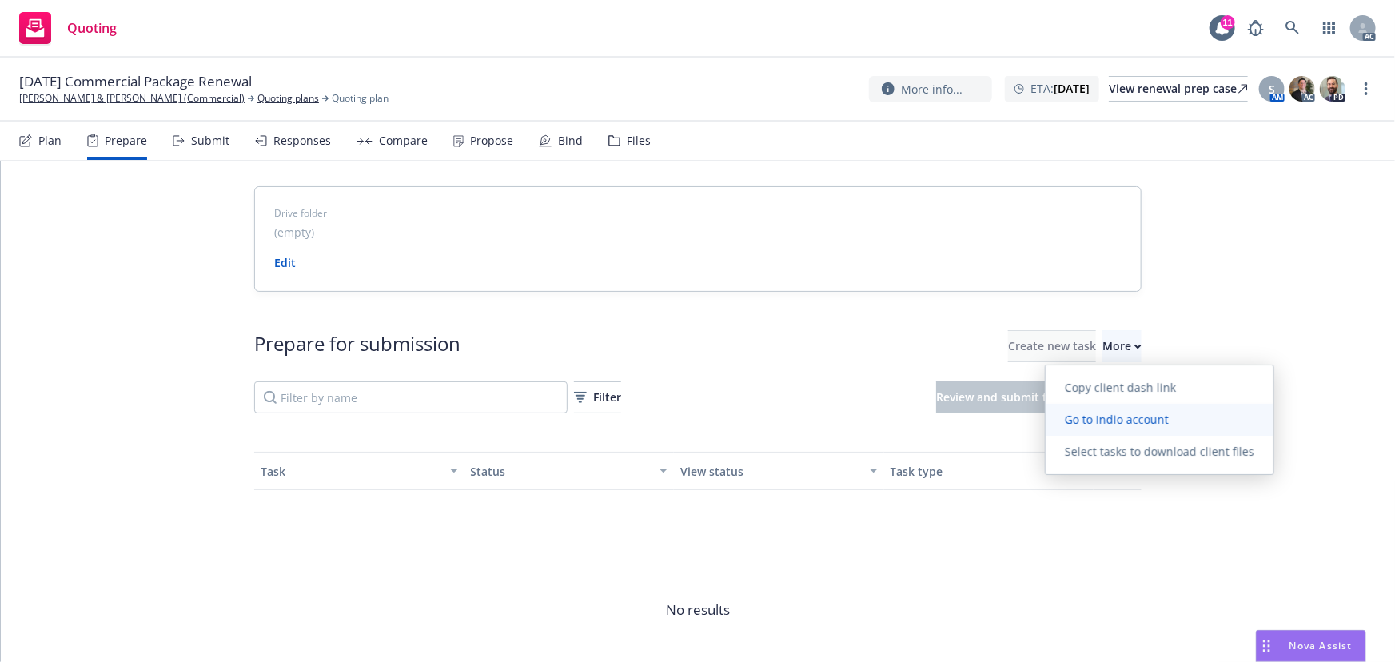
click at [1136, 423] on span "Go to Indio account" at bounding box center [1117, 419] width 142 height 15
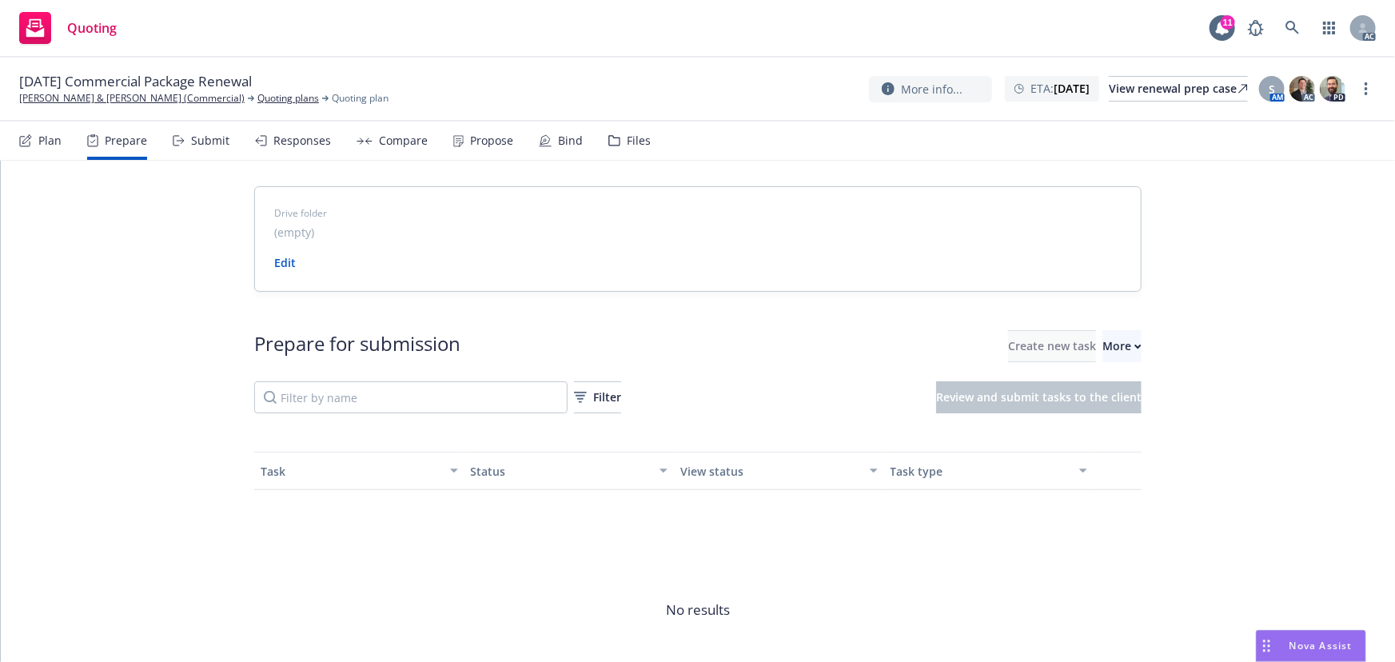
drag, startPoint x: 53, startPoint y: 102, endPoint x: 94, endPoint y: 82, distance: 46.5
click at [53, 102] on link "[PERSON_NAME] & [PERSON_NAME] (Commercial)" at bounding box center [131, 98] width 225 height 14
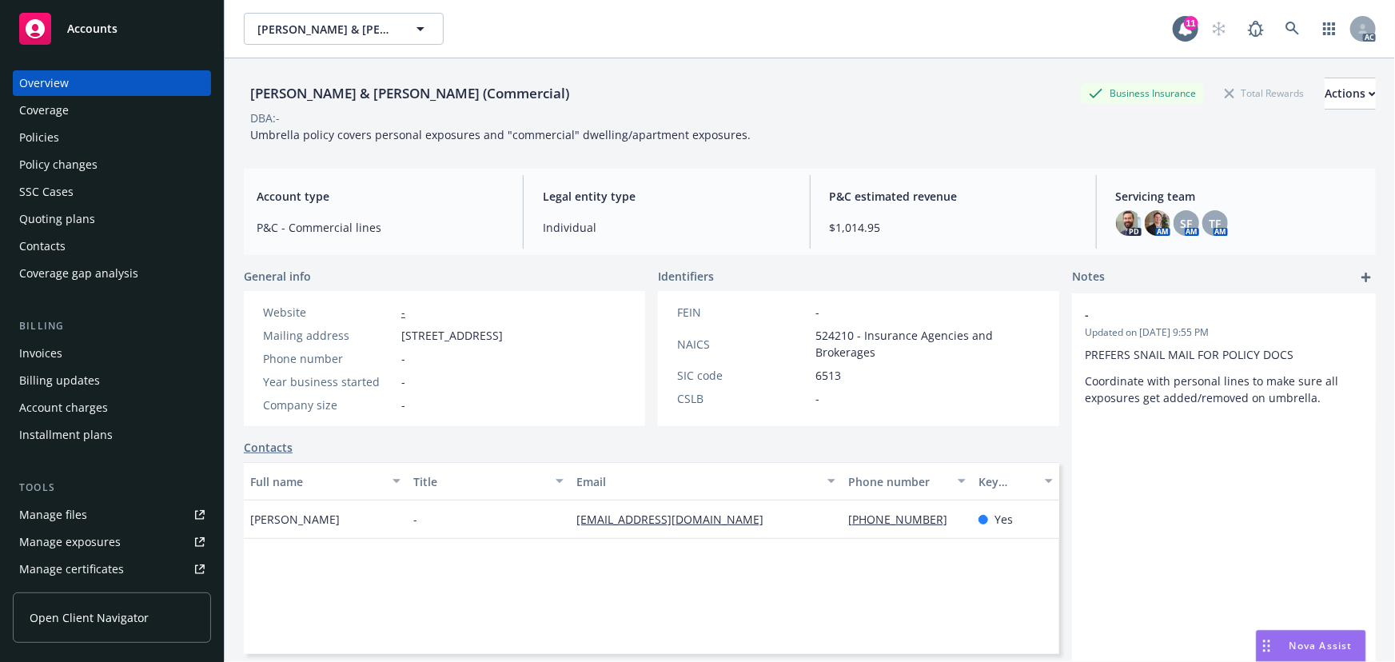
scroll to position [352, 0]
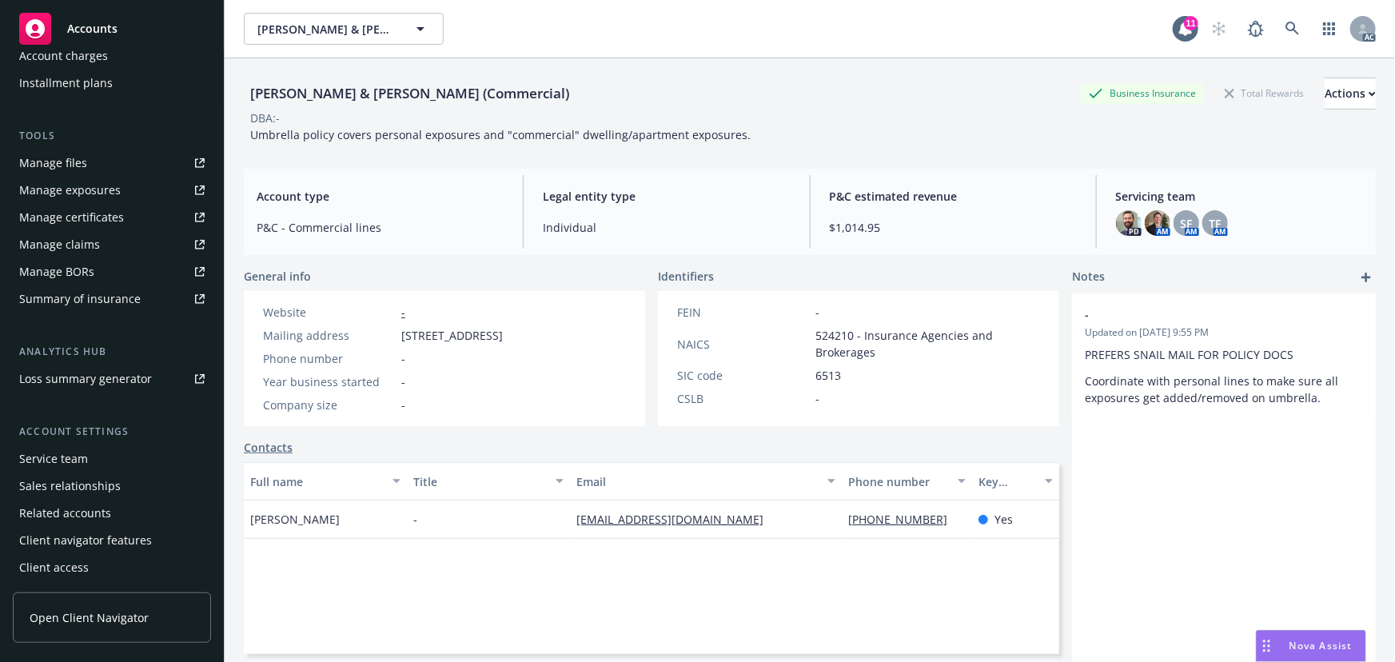
click at [70, 467] on div "Service team" at bounding box center [53, 459] width 69 height 26
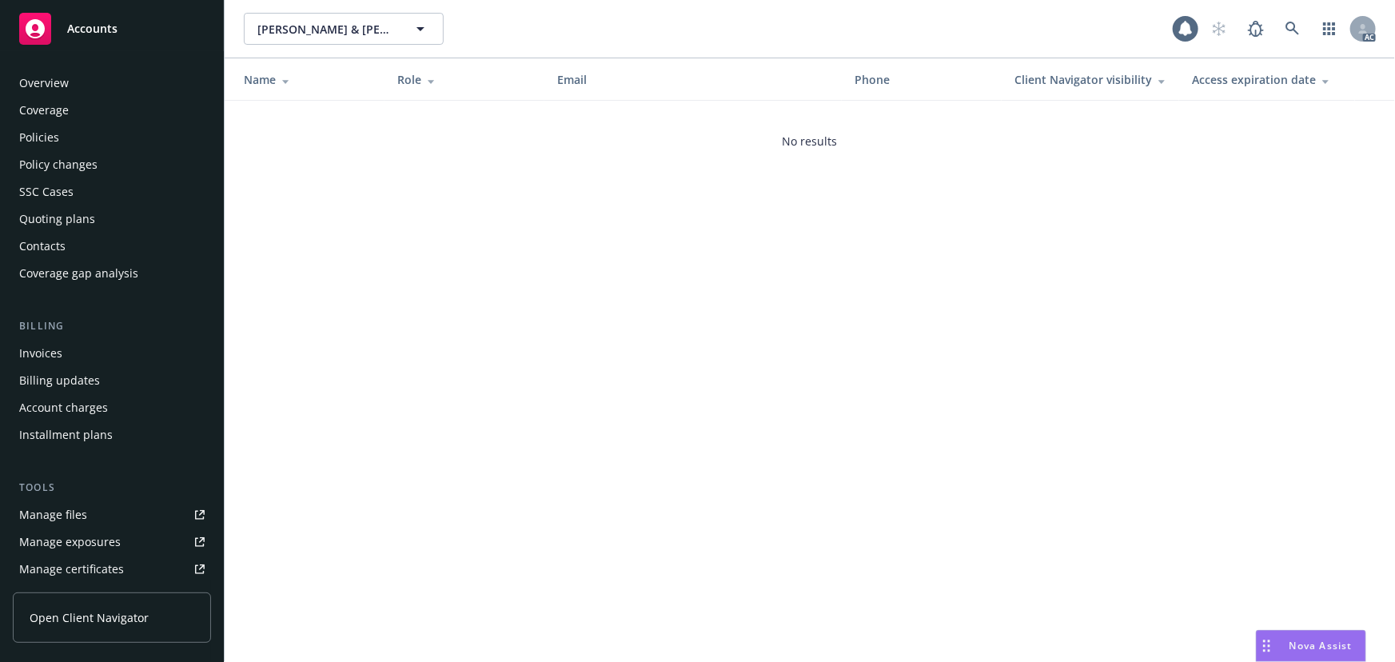
scroll to position [352, 0]
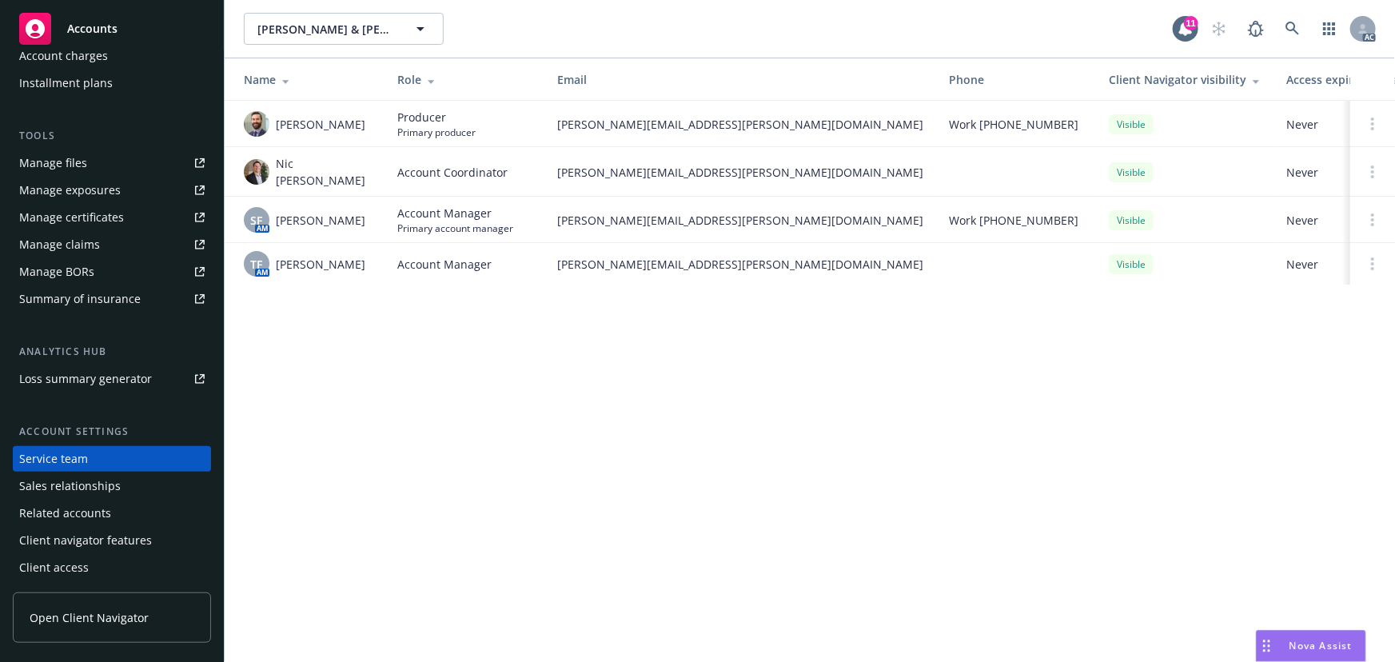
click at [105, 160] on link "Manage files" at bounding box center [112, 163] width 198 height 26
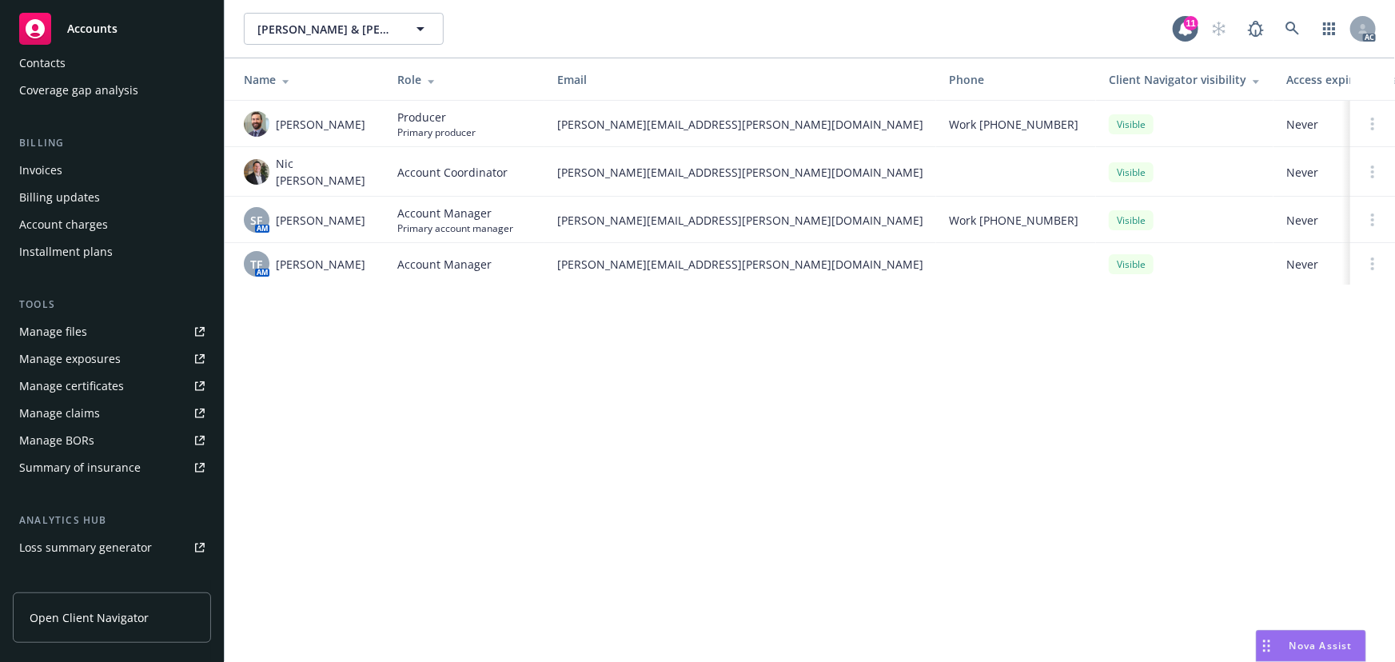
scroll to position [0, 0]
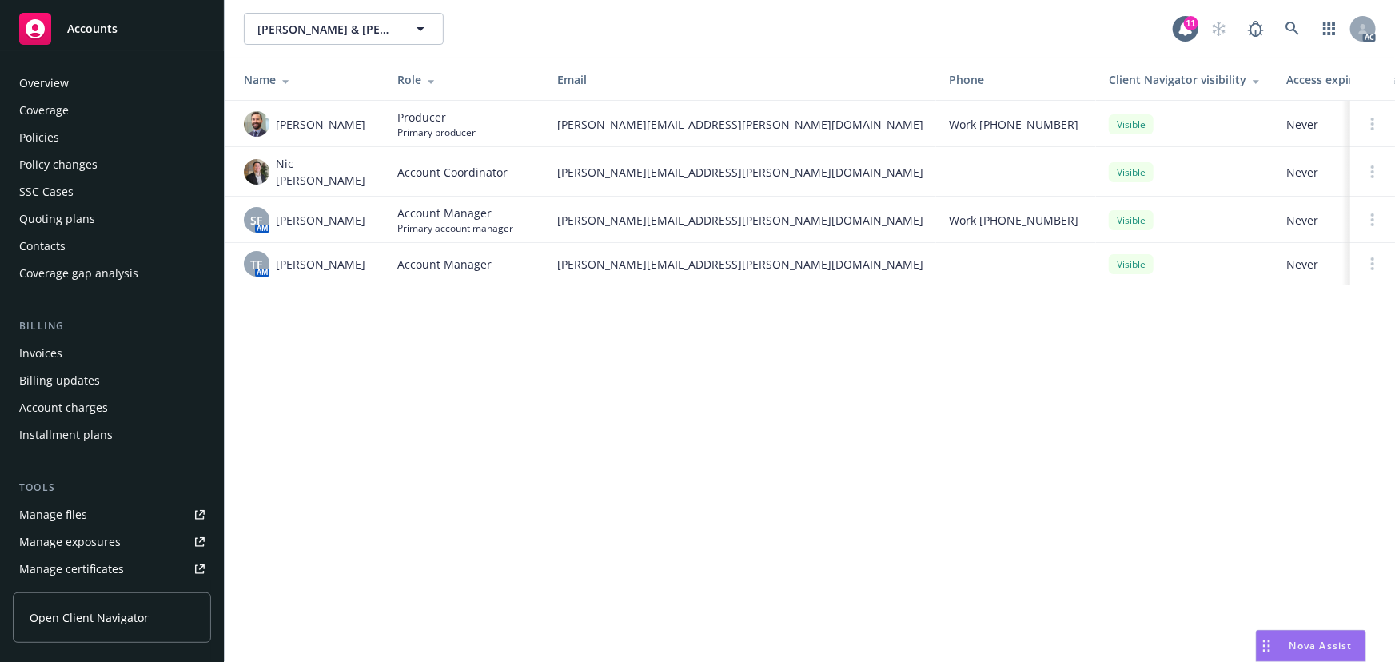
click at [84, 131] on div "Policies" at bounding box center [111, 138] width 185 height 26
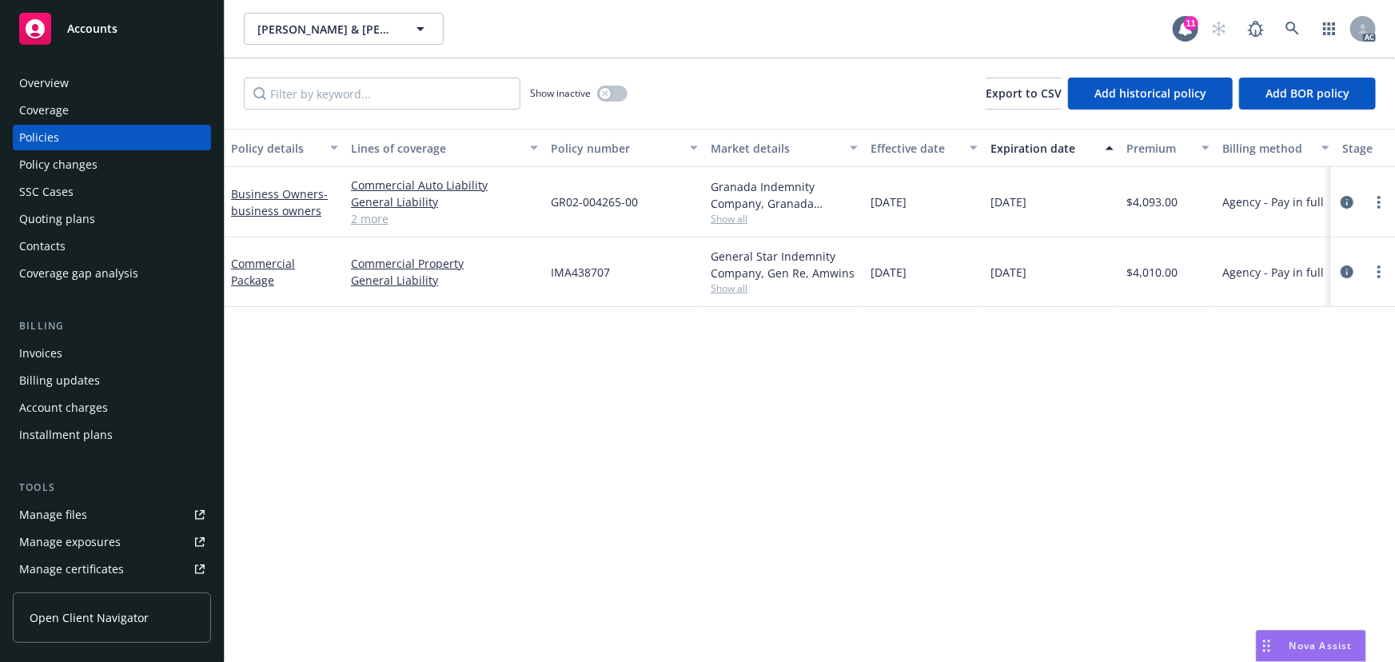
click at [61, 74] on div "Overview" at bounding box center [44, 83] width 50 height 26
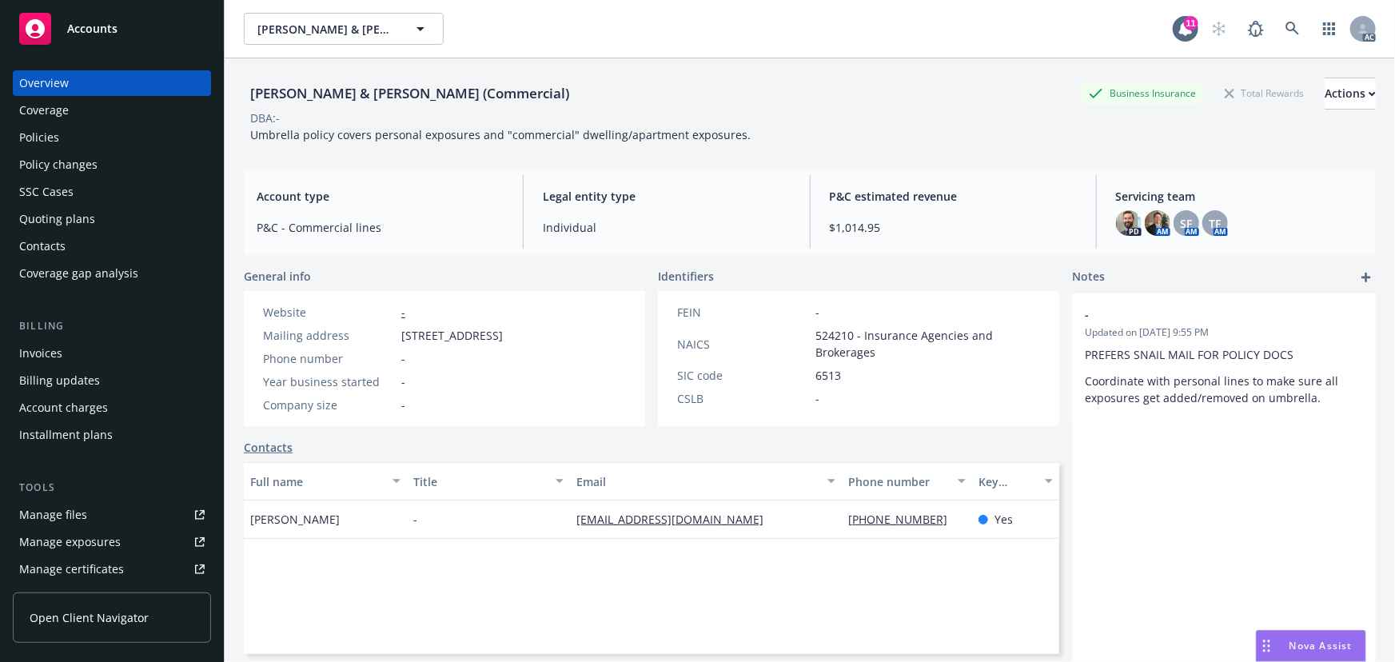
click at [764, 97] on div "Lancaster, Arnold & Kay (Commercial) Business Insurance Total Rewards Actions" at bounding box center [810, 94] width 1132 height 32
click at [62, 538] on div "Manage exposures" at bounding box center [70, 542] width 102 height 26
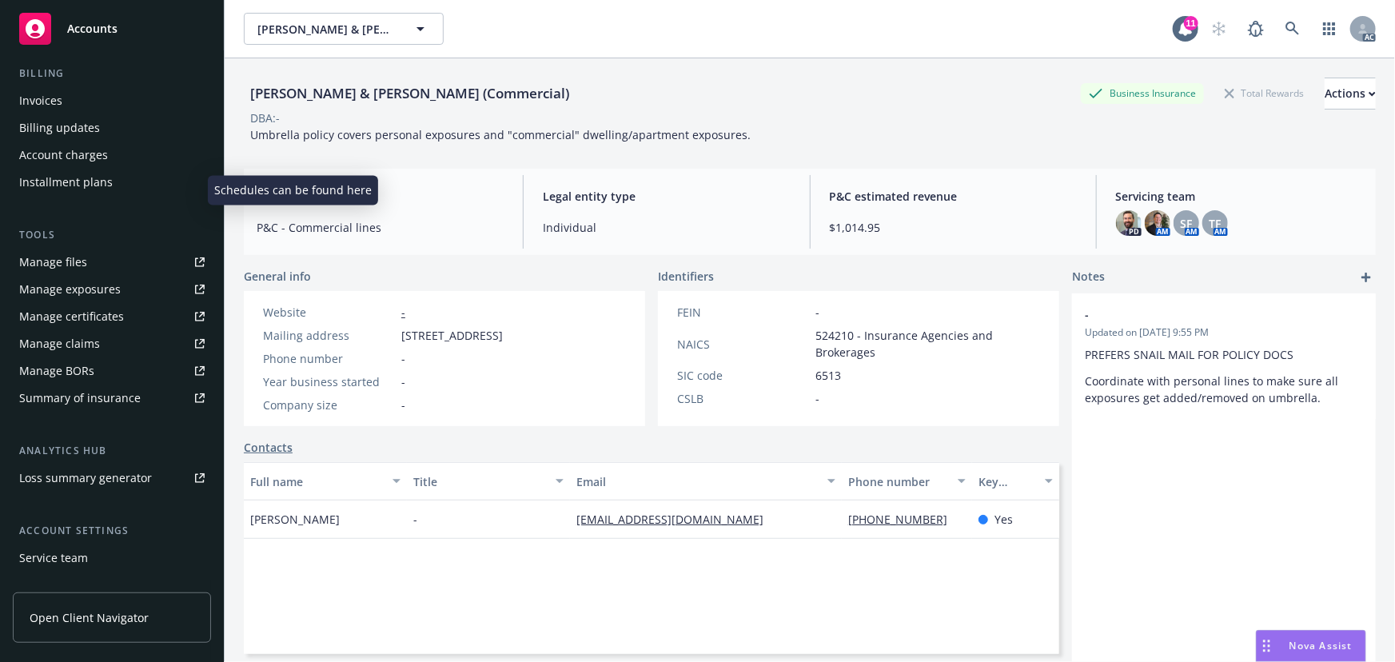
scroll to position [352, 0]
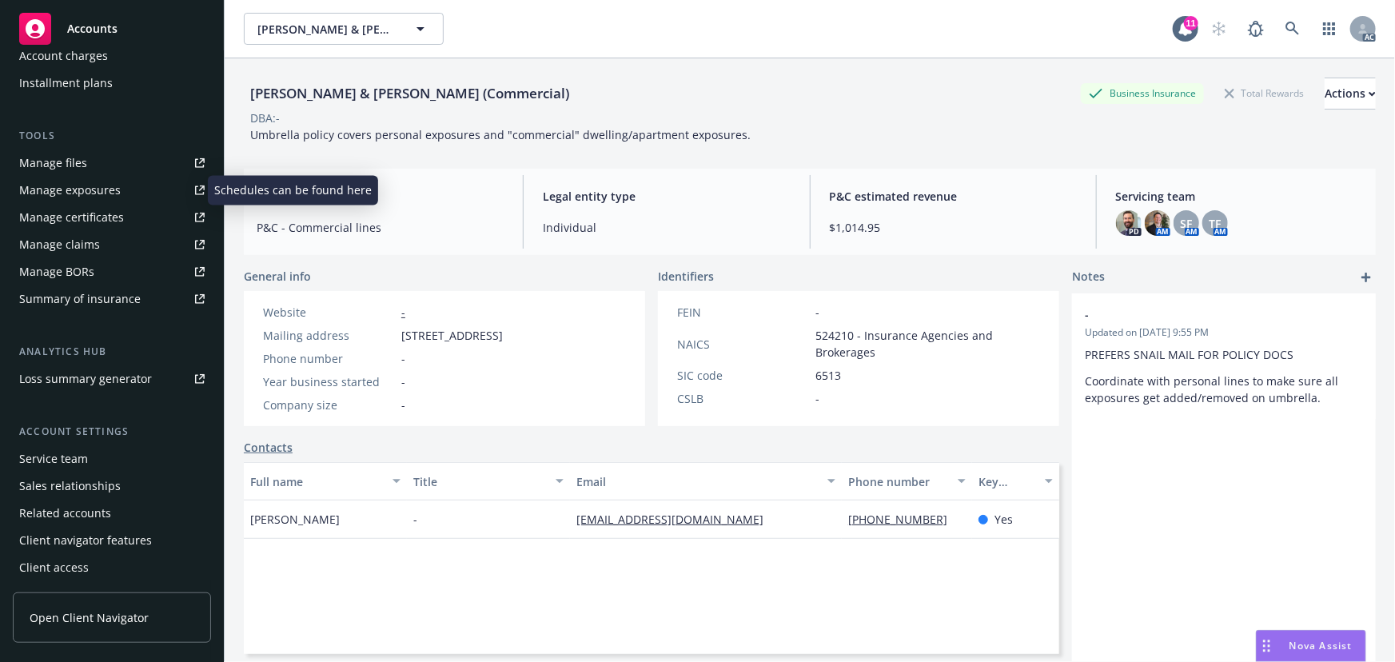
click at [89, 456] on div "Service team" at bounding box center [111, 459] width 185 height 26
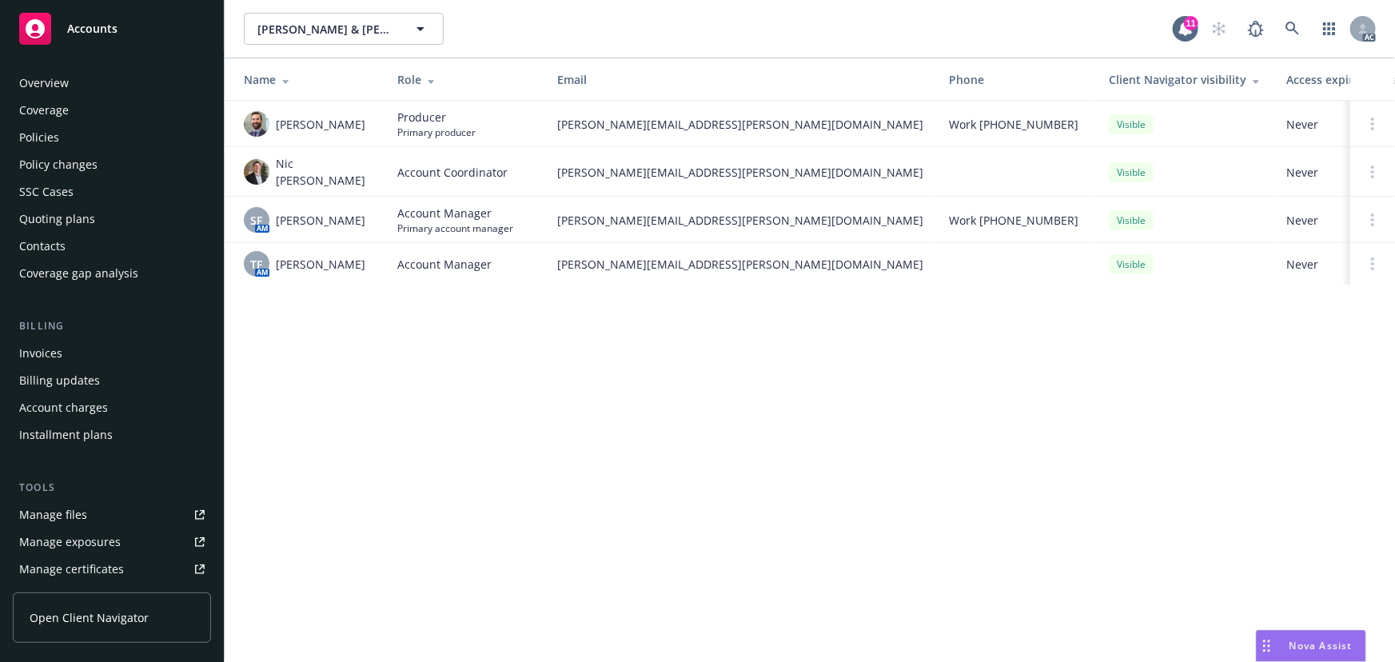
click at [165, 78] on div "Overview" at bounding box center [111, 83] width 185 height 26
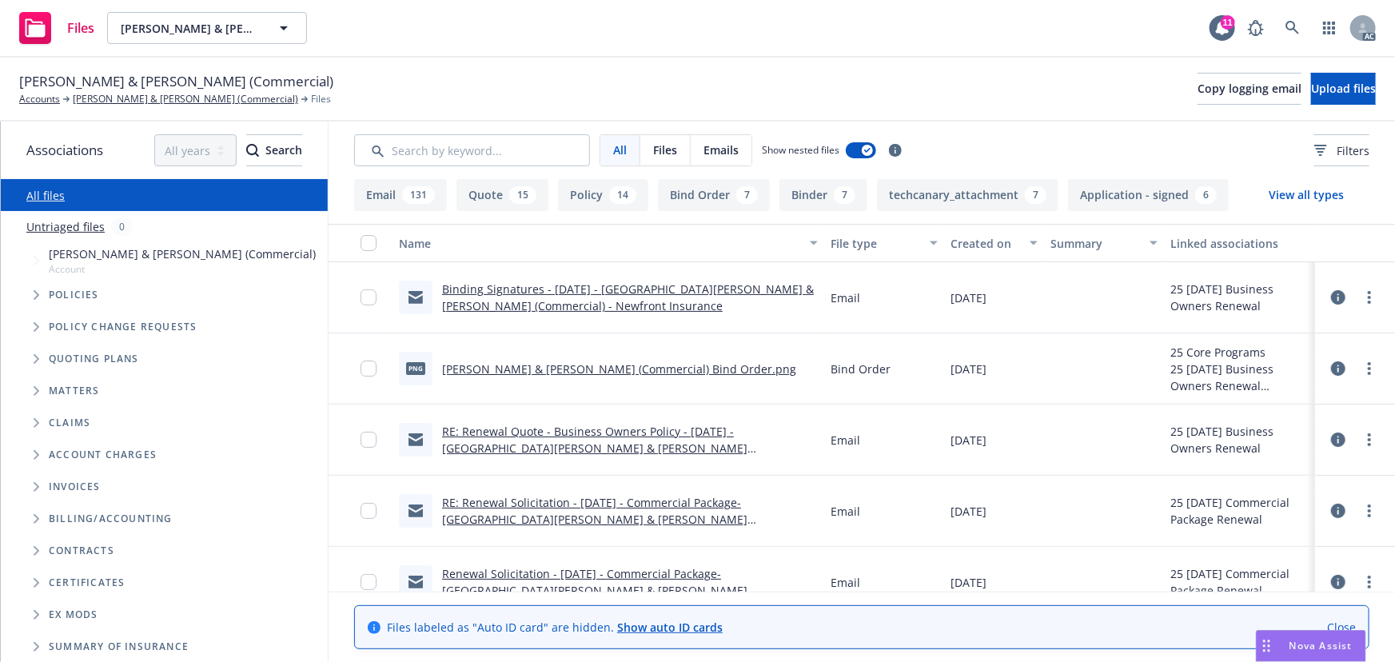
click at [31, 289] on span "Tree Example" at bounding box center [36, 295] width 26 height 26
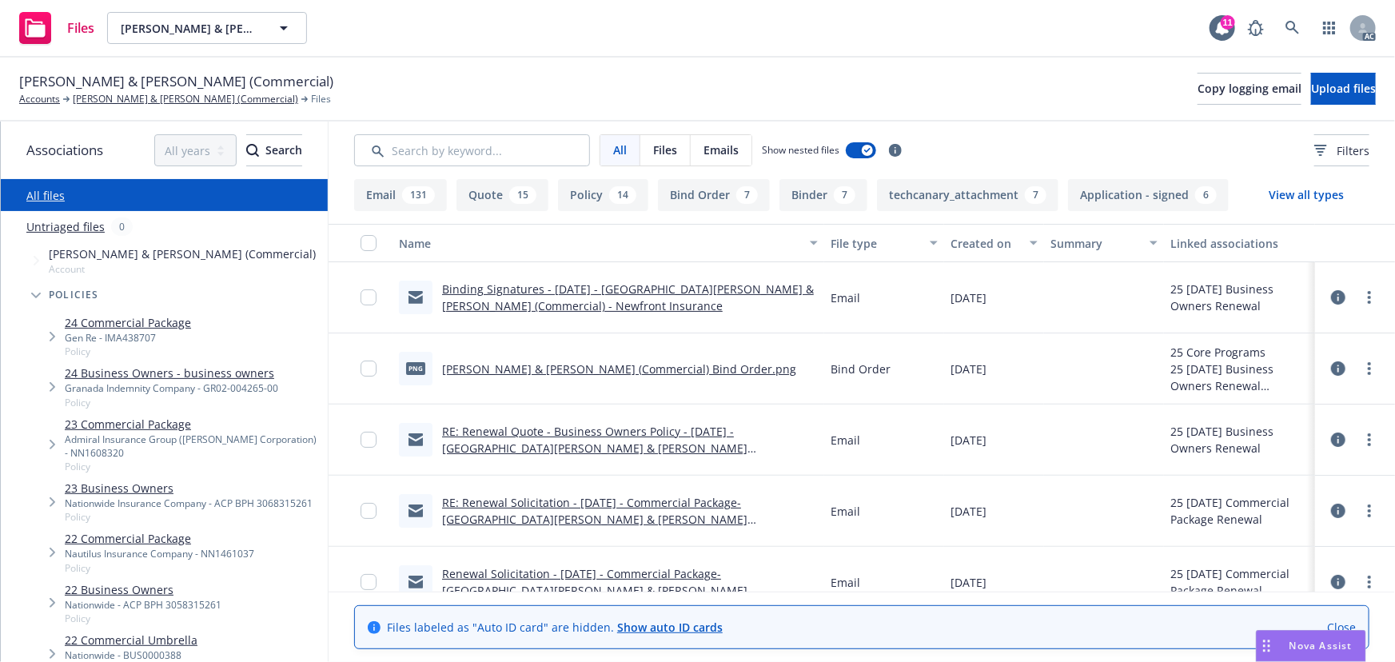
click at [191, 329] on div "24 Commercial Package Gen Re - IMA438707 Policy" at bounding box center [180, 336] width 295 height 50
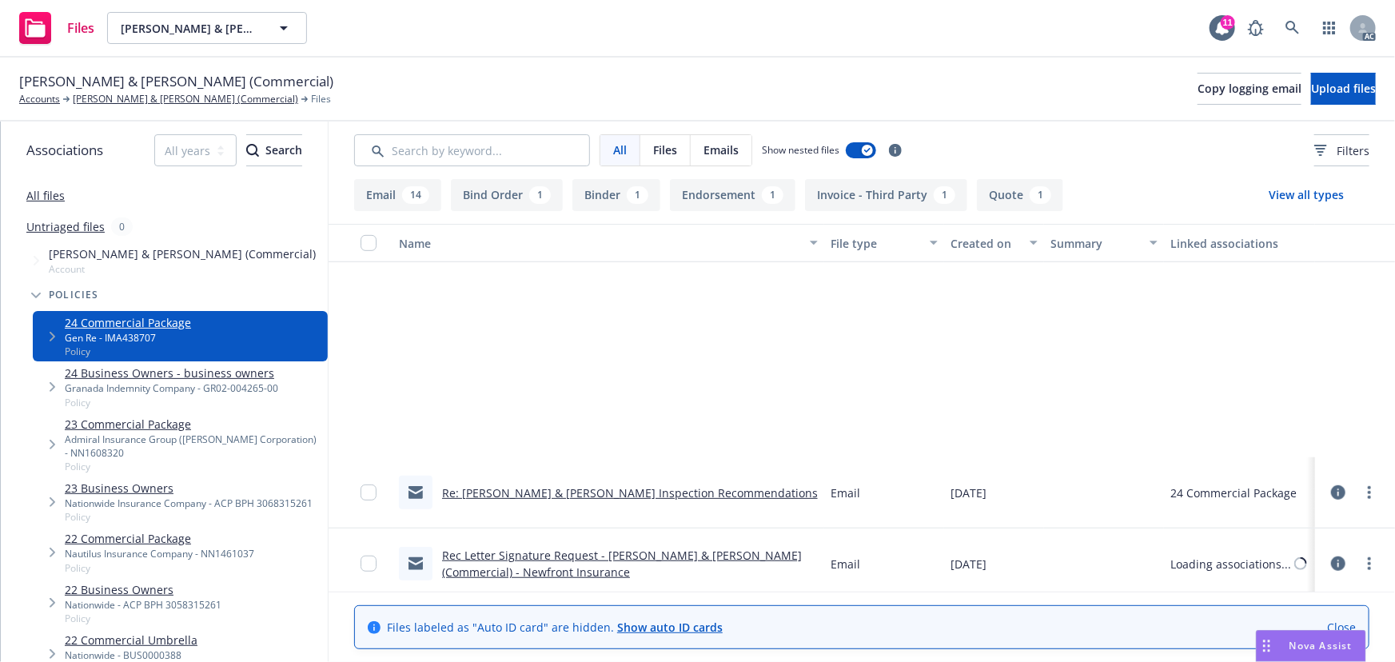
scroll to position [871, 0]
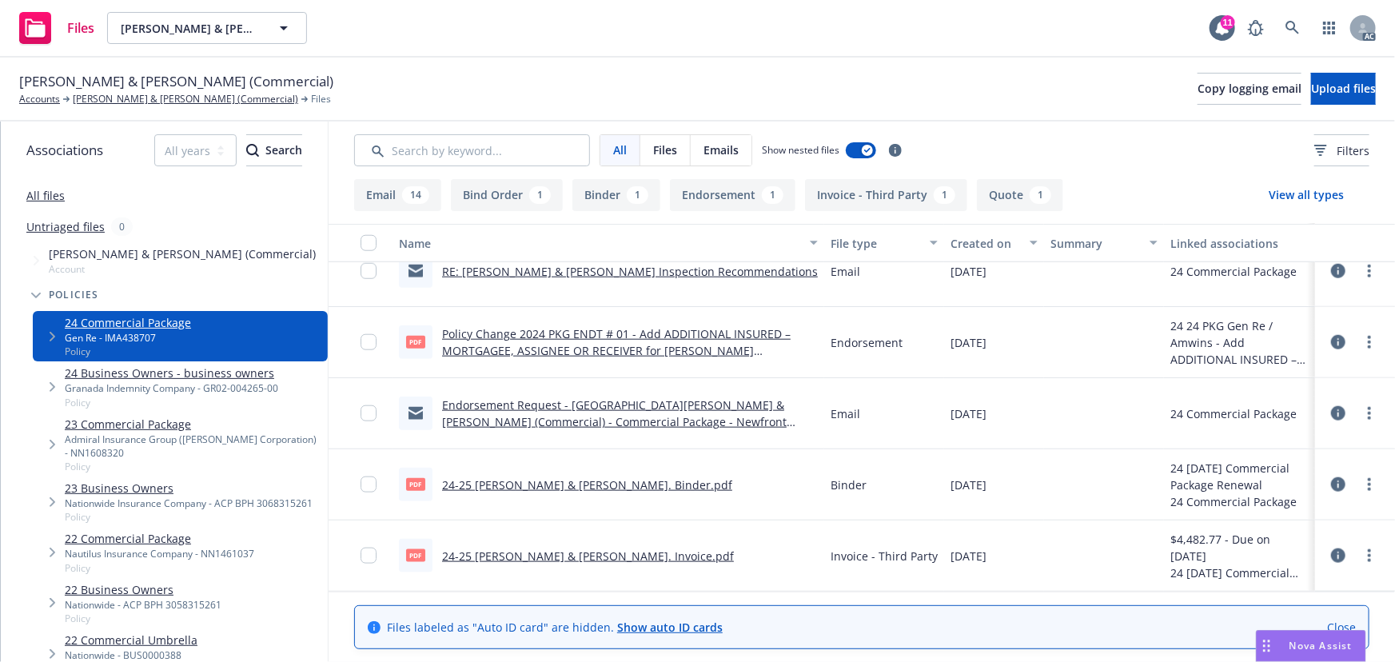
click at [717, 344] on link "Policy Change 2024 PKG ENDT # 01 - Add ADDITIONAL INSURED – MORTGAGEE, ASSIGNEE…" at bounding box center [616, 350] width 349 height 49
click at [557, 484] on link "24-25 Lancaster, Arnold & Kay Pkg. Binder.pdf" at bounding box center [587, 484] width 290 height 15
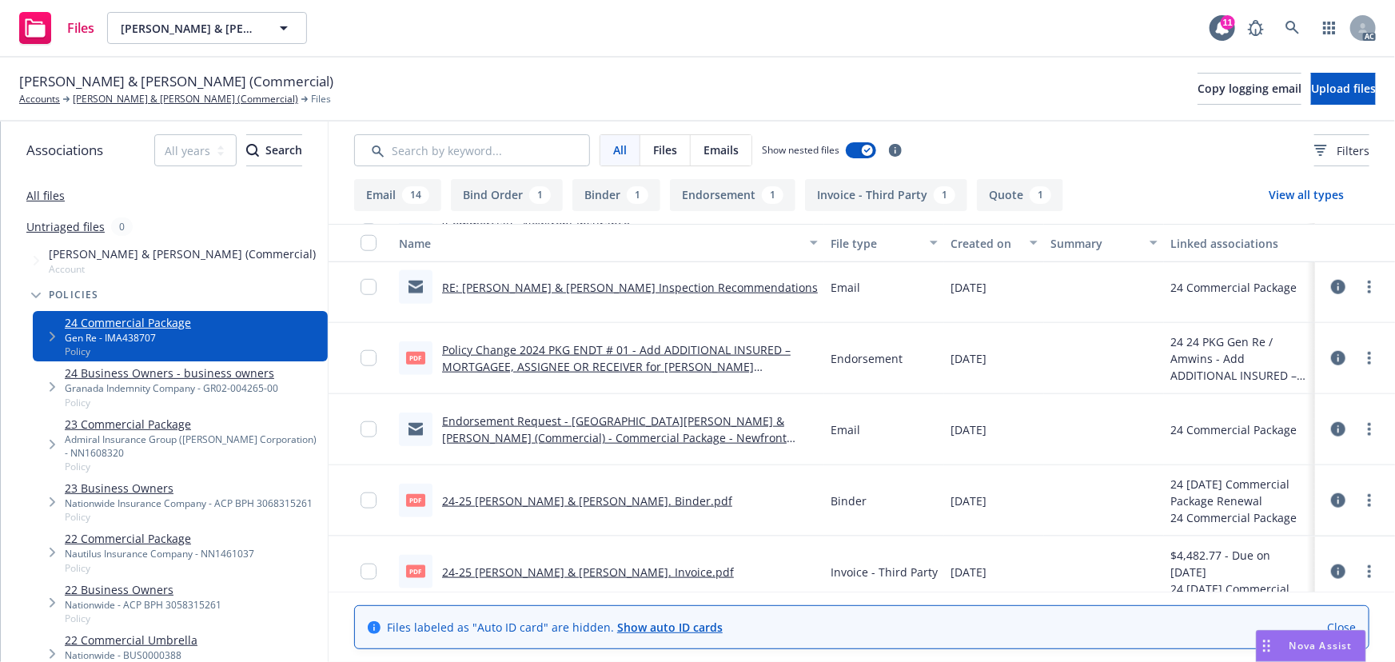
scroll to position [866, 0]
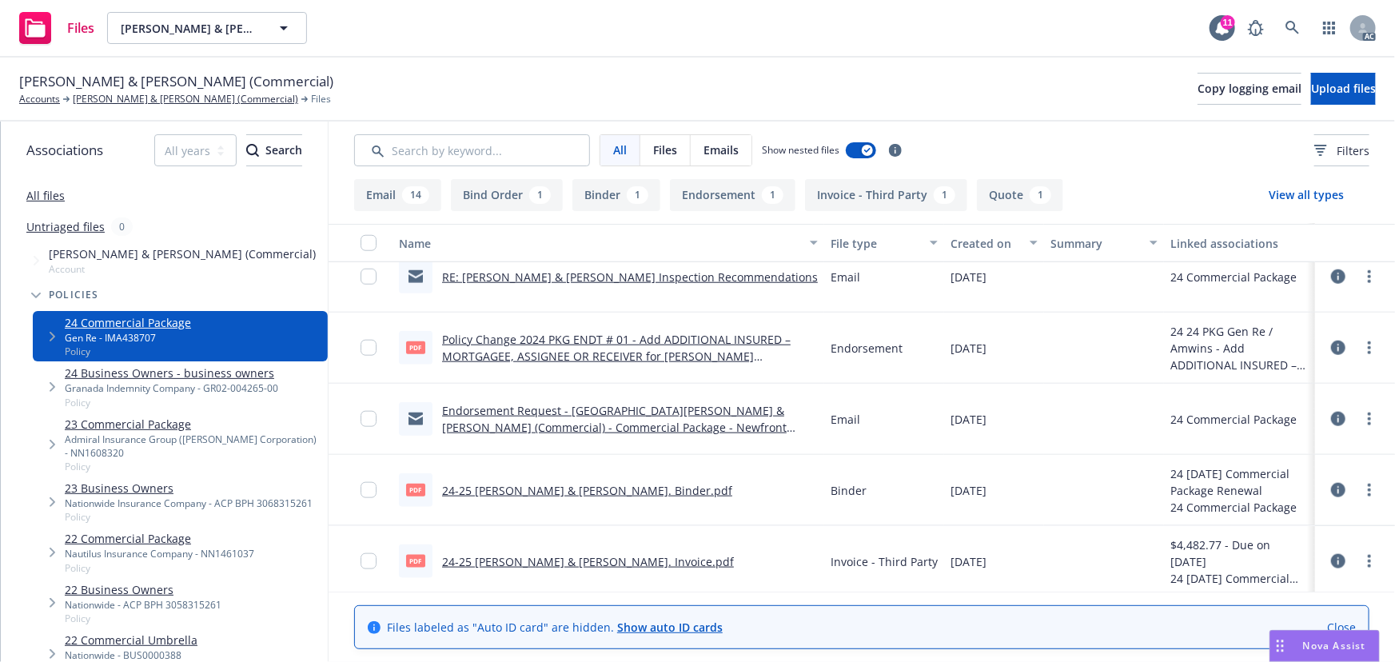
drag, startPoint x: 1271, startPoint y: 641, endPoint x: 1285, endPoint y: 610, distance: 34.0
click at [1285, 610] on body "Files Lancaster, Arnold & Kay (Commercial) Lancaster, Arnold & Kay (Commercial)…" at bounding box center [697, 331] width 1395 height 662
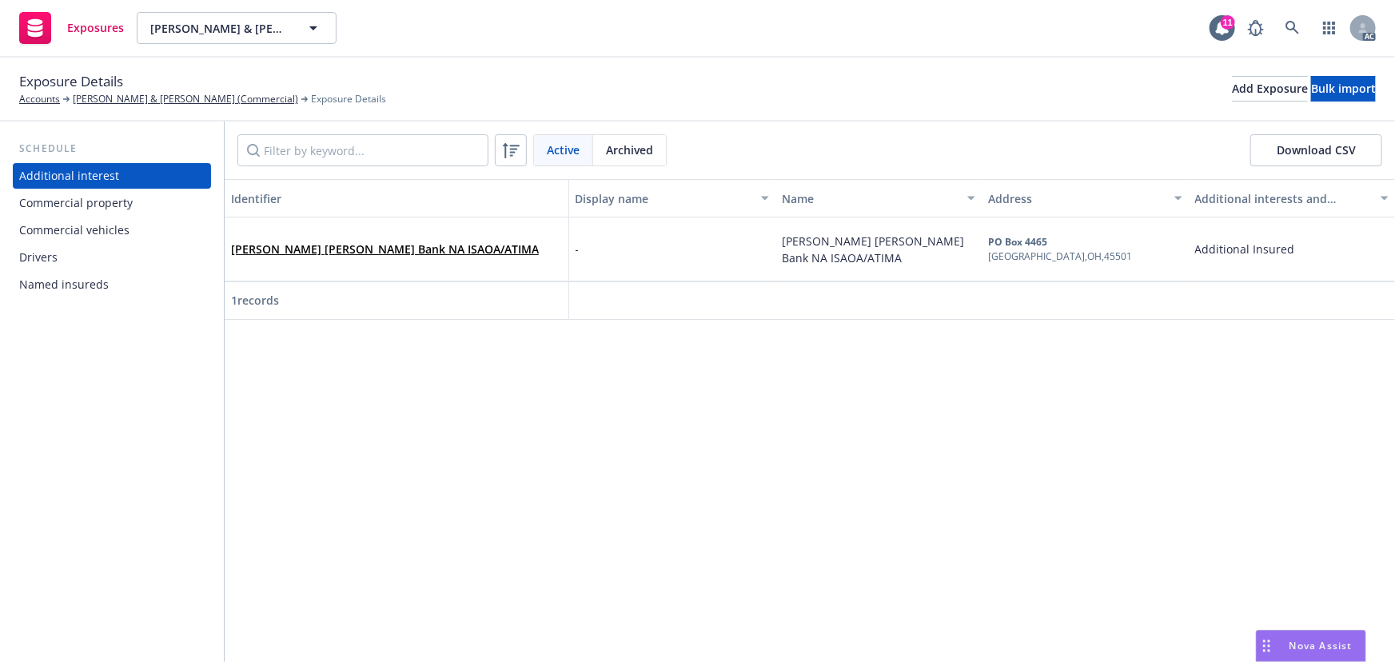
click at [106, 209] on div "Commercial property" at bounding box center [76, 203] width 114 height 26
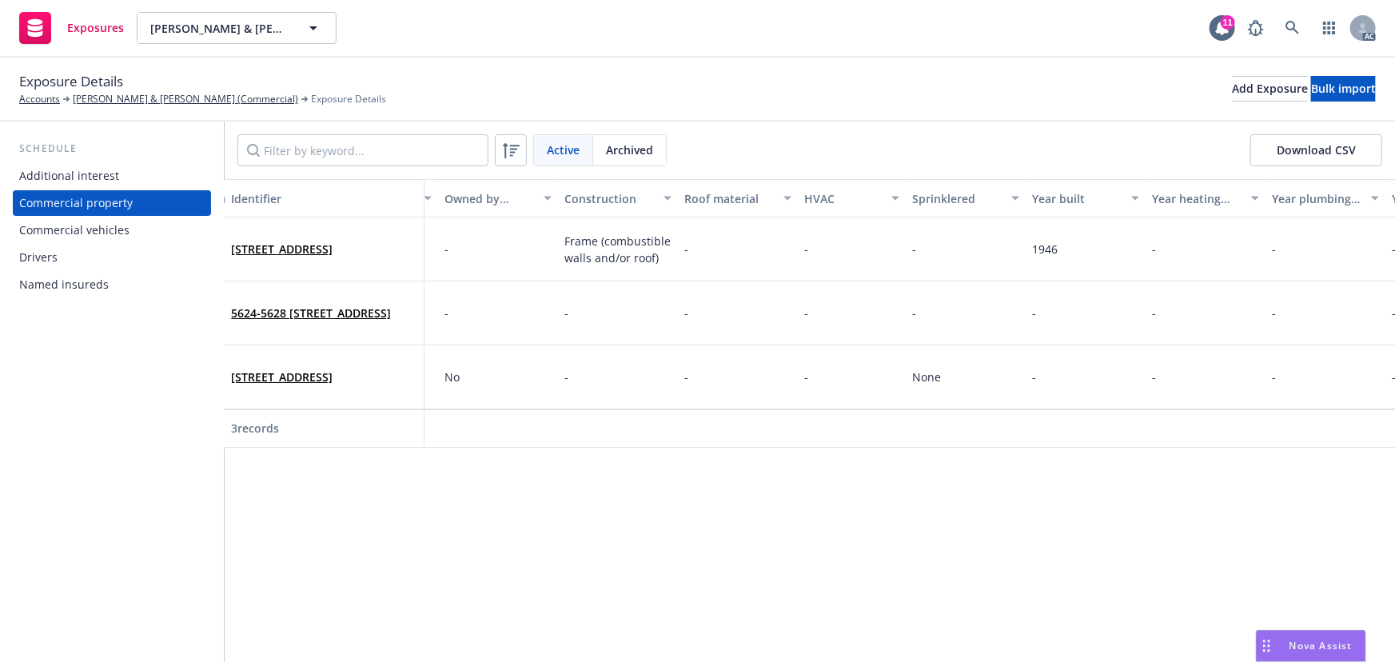
scroll to position [0, 2793]
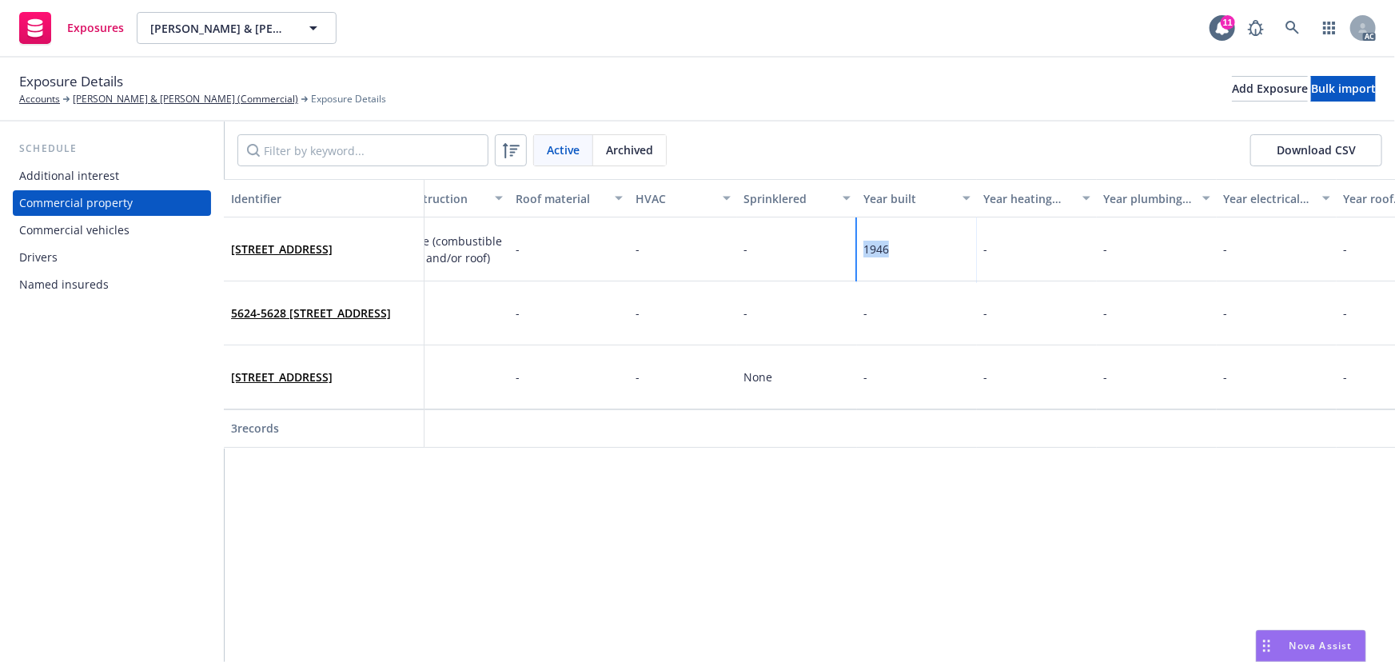
drag, startPoint x: 902, startPoint y: 249, endPoint x: 859, endPoint y: 248, distance: 42.4
click at [859, 248] on div "1946" at bounding box center [917, 249] width 120 height 64
copy span "1946"
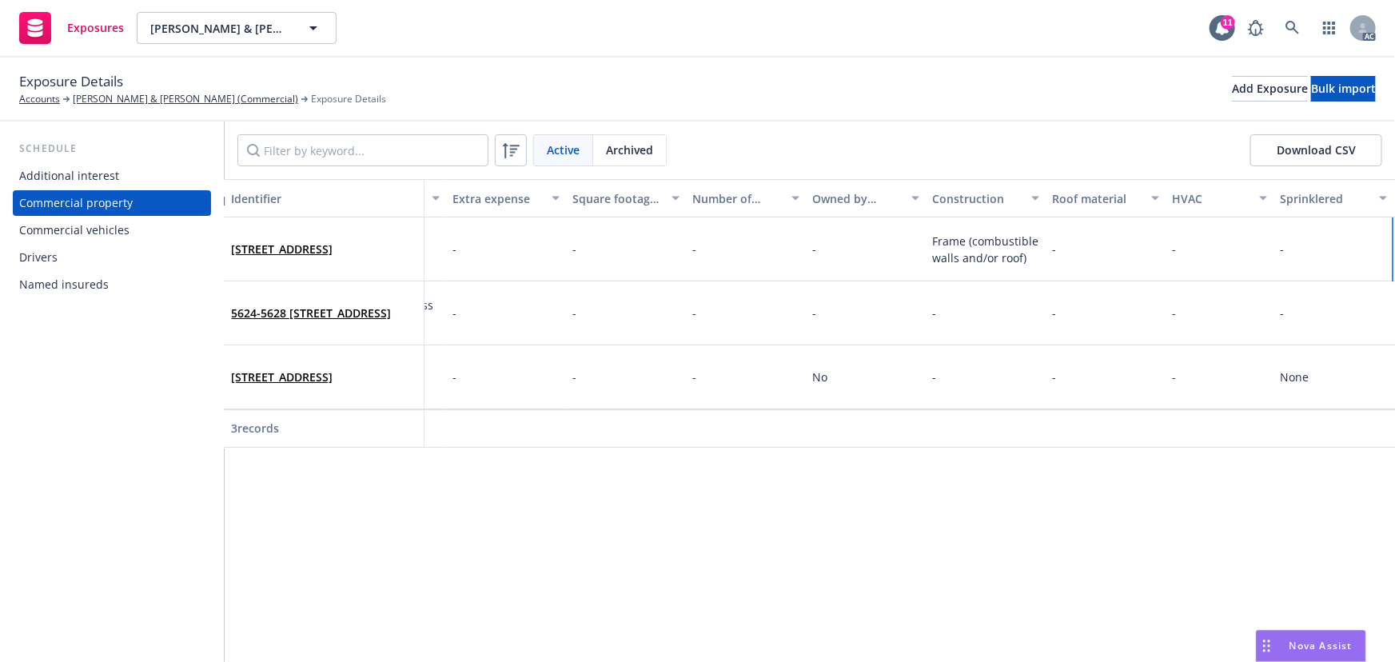
scroll to position [0, 2254]
click at [397, 137] on input "Filter by keyword..." at bounding box center [362, 150] width 251 height 32
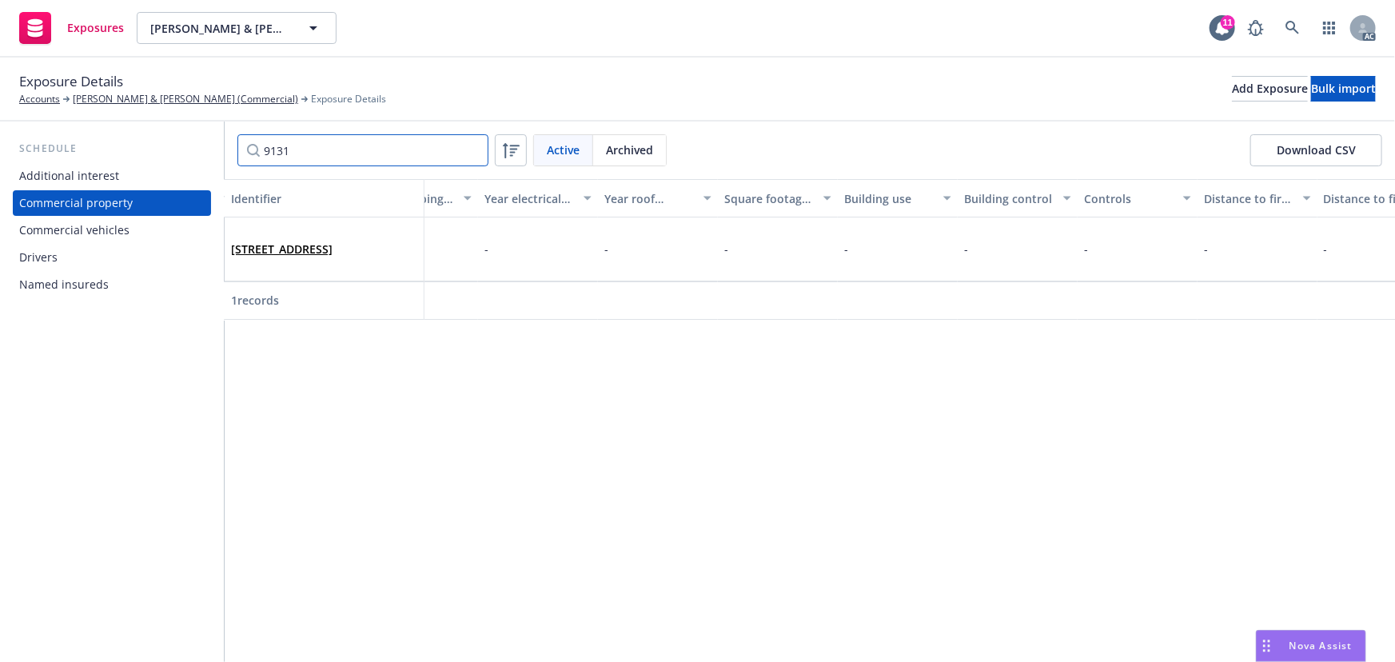
scroll to position [0, 3573]
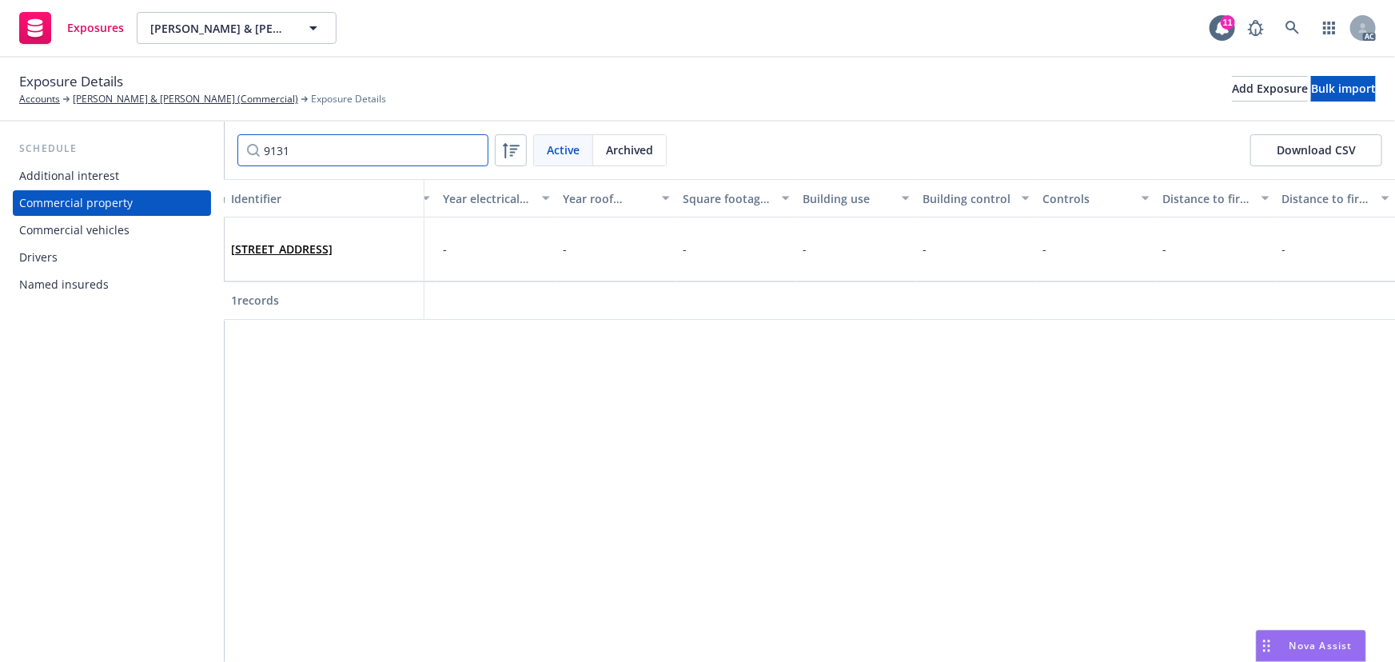
type input "9131"
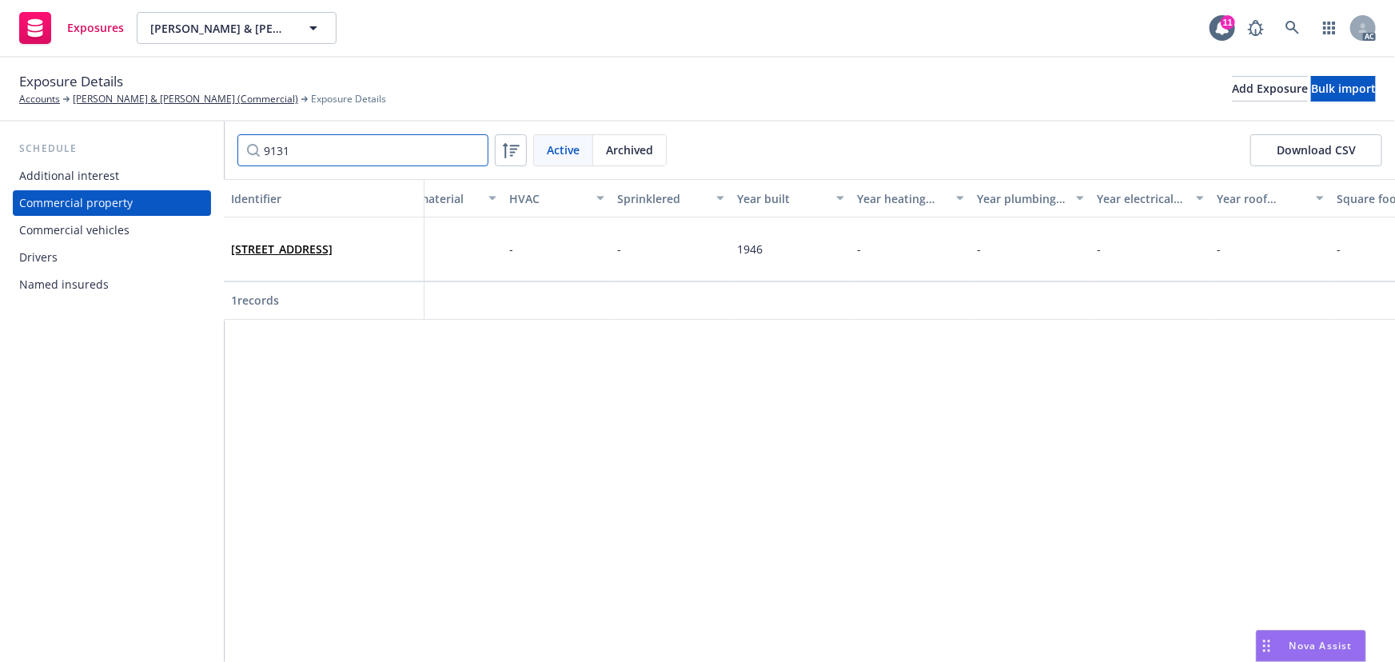
scroll to position [0, 2893]
drag, startPoint x: 823, startPoint y: 251, endPoint x: 759, endPoint y: 253, distance: 63.2
click at [759, 253] on div "1946" at bounding box center [817, 249] width 120 height 64
copy span "1946"
